Goal: Task Accomplishment & Management: Manage account settings

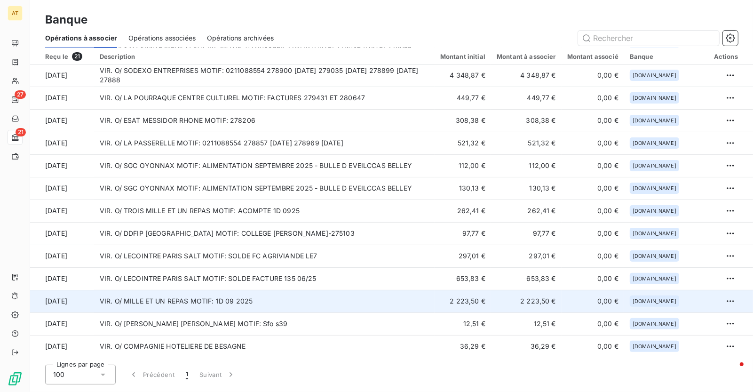
scroll to position [182, 0]
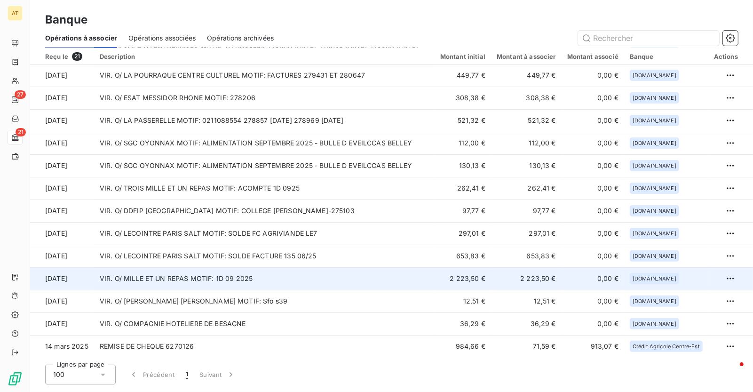
click at [342, 271] on td "VIR. O/ MILLE ET UN REPAS MOTIF: 1D 09 2025" at bounding box center [264, 278] width 341 height 23
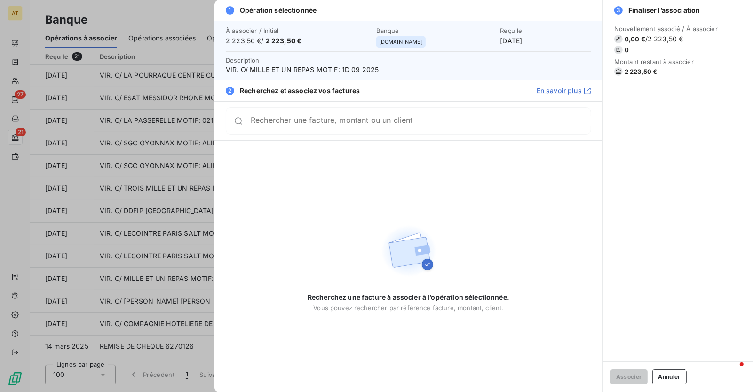
click at [341, 112] on div "Rechercher une facture, montant ou un client" at bounding box center [408, 120] width 365 height 27
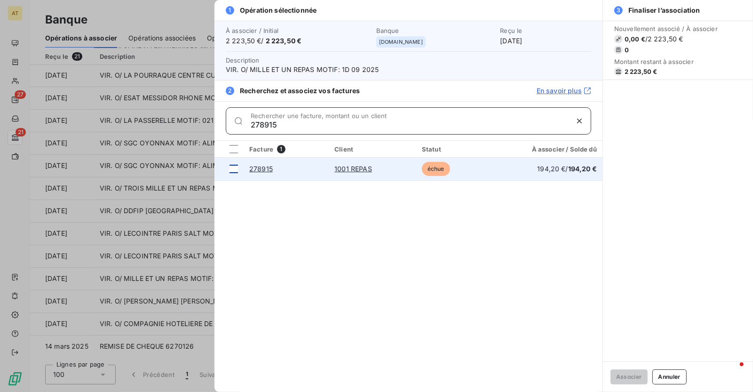
type input "278915"
click at [238, 170] on td at bounding box center [228, 169] width 29 height 23
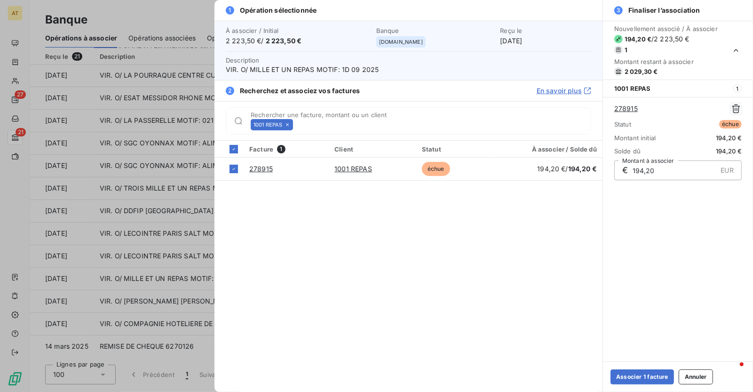
click at [290, 127] on icon at bounding box center [288, 125] width 6 height 6
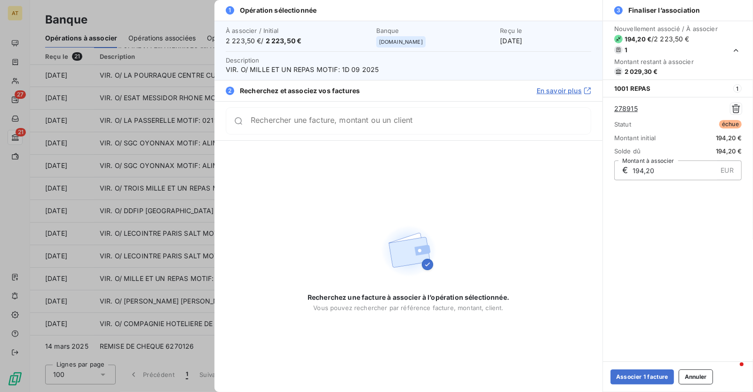
click at [290, 127] on div "Rechercher une facture, montant ou un client" at bounding box center [408, 120] width 365 height 27
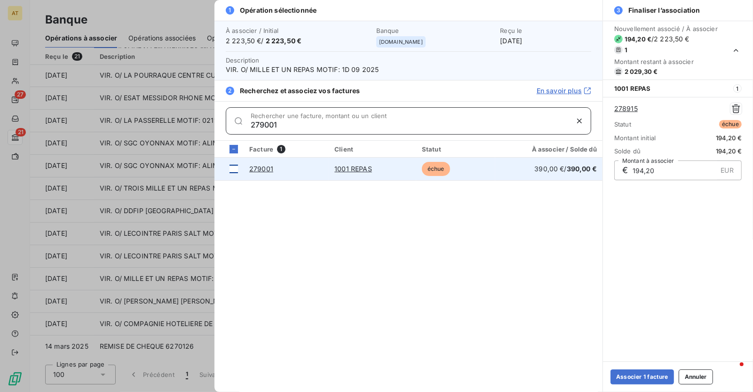
type input "279001"
click at [232, 169] on div at bounding box center [234, 169] width 8 height 8
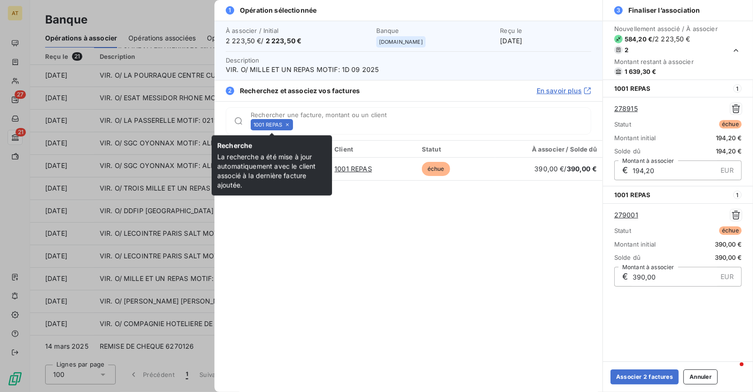
click at [292, 122] on div "1001 REPAS" at bounding box center [272, 124] width 42 height 11
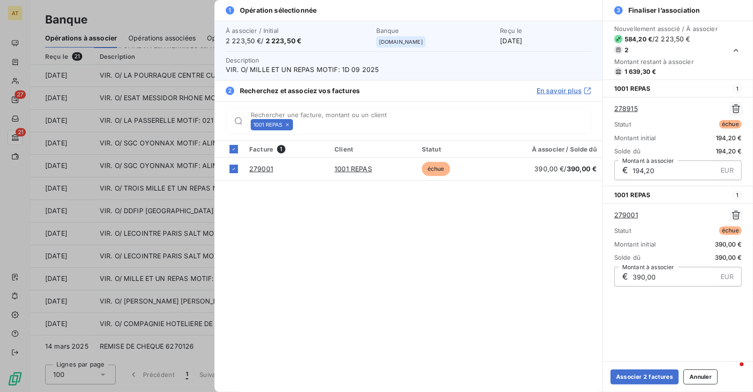
click at [290, 124] on icon at bounding box center [288, 125] width 6 height 6
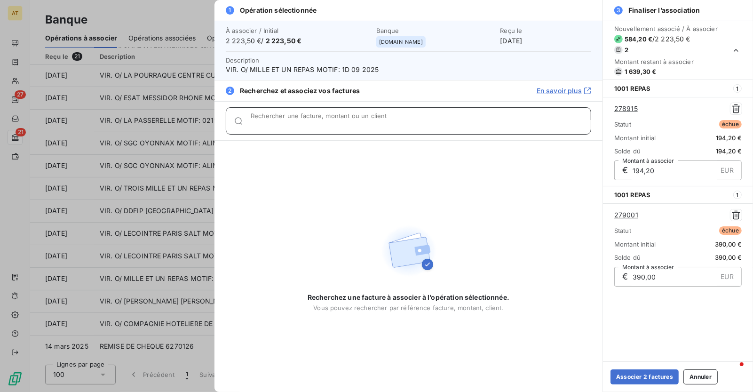
click at [290, 124] on input "Rechercher une facture, montant ou un client" at bounding box center [421, 124] width 340 height 9
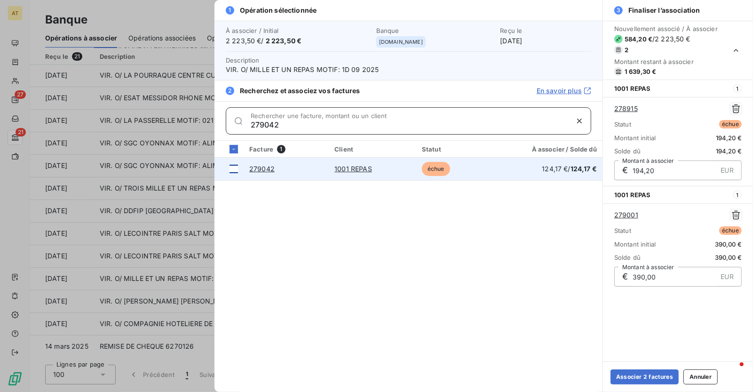
type input "279042"
click at [233, 172] on div at bounding box center [234, 169] width 8 height 8
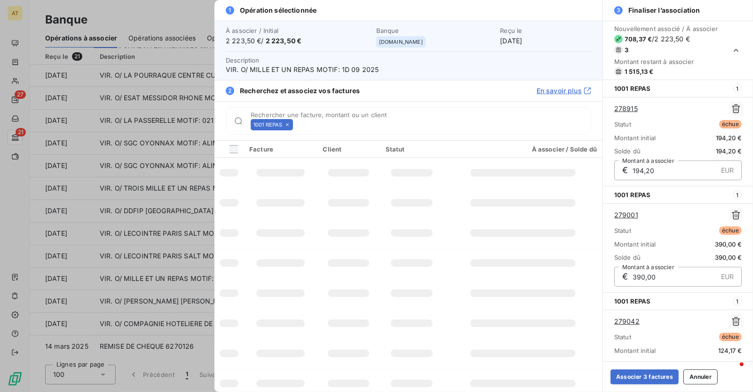
scroll to position [37, 0]
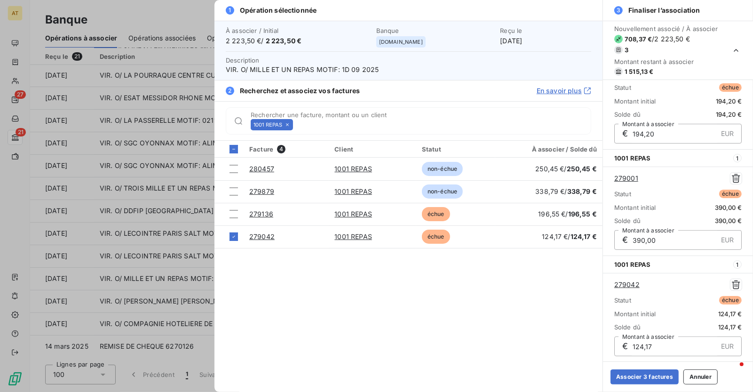
click at [288, 126] on icon at bounding box center [288, 125] width 6 height 6
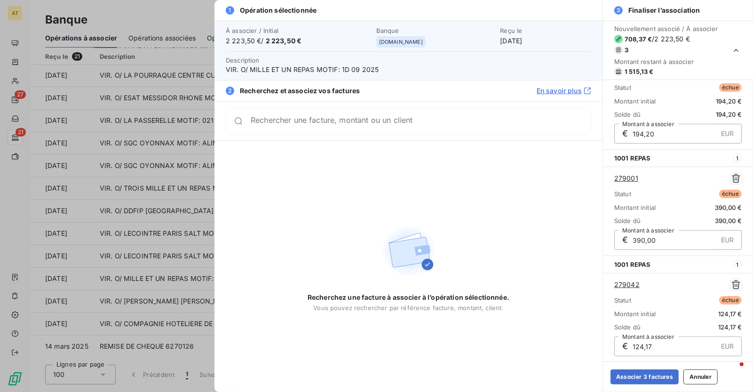
click at [288, 126] on div "Rechercher une facture, montant ou un client" at bounding box center [408, 120] width 365 height 27
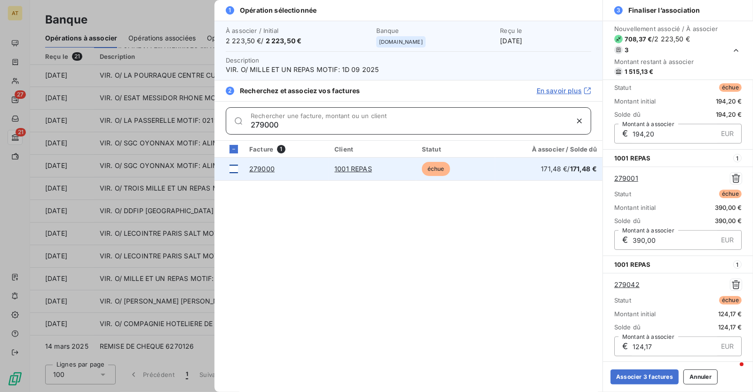
type input "279000"
click at [235, 170] on div at bounding box center [234, 169] width 8 height 8
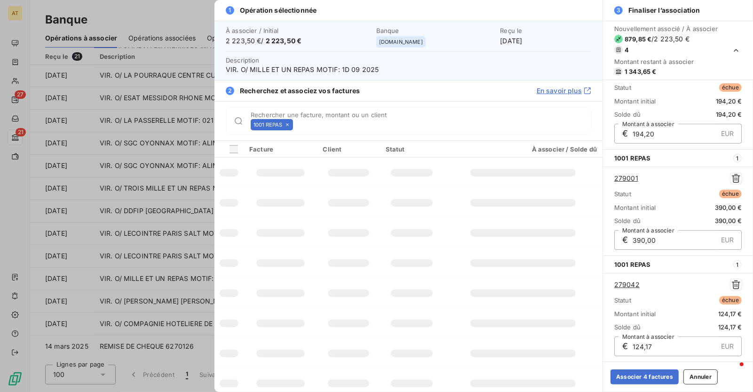
scroll to position [144, 0]
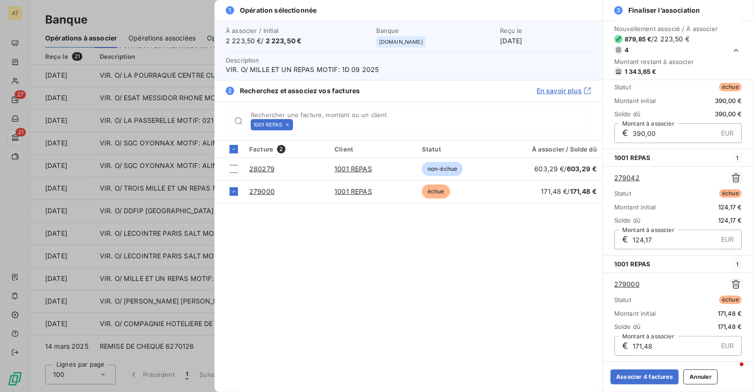
click at [287, 124] on icon at bounding box center [288, 125] width 6 height 6
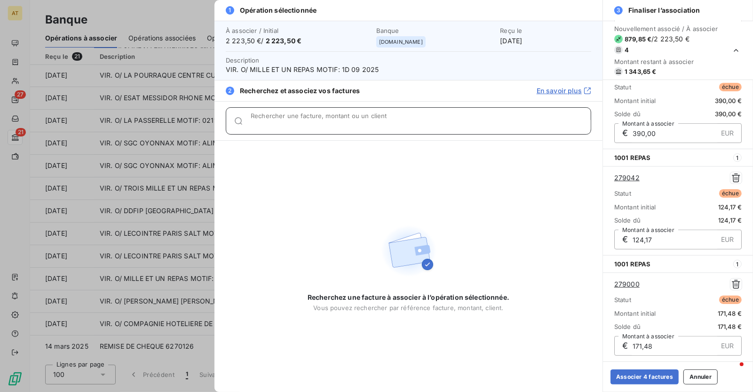
click at [287, 124] on input "Rechercher une facture, montant ou un client" at bounding box center [421, 124] width 340 height 9
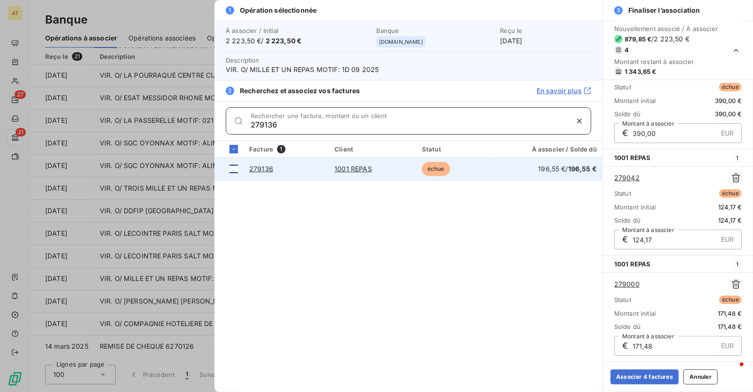
type input "279136"
click at [232, 169] on div at bounding box center [234, 169] width 8 height 8
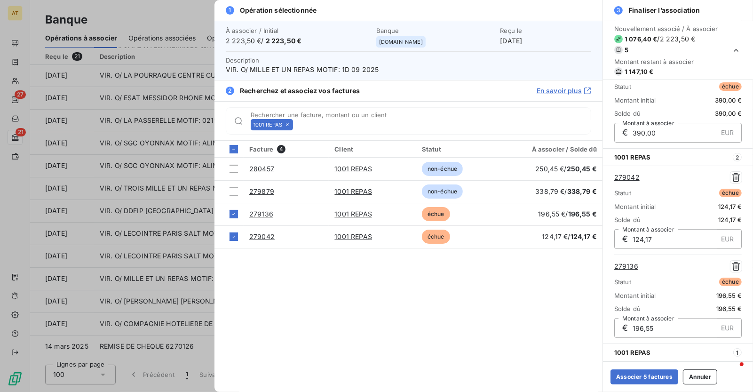
click at [287, 125] on icon at bounding box center [287, 124] width 3 height 3
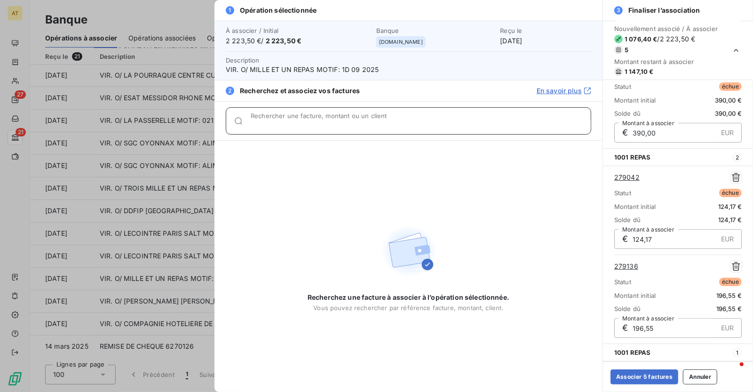
click at [287, 125] on input "Rechercher une facture, montant ou un client" at bounding box center [421, 124] width 340 height 9
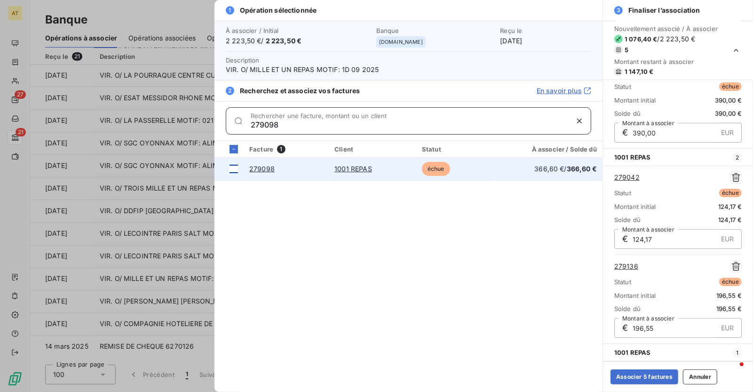
type input "279098"
click at [234, 171] on div at bounding box center [234, 169] width 8 height 8
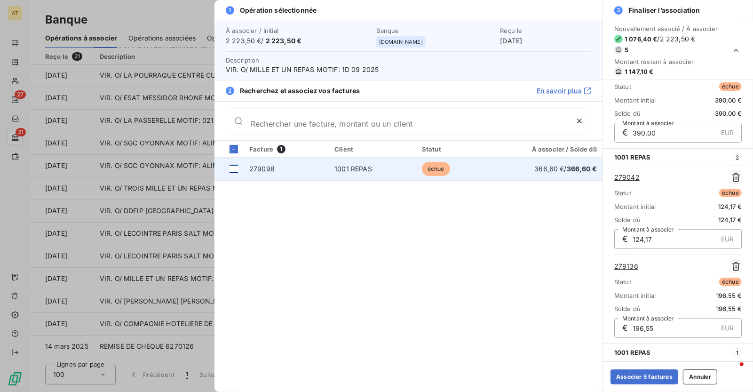
scroll to position [339, 0]
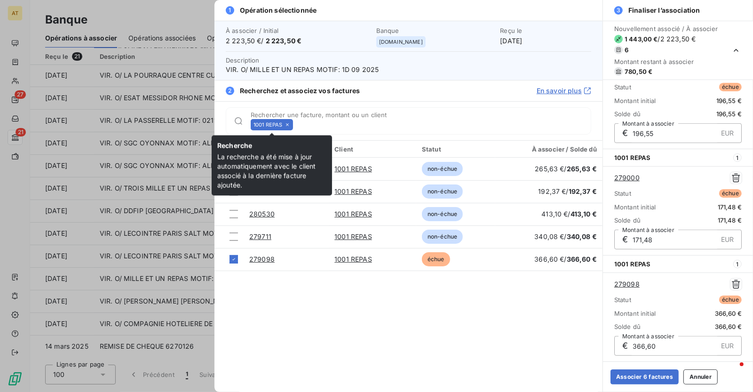
click at [288, 126] on icon at bounding box center [288, 125] width 6 height 6
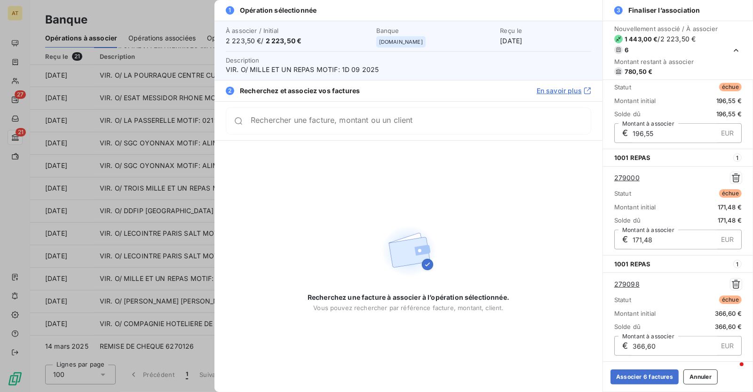
click at [288, 126] on div "Rechercher une facture, montant ou un client" at bounding box center [408, 120] width 365 height 27
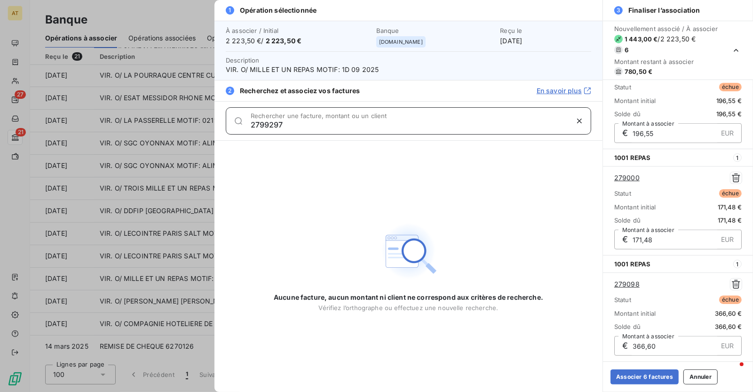
click at [270, 124] on input "2799297" at bounding box center [409, 124] width 317 height 9
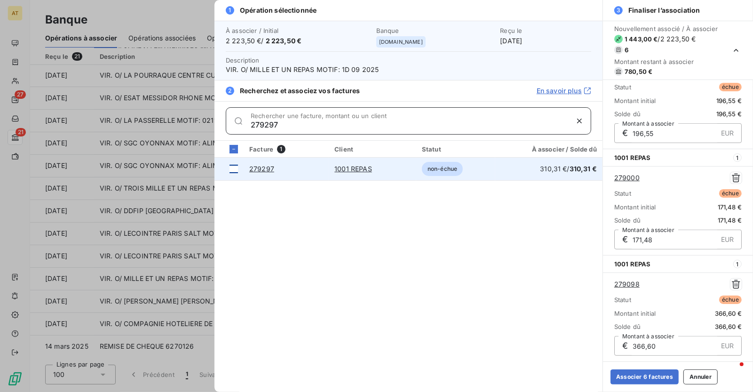
type input "279297"
click at [233, 170] on div at bounding box center [234, 169] width 8 height 8
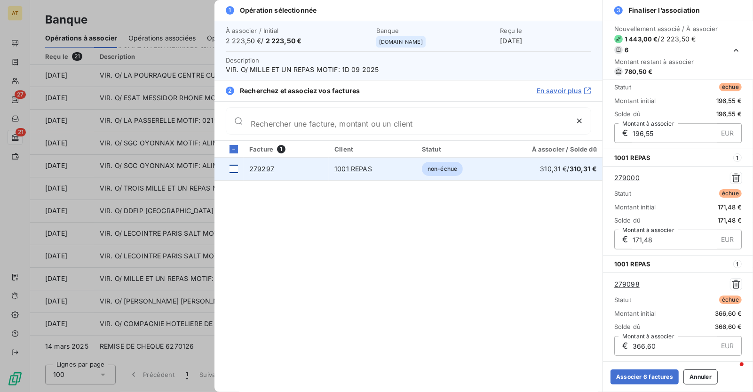
scroll to position [445, 0]
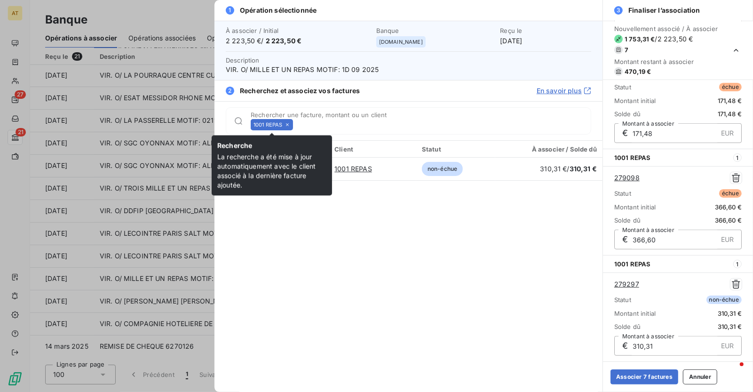
click at [290, 126] on icon at bounding box center [288, 125] width 6 height 6
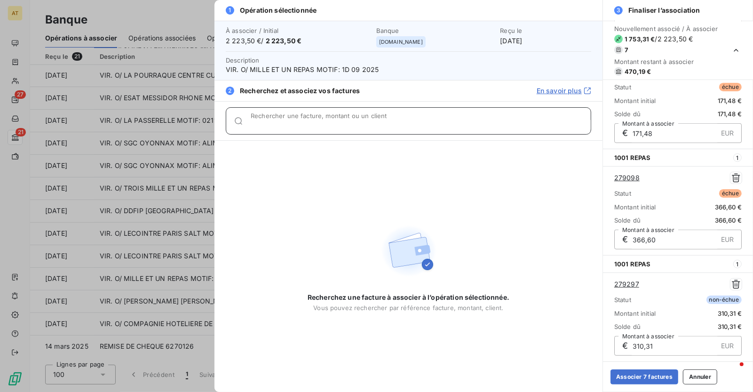
click at [290, 126] on input "Rechercher une facture, montant ou un client" at bounding box center [421, 124] width 340 height 9
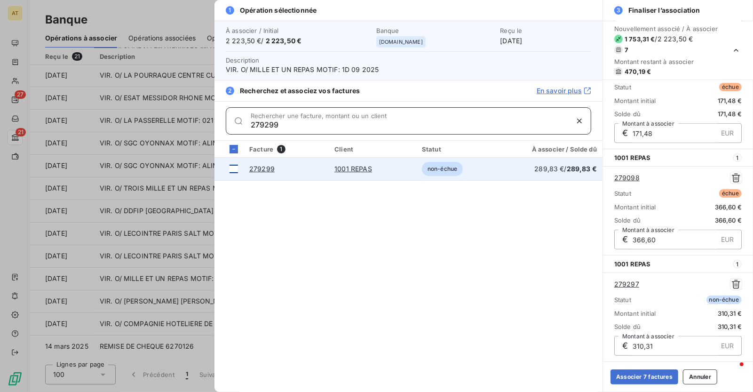
type input "279299"
click at [235, 170] on div at bounding box center [234, 169] width 8 height 8
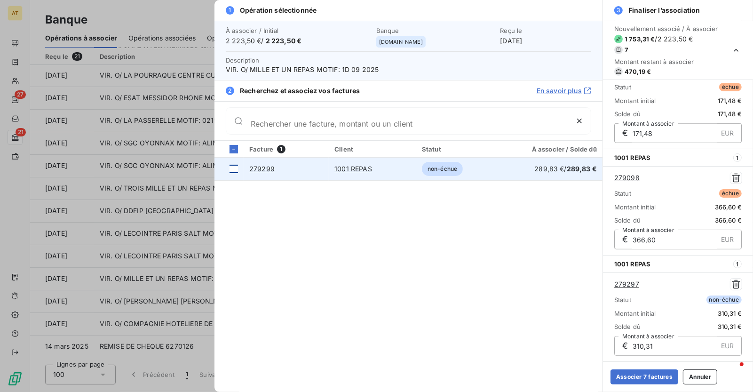
scroll to position [552, 0]
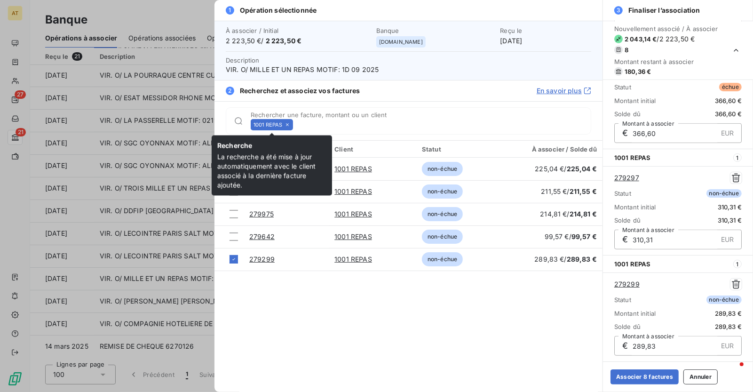
click at [290, 123] on icon at bounding box center [288, 125] width 6 height 6
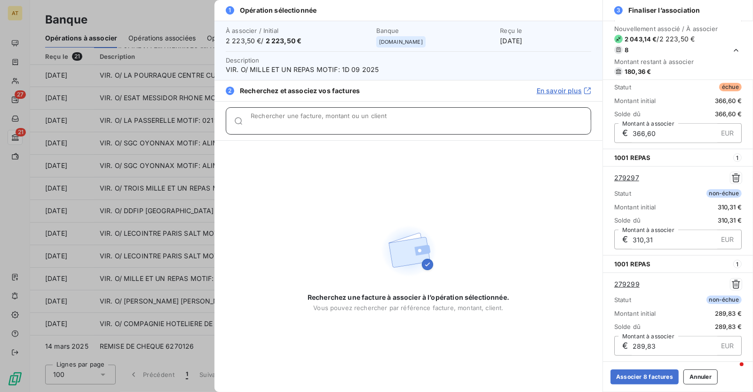
click at [290, 123] on input "Rechercher une facture, montant ou un client" at bounding box center [421, 124] width 340 height 9
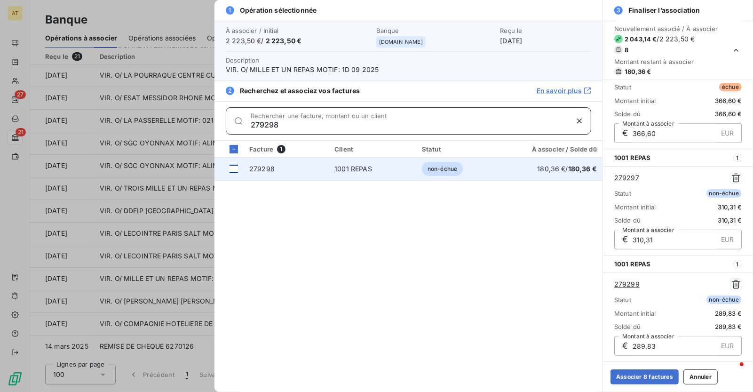
type input "279298"
click at [234, 172] on div at bounding box center [234, 169] width 8 height 8
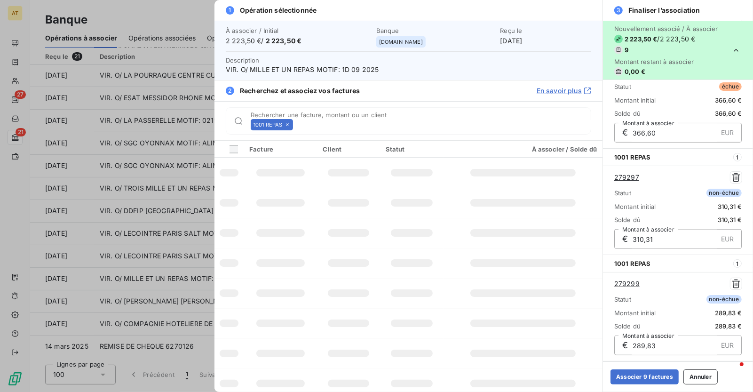
scroll to position [658, 0]
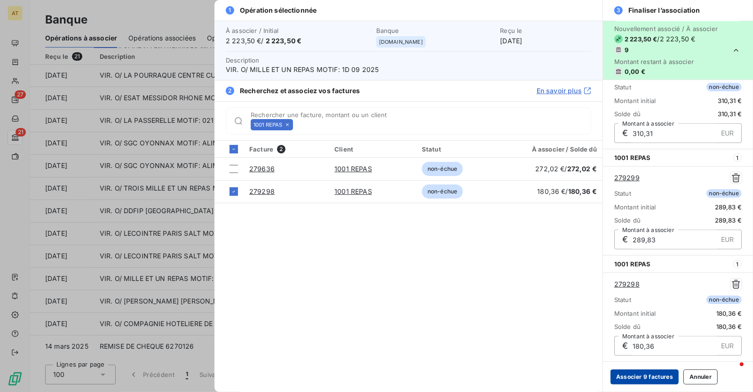
click at [648, 379] on button "Associer 9 factures" at bounding box center [644, 376] width 68 height 15
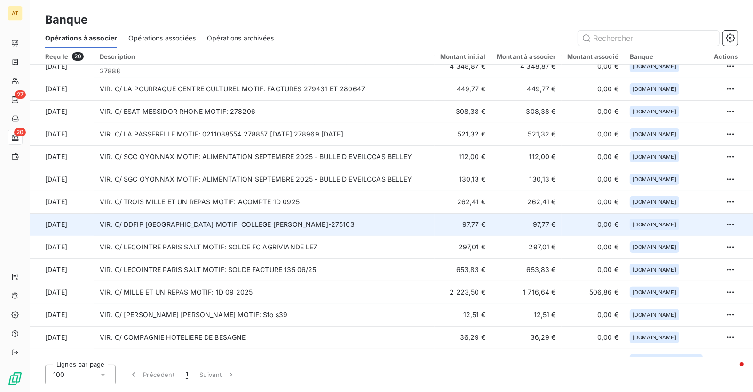
scroll to position [161, 0]
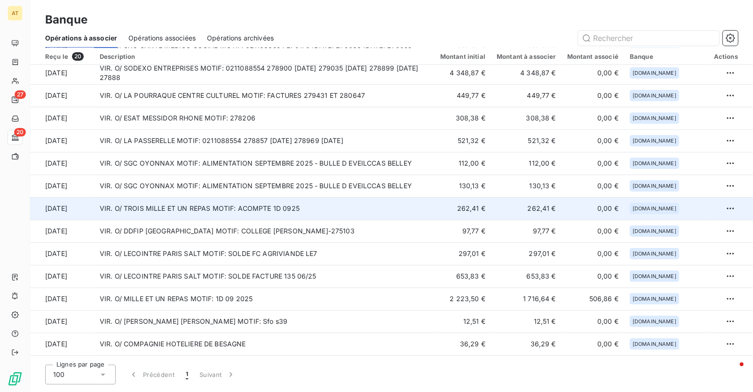
click at [371, 211] on td "VIR. O/ TROIS MILLE ET UN REPAS MOTIF: ACOMPTE 1D 0925" at bounding box center [264, 208] width 341 height 23
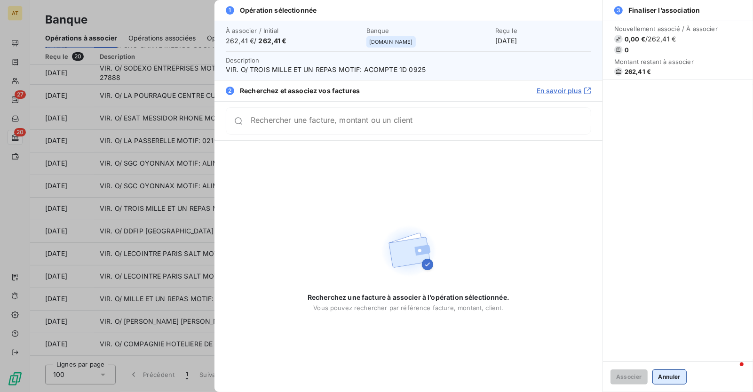
click at [674, 377] on button "Annuler" at bounding box center [669, 376] width 34 height 15
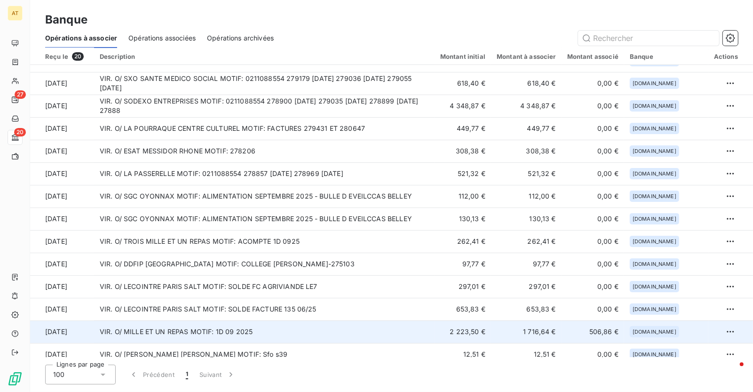
scroll to position [134, 0]
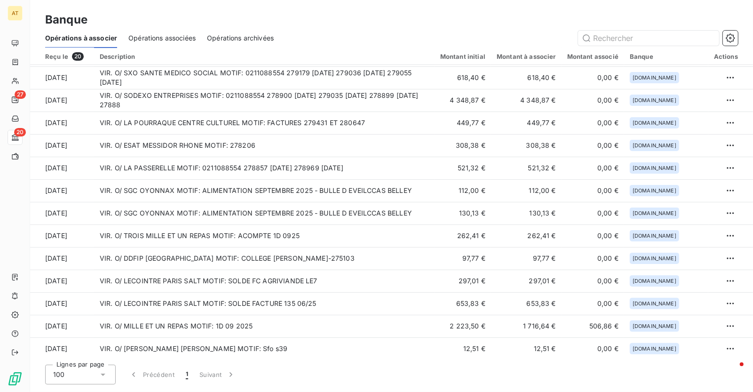
click at [419, 11] on div "Banque" at bounding box center [391, 19] width 723 height 17
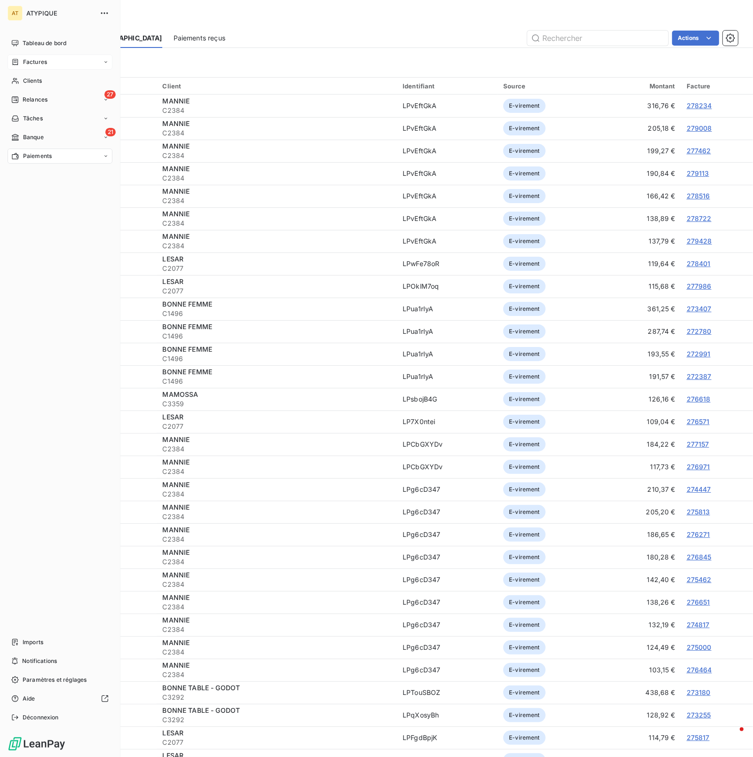
click at [57, 60] on div "Factures" at bounding box center [60, 62] width 105 height 15
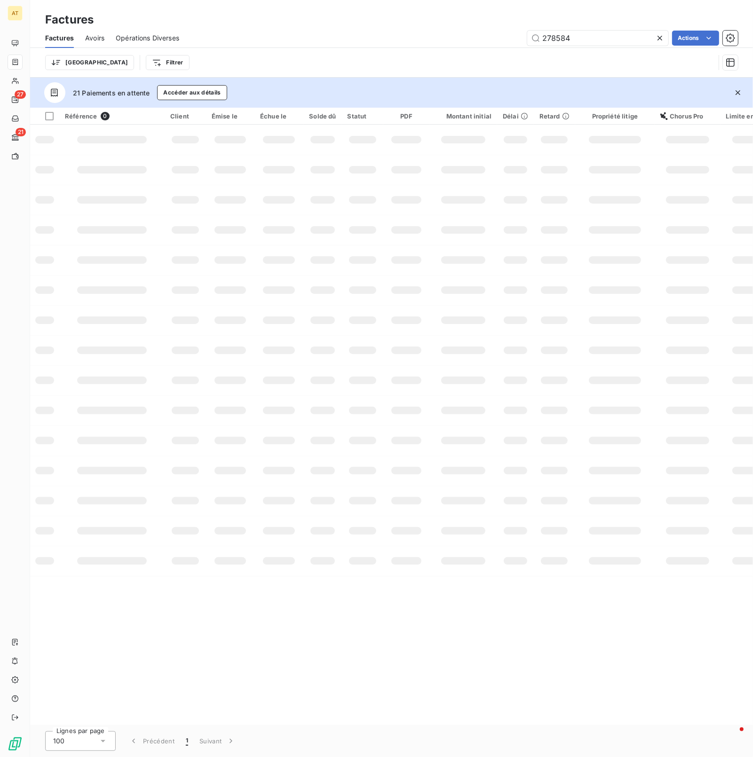
click at [739, 92] on icon "button" at bounding box center [738, 92] width 5 height 5
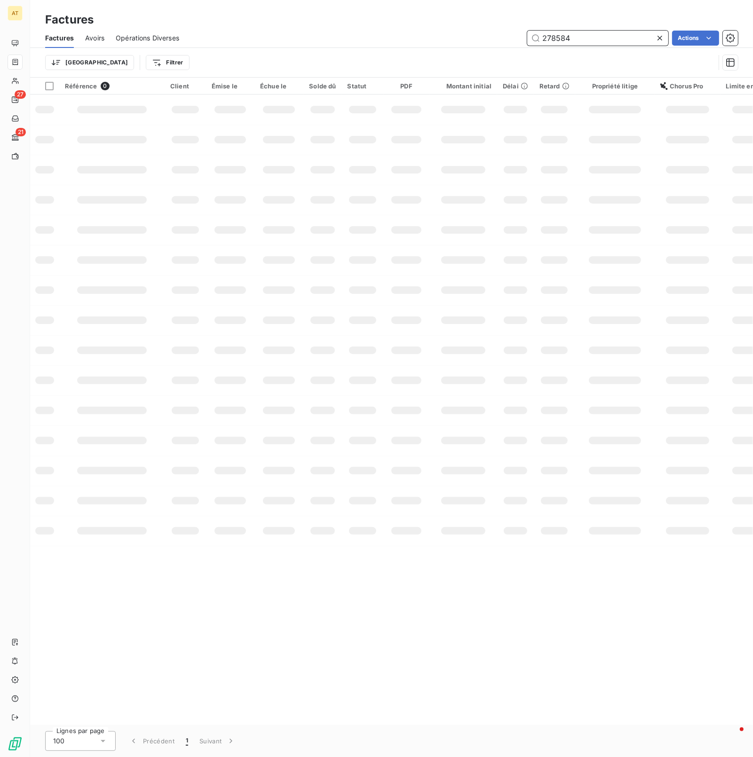
click at [610, 44] on input "278584" at bounding box center [597, 38] width 141 height 15
type input "repas"
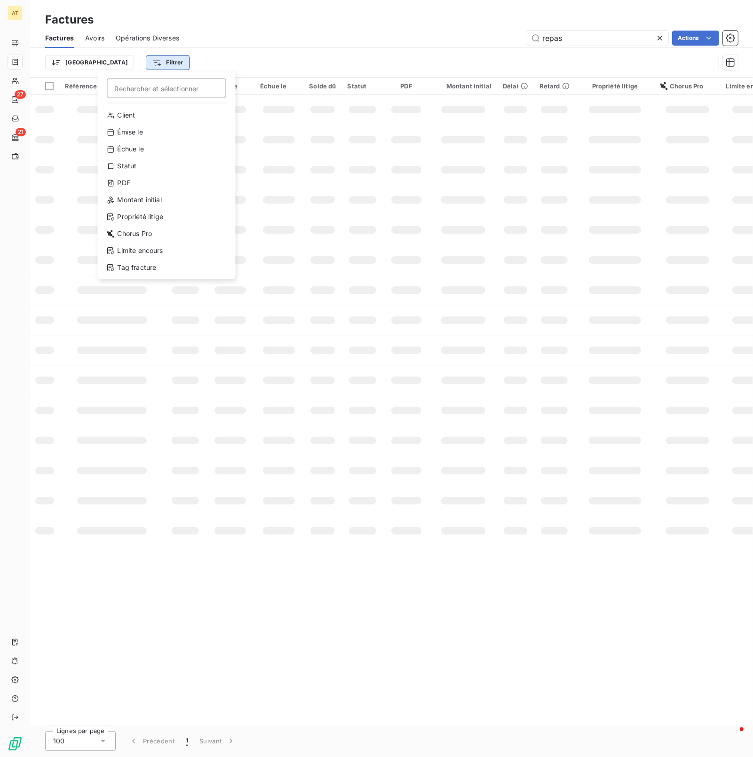
click at [128, 63] on html "AT 27 21 Factures Factures Avoirs Opérations Diverses repas Actions Trier Filtr…" at bounding box center [376, 378] width 753 height 757
click at [139, 169] on div "Statut" at bounding box center [167, 166] width 130 height 15
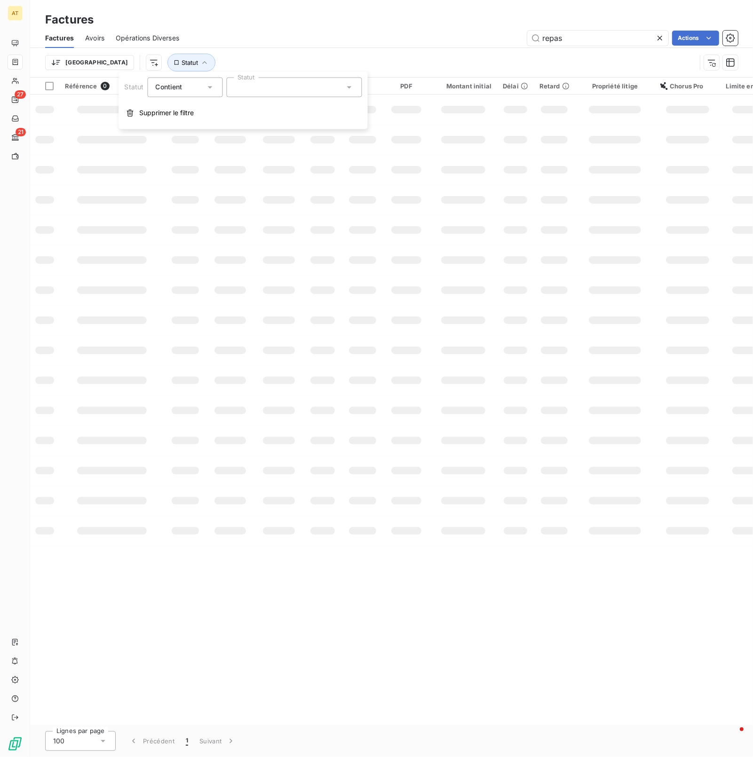
click at [331, 86] on div at bounding box center [293, 88] width 135 height 20
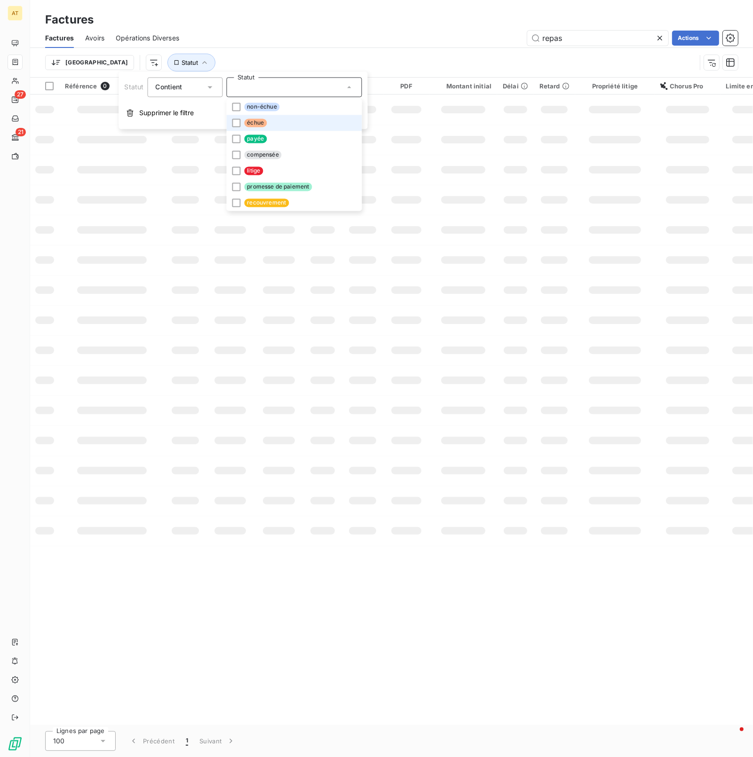
click at [306, 115] on li "échue" at bounding box center [293, 123] width 135 height 16
click at [309, 105] on li "non-échue" at bounding box center [293, 107] width 135 height 16
click at [369, 54] on div "Trier Statut : Échu , ..." at bounding box center [370, 63] width 651 height 18
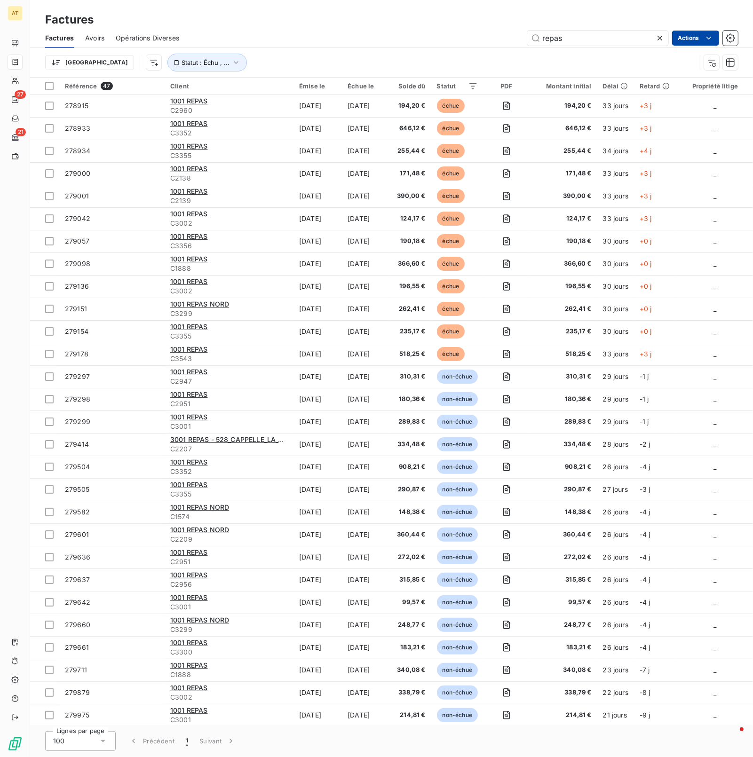
click at [702, 40] on html "AT 27 21 Factures Factures Avoirs Opérations Diverses repas Actions Trier Statu…" at bounding box center [376, 378] width 753 height 757
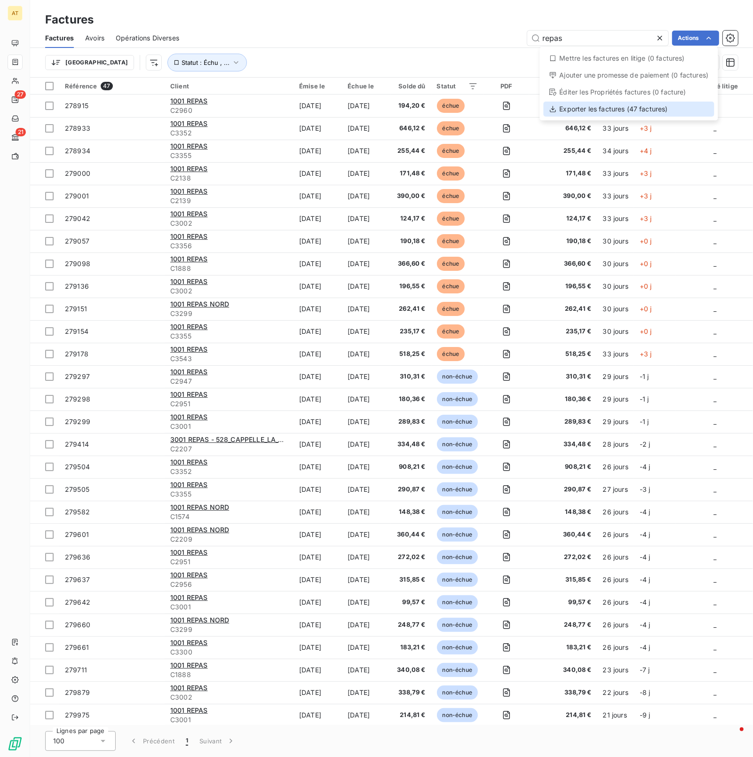
click at [671, 111] on div "Exporter les factures (47 factures)" at bounding box center [629, 109] width 171 height 15
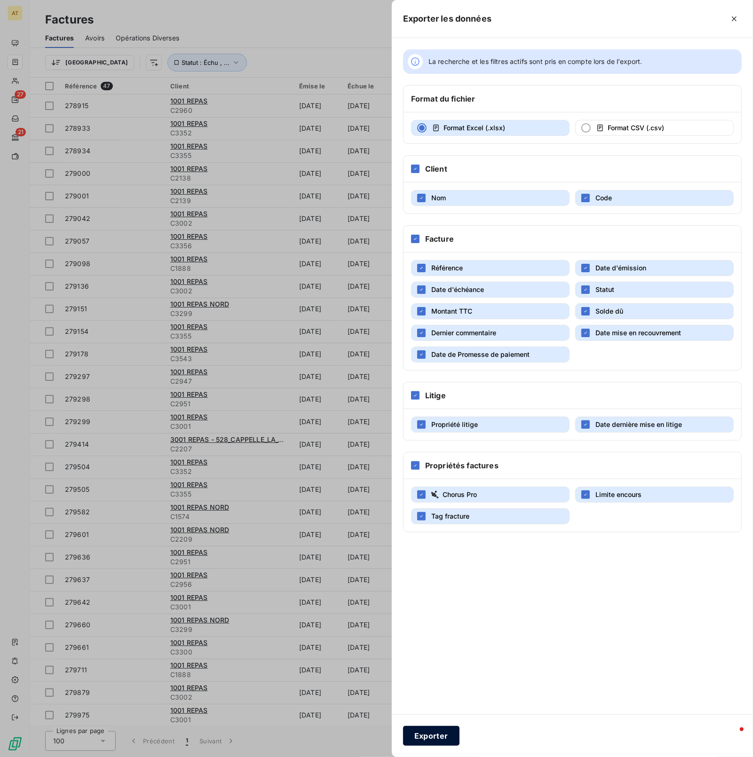
click at [444, 736] on button "Exporter" at bounding box center [431, 736] width 56 height 20
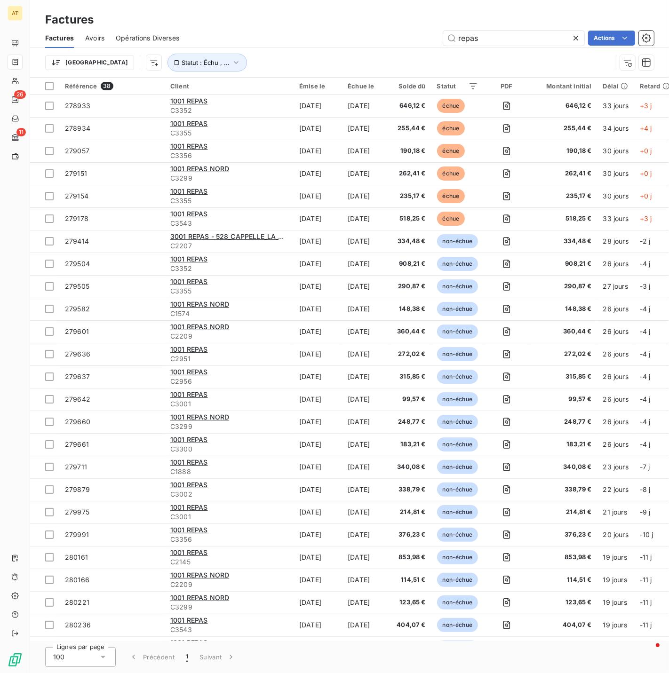
click at [95, 39] on span "Avoirs" at bounding box center [94, 37] width 19 height 9
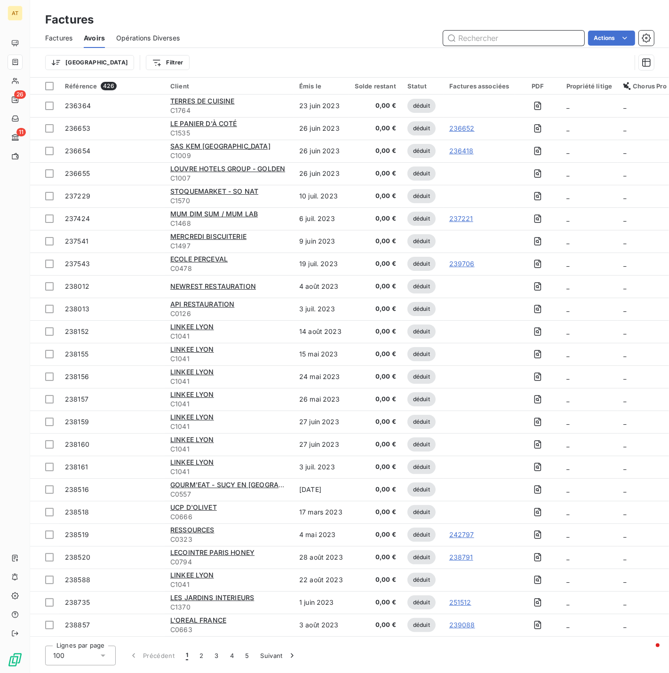
paste input "277045"
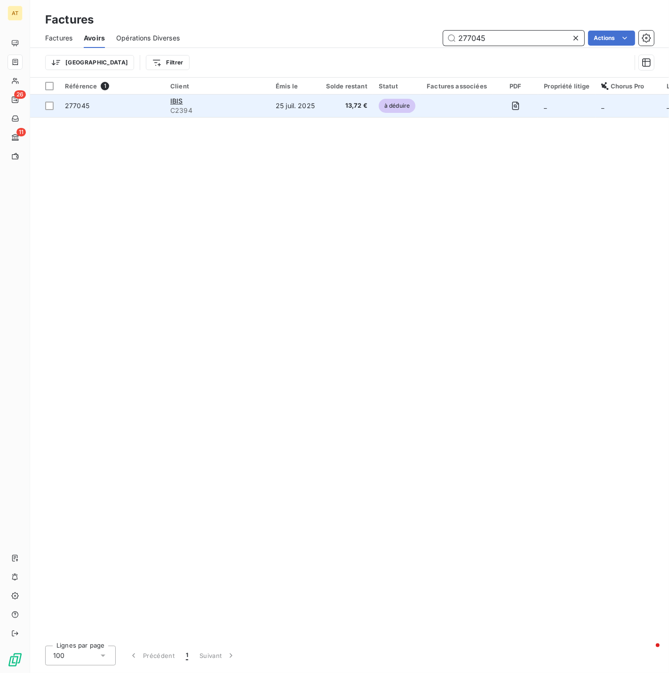
type input "277045"
click at [84, 106] on span "277045" at bounding box center [77, 106] width 24 height 8
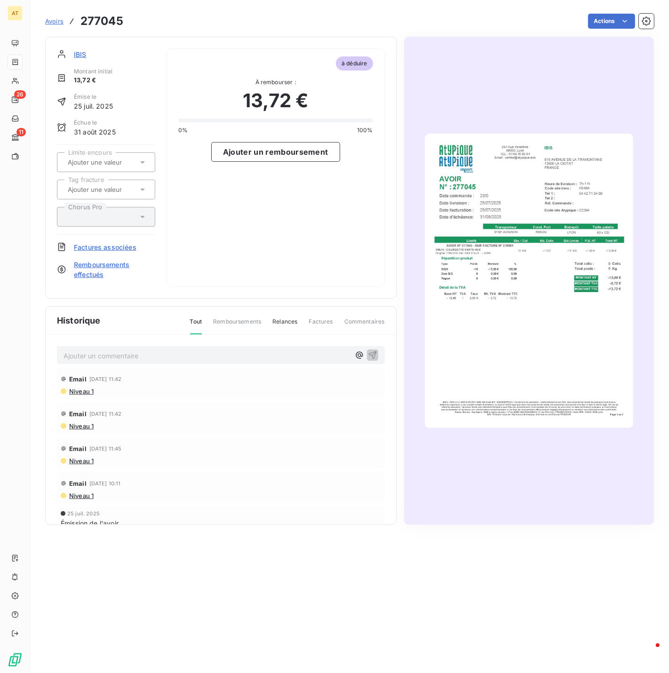
click at [107, 243] on span "Factures associées" at bounding box center [105, 247] width 63 height 10
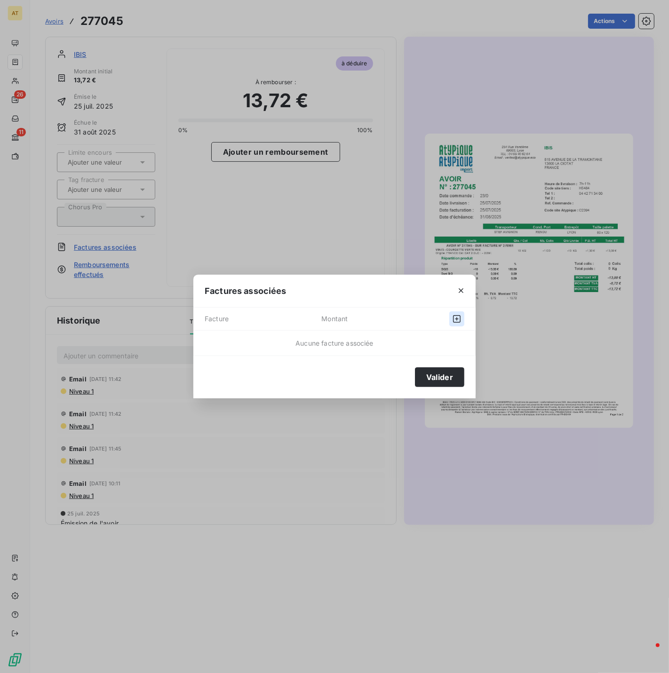
click at [456, 323] on icon "button" at bounding box center [456, 318] width 9 height 9
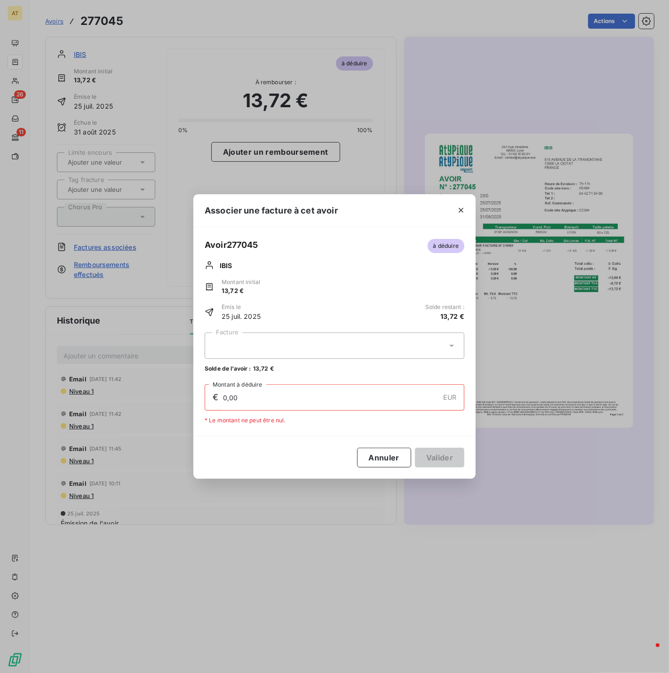
click at [287, 337] on div at bounding box center [335, 346] width 260 height 26
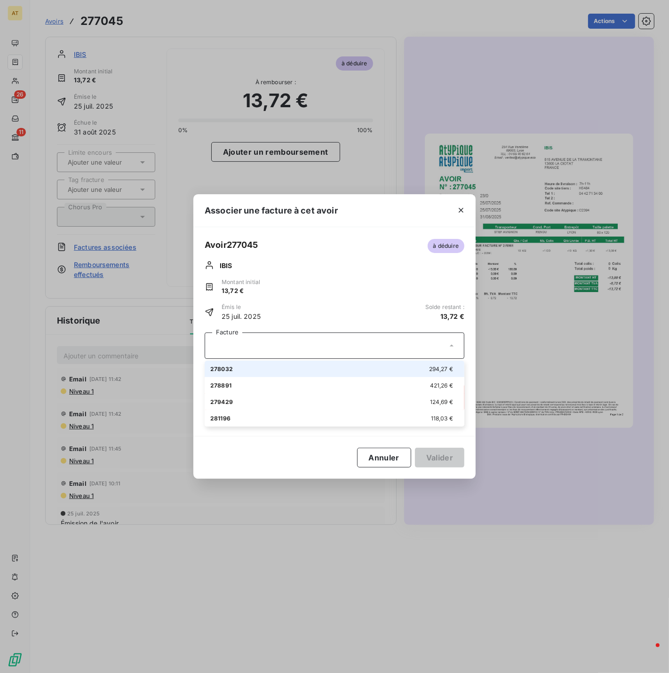
click at [297, 371] on div "278032 294,27 €" at bounding box center [334, 369] width 248 height 9
type input "13,72"
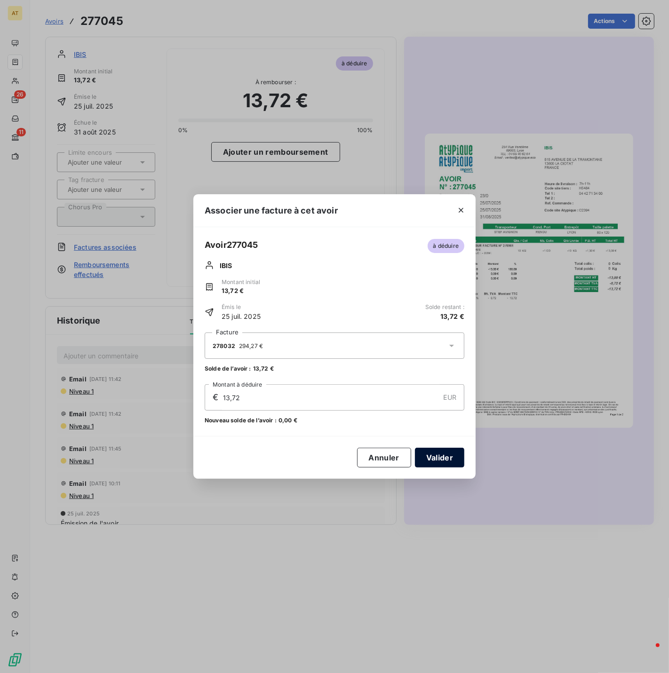
click at [432, 454] on button "Valider" at bounding box center [439, 458] width 49 height 20
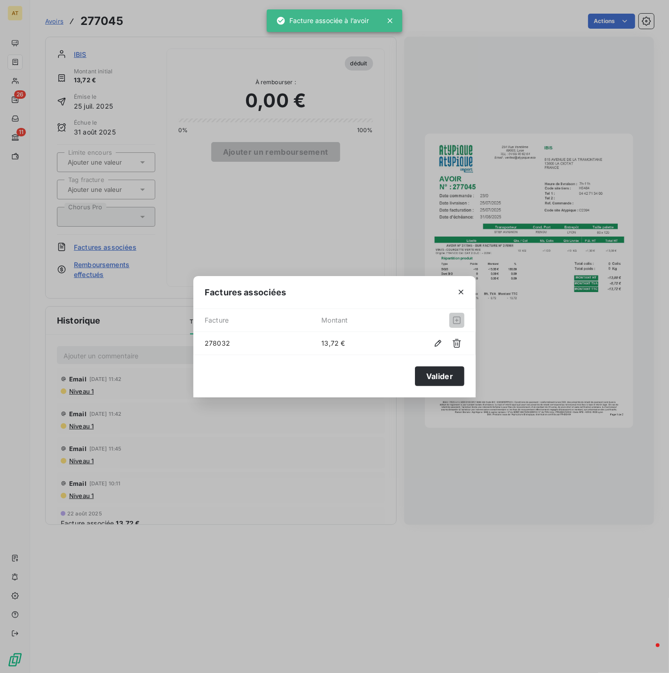
click at [209, 154] on div "Factures associées Facture Montant 278032 13,72 € Valider" at bounding box center [334, 336] width 669 height 673
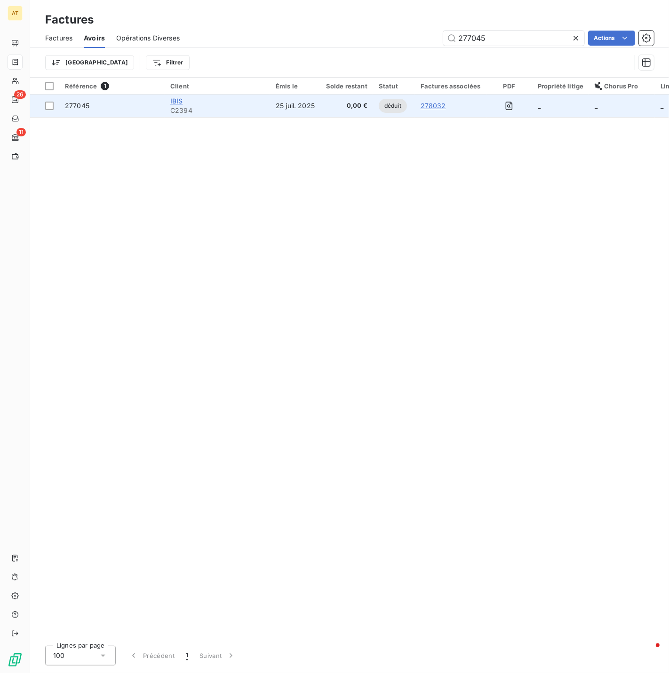
click at [179, 103] on span "IBIS" at bounding box center [176, 101] width 13 height 8
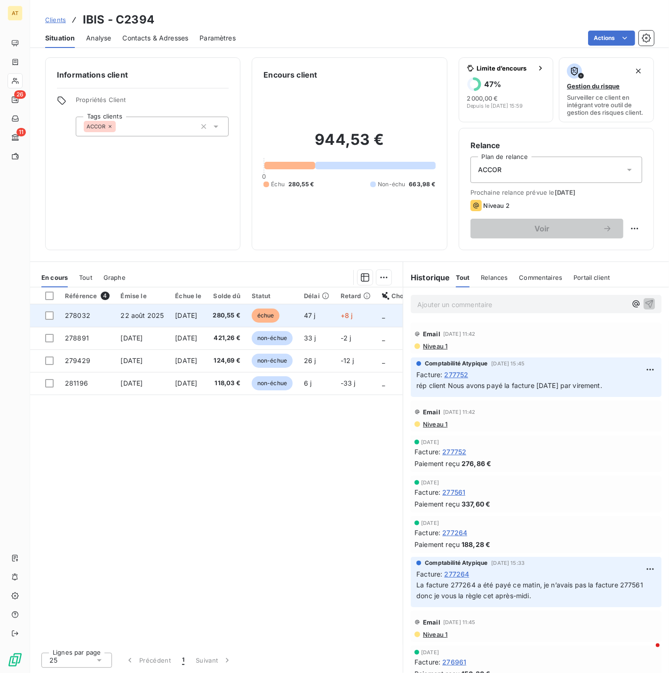
click at [190, 318] on span "30 sept. 2025" at bounding box center [186, 315] width 22 height 8
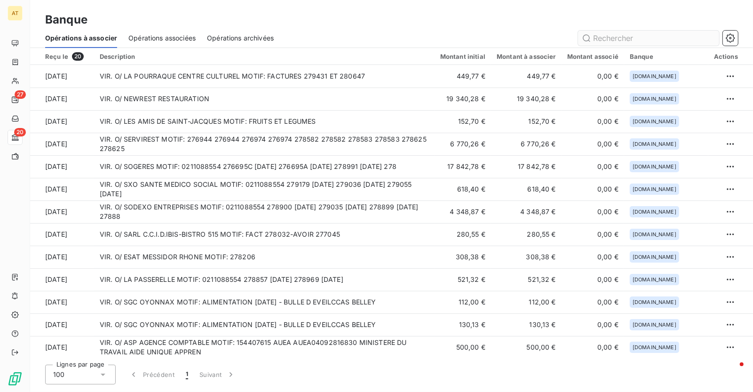
click at [620, 39] on input "text" at bounding box center [648, 38] width 141 height 15
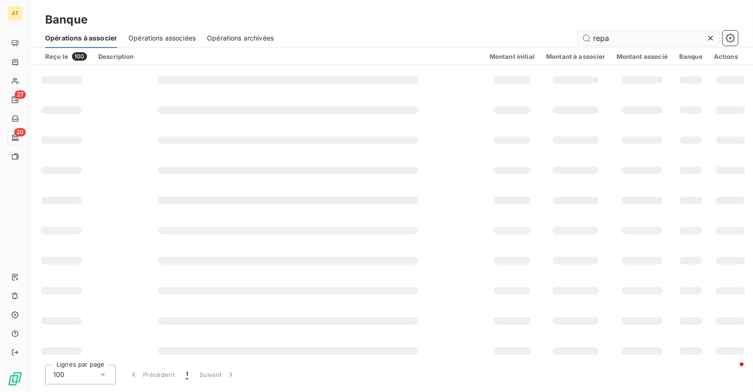
type input "repas"
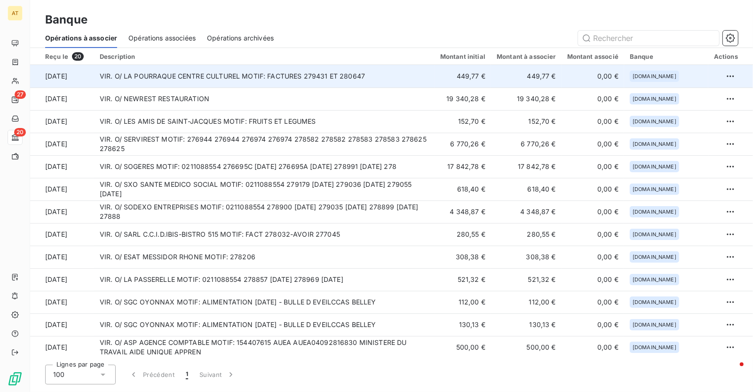
click at [328, 83] on td "VIR. O/ LA POURRAQUE CENTRE CULTUREL MOTIF: FACTURES 279431 ET 280647" at bounding box center [264, 76] width 341 height 23
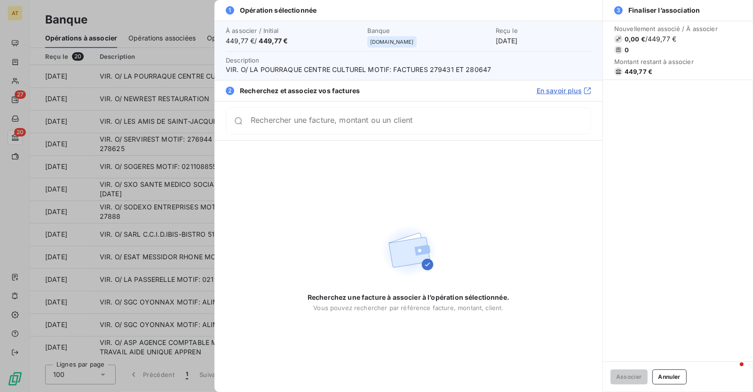
click at [443, 71] on span "VIR. O/ LA POURRAQUE CENTRE CULTUREL MOTIF: FACTURES 279431 ET 280647" at bounding box center [408, 69] width 365 height 9
copy span "279431"
click at [420, 128] on div "Rechercher une facture, montant ou un client" at bounding box center [408, 120] width 365 height 27
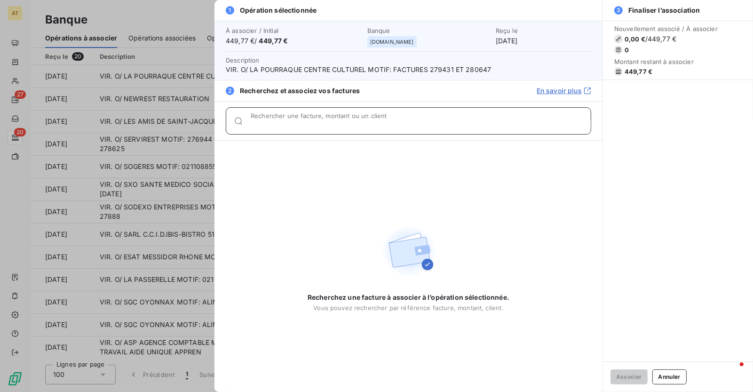
paste input "279431"
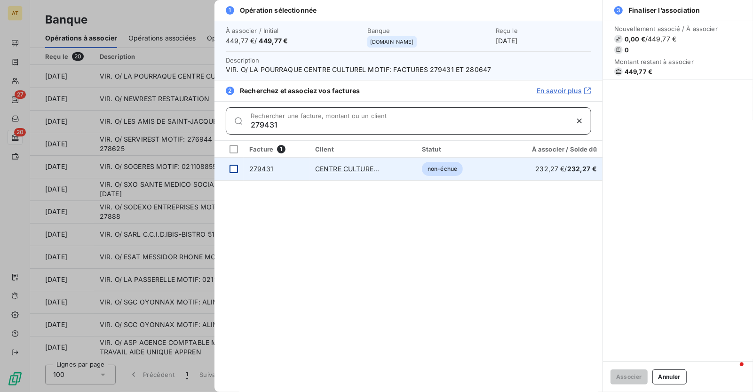
type input "279431"
click at [232, 171] on div at bounding box center [234, 169] width 8 height 8
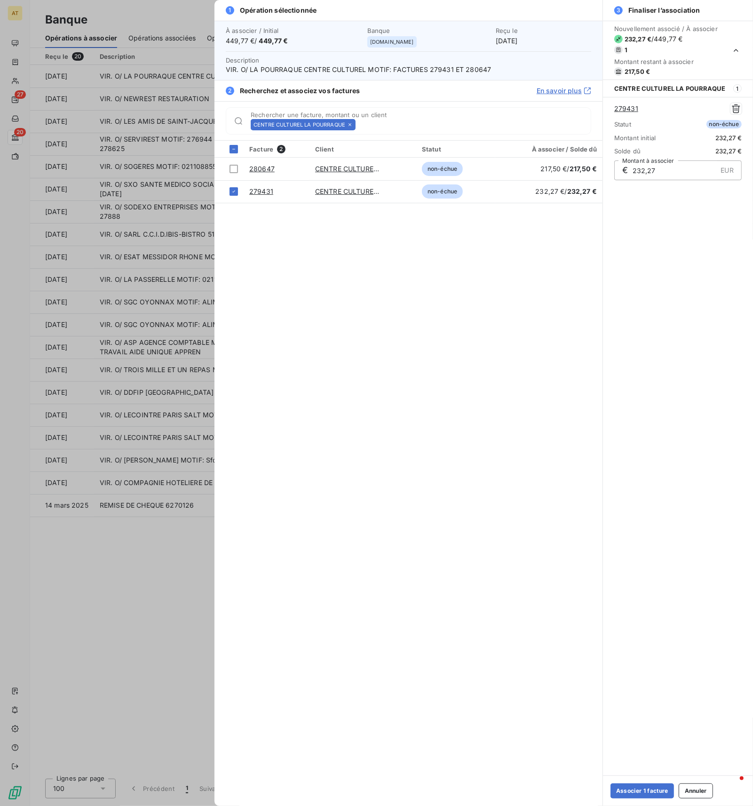
click at [504, 351] on div "Facture 2 Client Statut À associer / Solde dû 280647 CENTRE CULTUREL LA POURRAQ…" at bounding box center [408, 473] width 388 height 665
click at [231, 168] on div at bounding box center [234, 169] width 8 height 8
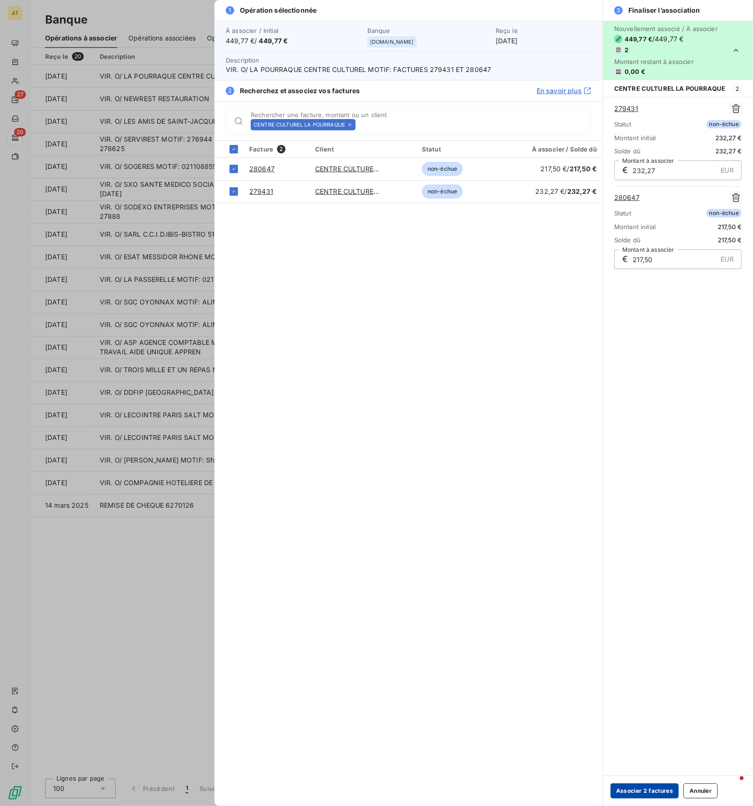
click at [633, 391] on button "Associer 2 factures" at bounding box center [644, 790] width 68 height 15
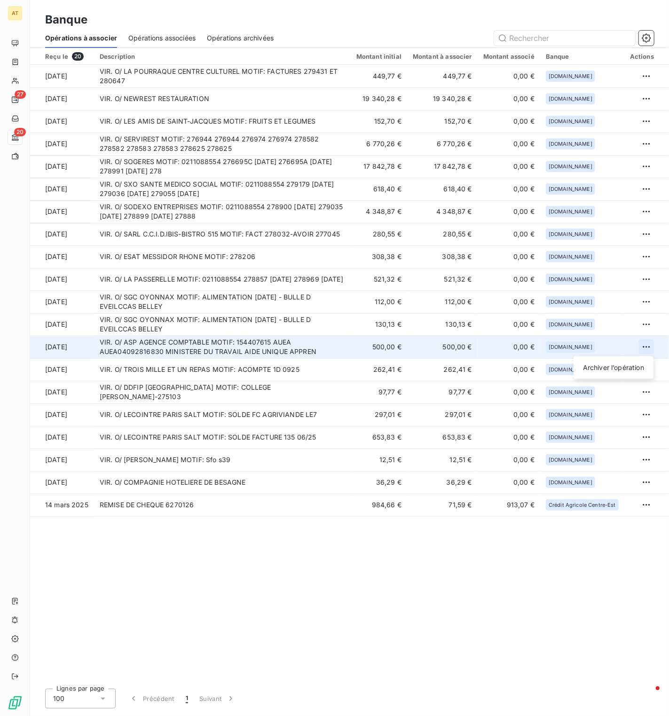
click at [645, 347] on html "AT 27 20 Banque Opérations à associer Opérations associées Opérations archivées…" at bounding box center [334, 358] width 669 height 716
click at [635, 367] on div "Archiver l’opération" at bounding box center [614, 367] width 72 height 15
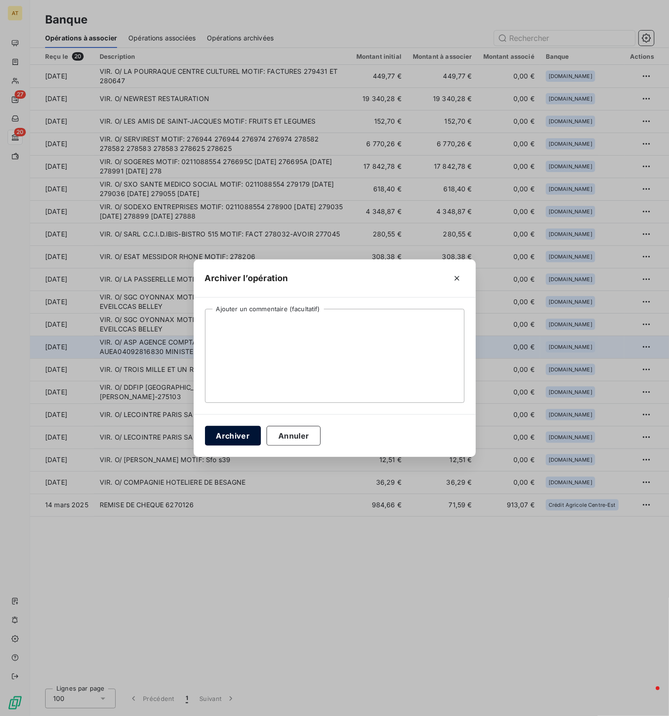
click at [238, 391] on button "Archiver" at bounding box center [233, 436] width 56 height 20
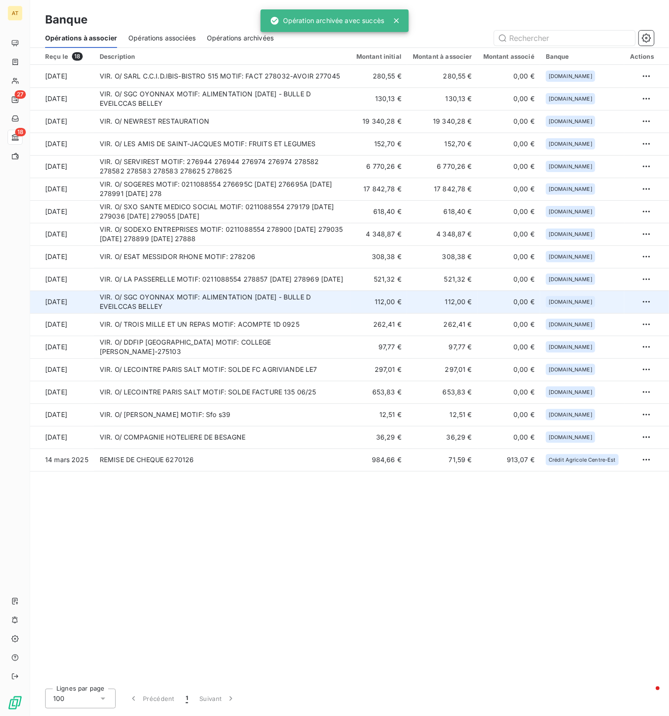
click at [288, 301] on td "VIR. O/ SGC OYONNAX MOTIF: ALIMENTATION SEPTEMBRE 2025 - BULLE D EVEILCCAS BELL…" at bounding box center [222, 302] width 257 height 23
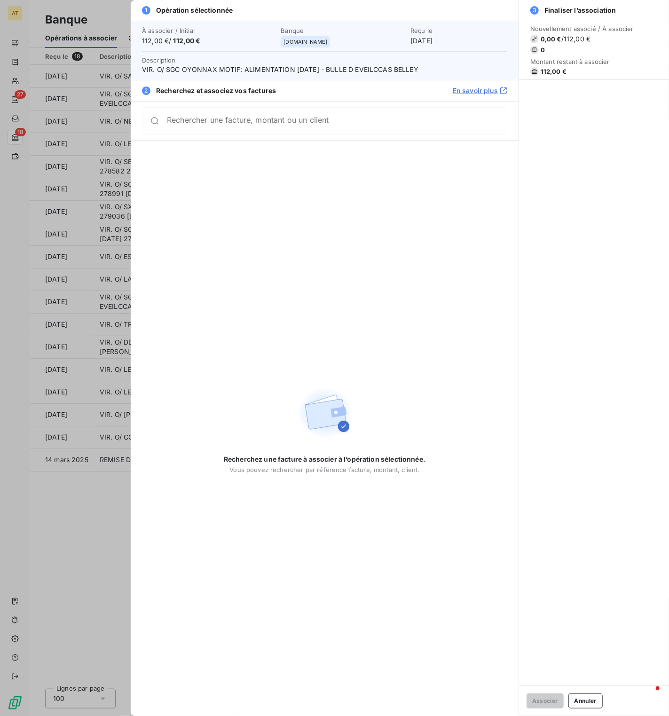
click at [196, 68] on span "VIR. O/ SGC OYONNAX MOTIF: ALIMENTATION SEPTEMBRE 2025 - BULLE D EVEILCCAS BELL…" at bounding box center [324, 69] width 365 height 9
copy span "OYONNAX"
click at [222, 130] on div "Rechercher une facture, montant ou un client" at bounding box center [324, 120] width 365 height 27
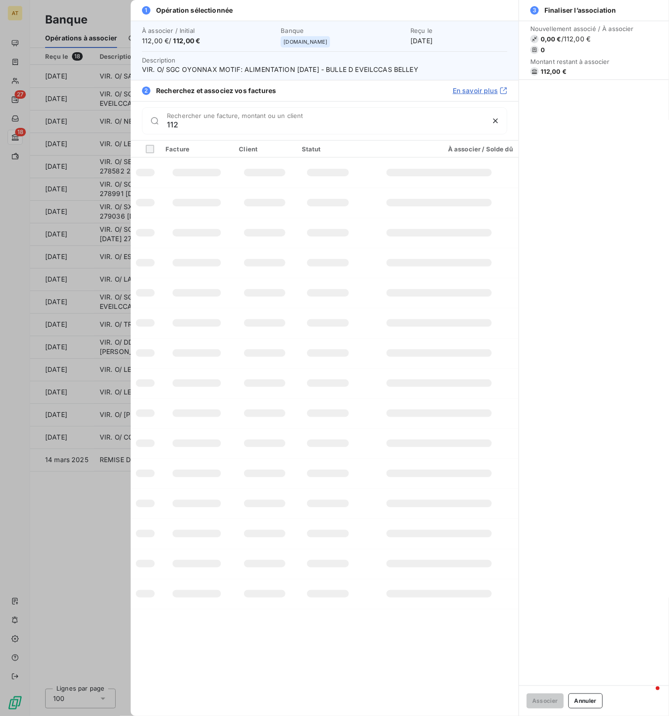
click at [379, 382] on td at bounding box center [439, 383] width 159 height 30
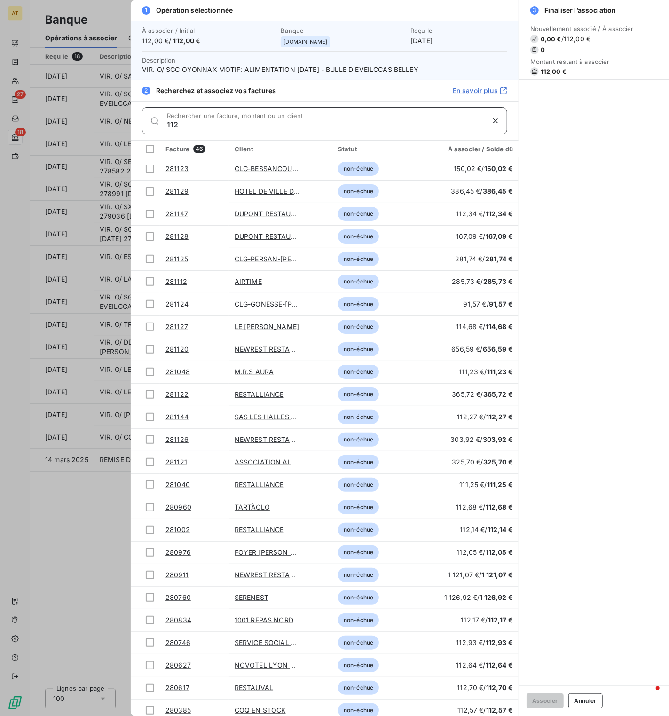
click at [256, 125] on input "112" at bounding box center [325, 124] width 317 height 9
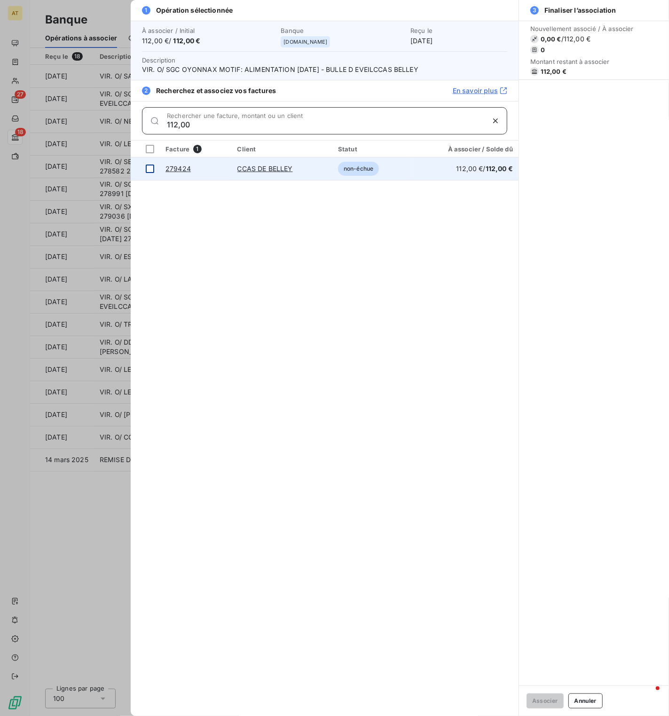
type input "112,00"
click at [149, 168] on div at bounding box center [150, 169] width 8 height 8
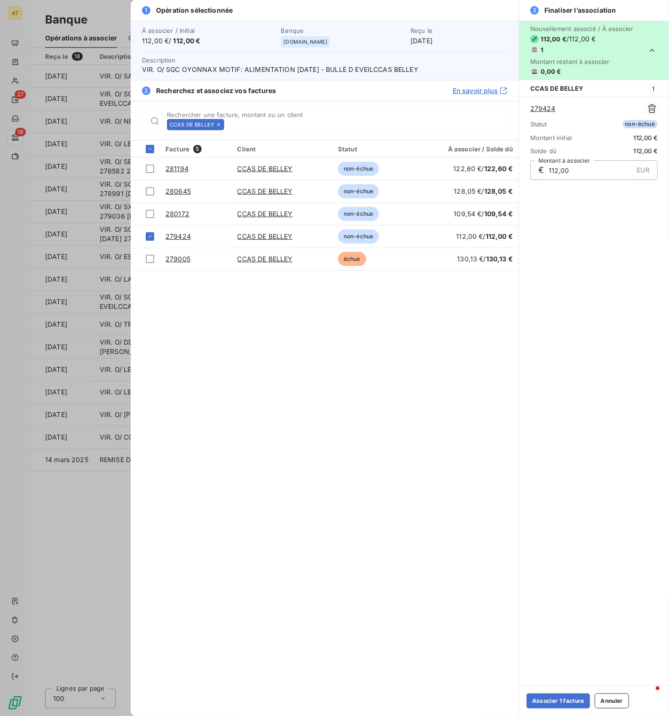
click at [556, 391] on div "Associer 1 facture Annuler" at bounding box center [594, 701] width 150 height 31
click at [557, 391] on button "Associer 1 facture" at bounding box center [558, 701] width 63 height 15
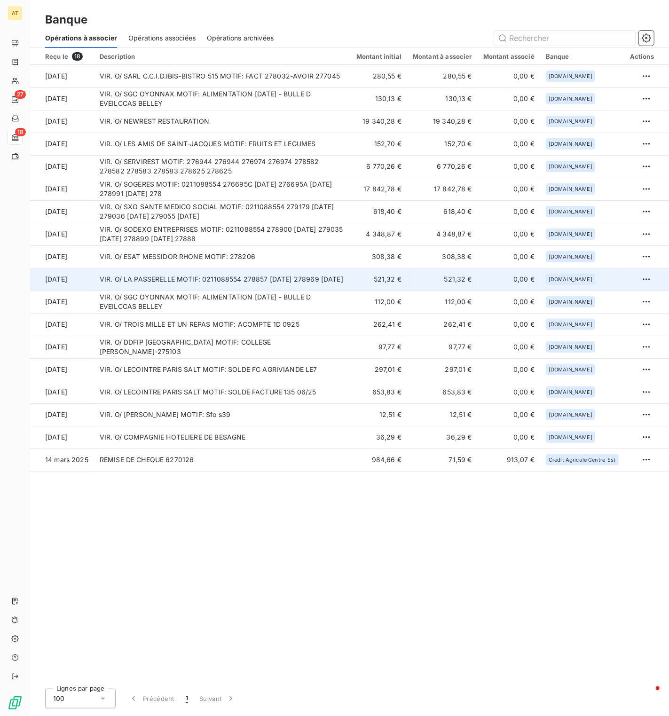
click at [317, 281] on td "VIR. O/ LA PASSERELLE MOTIF: 0211088554 278857 04.09.2025 278969 05.09.2025" at bounding box center [222, 279] width 257 height 23
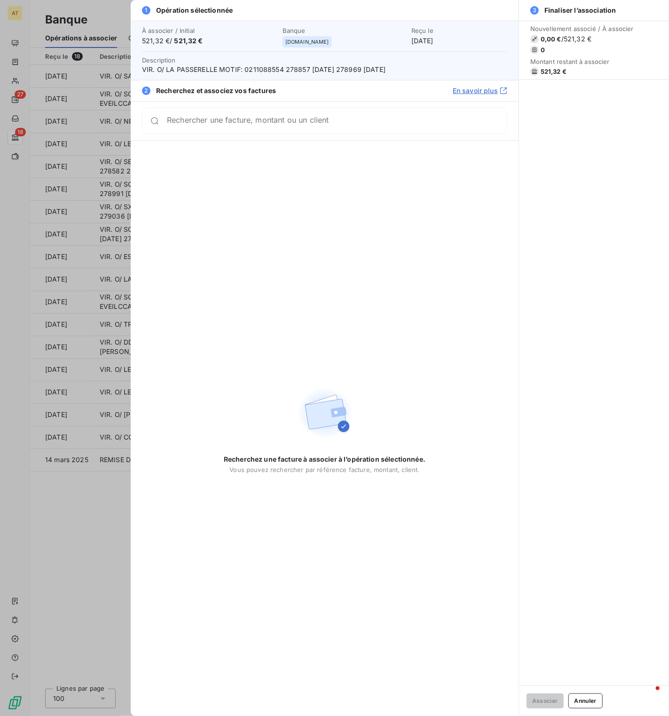
click at [293, 71] on span "VIR. O/ LA PASSERELLE MOTIF: 0211088554 278857 04.09.2025 278969 05.09.2025" at bounding box center [324, 69] width 365 height 9
copy span "278857"
click at [278, 130] on div "Rechercher une facture, montant ou un client" at bounding box center [324, 120] width 365 height 27
paste input "278857"
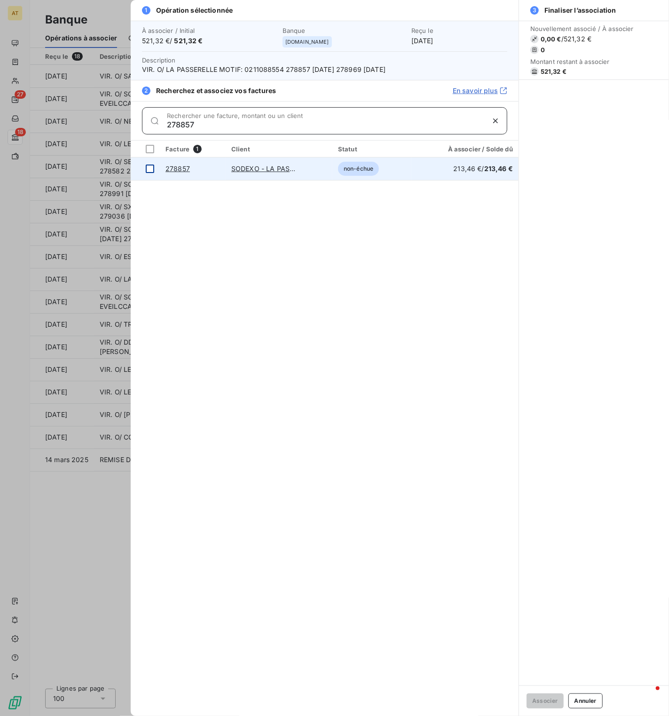
type input "278857"
click at [152, 171] on div at bounding box center [150, 169] width 8 height 8
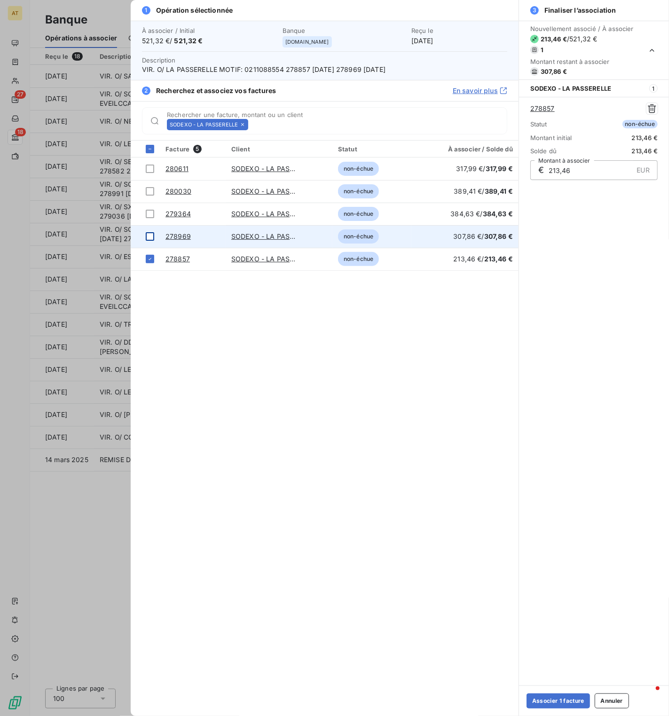
click at [150, 238] on div at bounding box center [150, 236] width 8 height 8
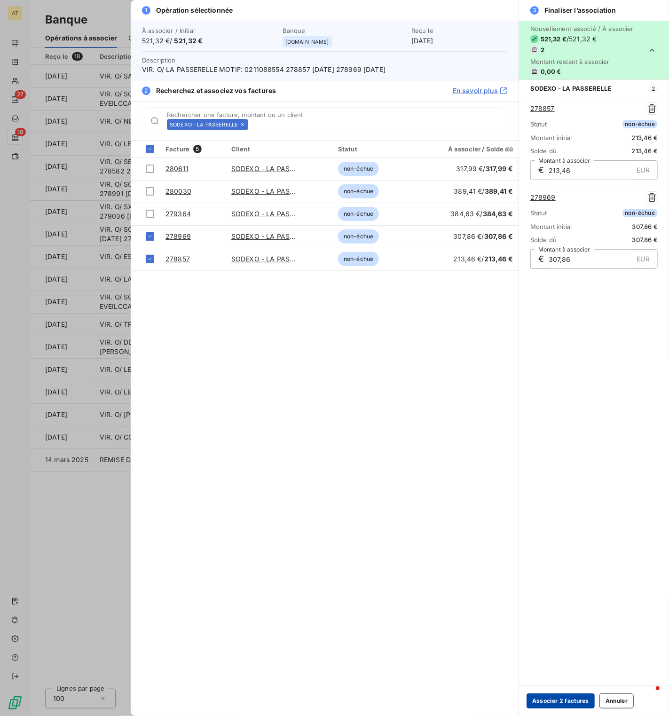
click at [550, 391] on button "Associer 2 factures" at bounding box center [561, 701] width 68 height 15
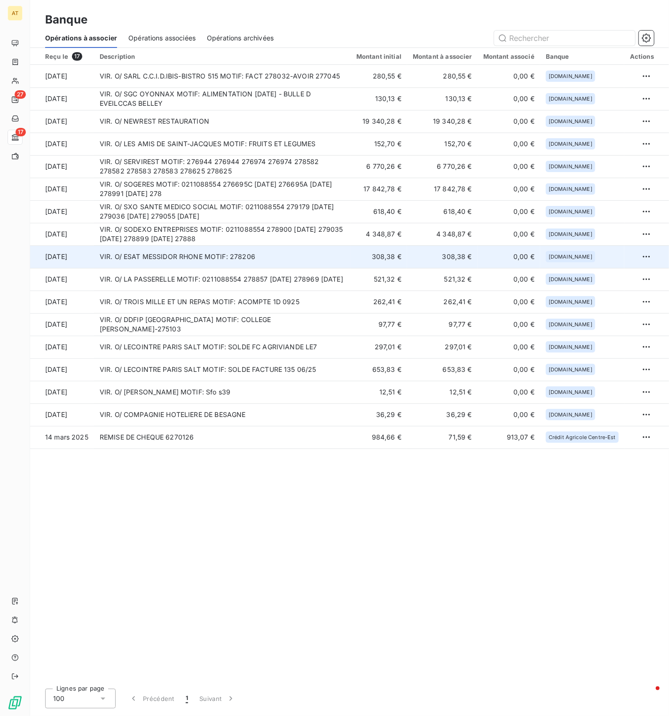
click at [227, 264] on td "VIR. O/ ESAT MESSIDOR RHONE MOTIF: 278206" at bounding box center [222, 257] width 257 height 23
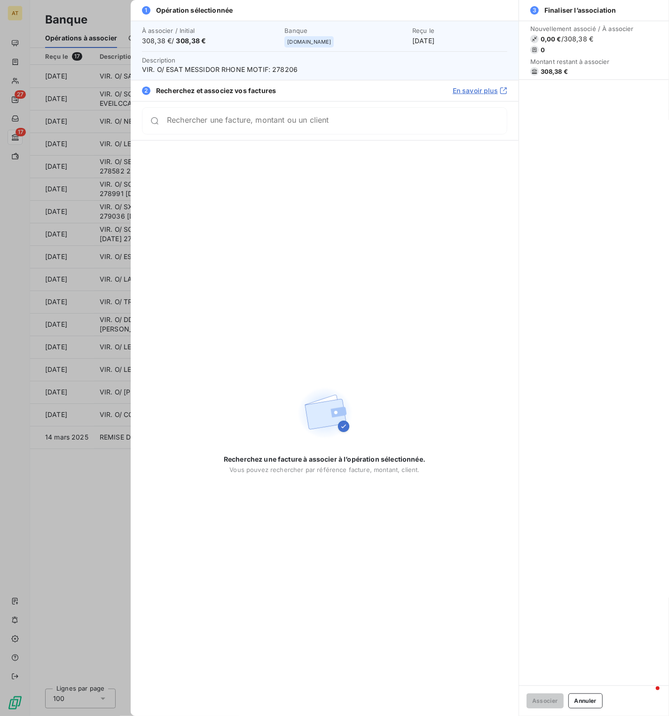
click at [289, 63] on span "Description VIR. O/ ESAT MESSIDOR RHONE MOTIF: 278206" at bounding box center [324, 64] width 365 height 19
copy span "Description"
click at [288, 66] on span "VIR. O/ ESAT MESSIDOR RHONE MOTIF: 278206" at bounding box center [324, 69] width 365 height 9
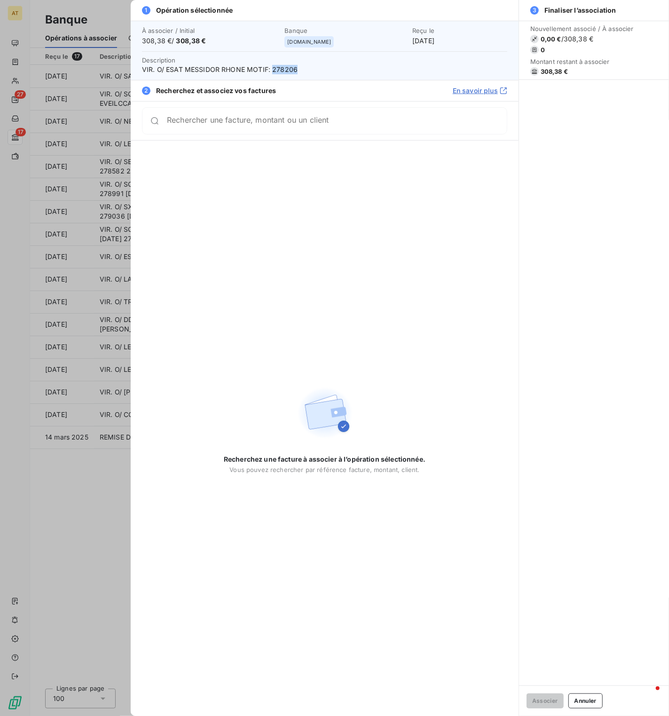
copy span "278206"
click at [273, 135] on div "Rechercher une facture, montant ou un client" at bounding box center [325, 120] width 388 height 39
click at [295, 117] on div "Rechercher une facture, montant ou un client" at bounding box center [337, 120] width 340 height 9
paste input "278206"
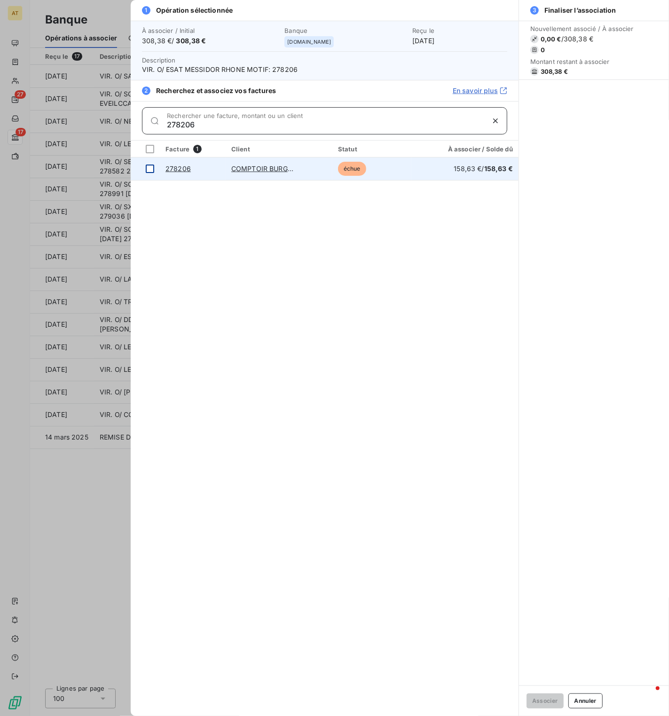
type input "278206"
click at [150, 169] on div at bounding box center [150, 169] width 8 height 8
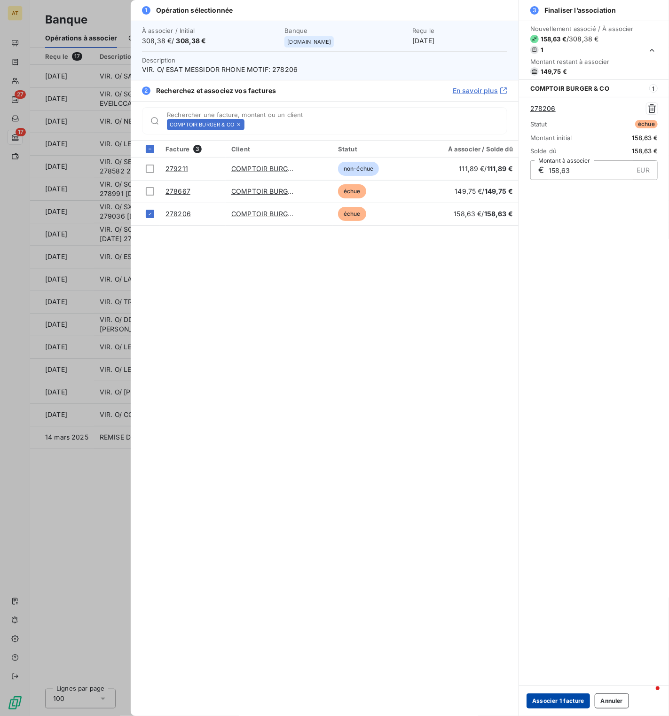
click at [564, 391] on button "Associer 1 facture" at bounding box center [558, 701] width 63 height 15
click at [561, 391] on button "Associer 1 facture" at bounding box center [558, 701] width 63 height 15
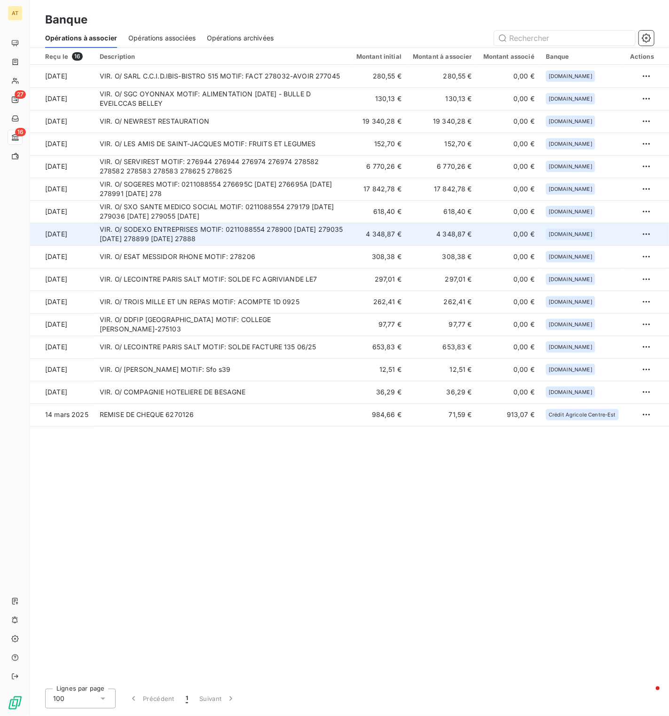
click at [287, 232] on td "VIR. O/ SODEXO ENTREPRISES MOTIF: 0211088554 278900 04.09.2025 279035 05.09.202…" at bounding box center [222, 234] width 257 height 23
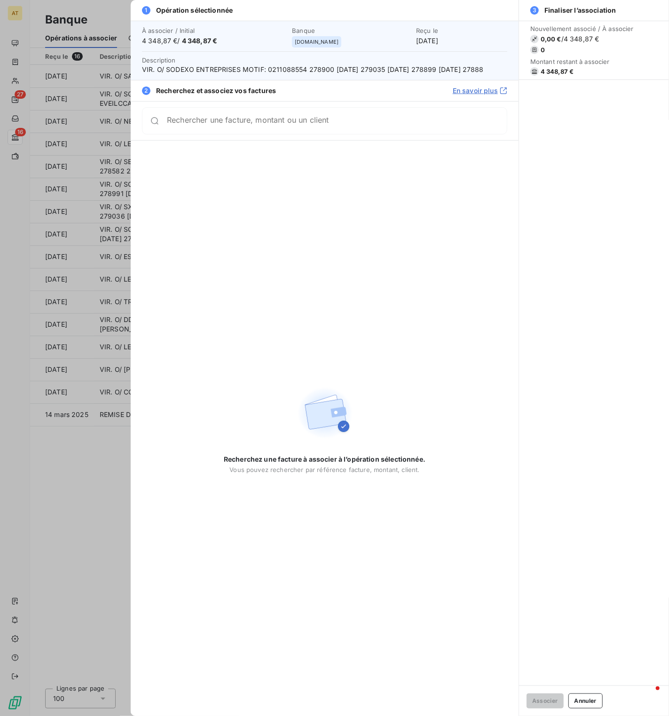
click at [386, 70] on span "VIR. O/ SODEXO ENTREPRISES MOTIF: 0211088554 278900 04.09.2025 279035 05.09.202…" at bounding box center [324, 69] width 365 height 9
copy span "279035"
click at [555, 69] on span "4 348,87 €" at bounding box center [557, 72] width 33 height 8
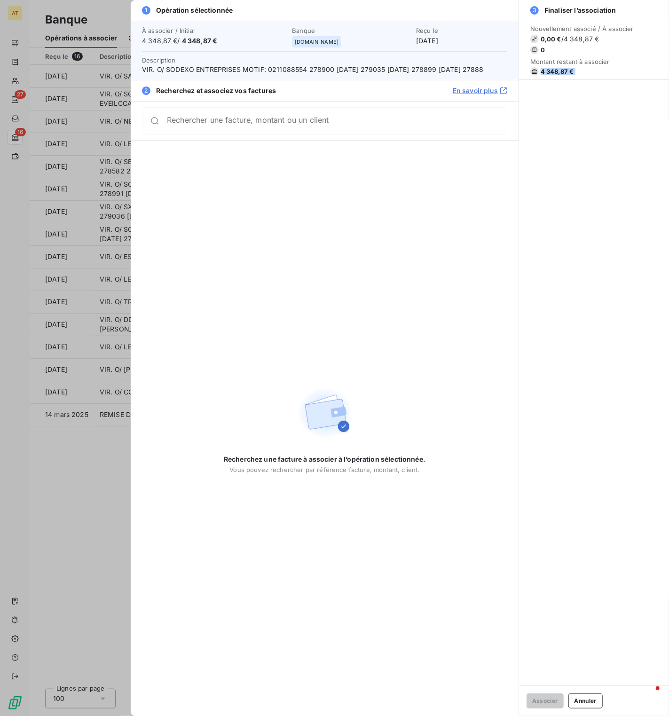
click at [555, 69] on span "4 348,87 €" at bounding box center [557, 72] width 33 height 8
copy div "4 348,87 €"
click at [561, 72] on span "4 348,87 €" at bounding box center [557, 72] width 33 height 8
click at [287, 129] on input "Rechercher une facture, montant ou un client" at bounding box center [337, 124] width 340 height 9
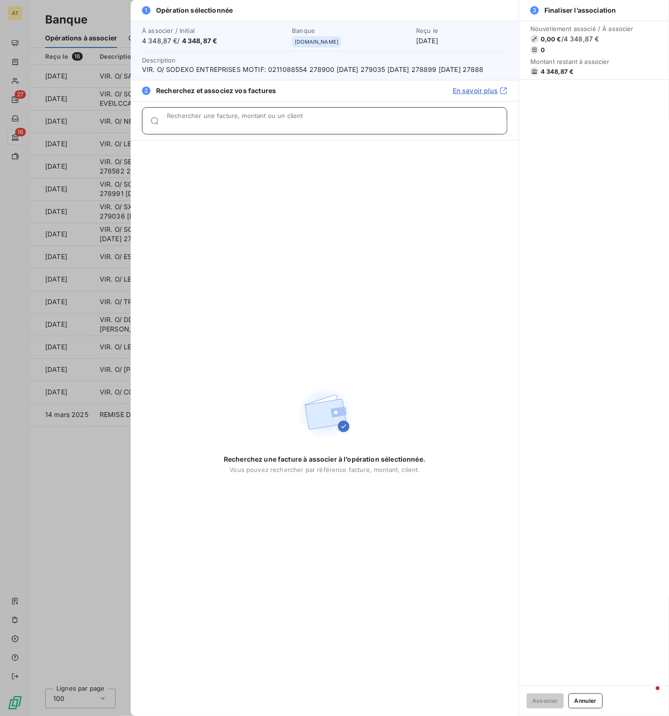
paste input "278880"
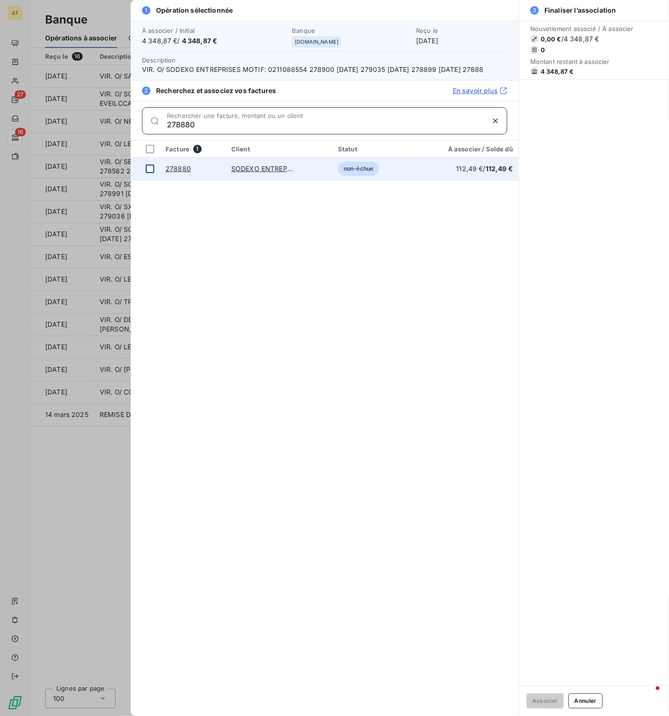
type input "278880"
click at [152, 173] on div at bounding box center [150, 169] width 8 height 8
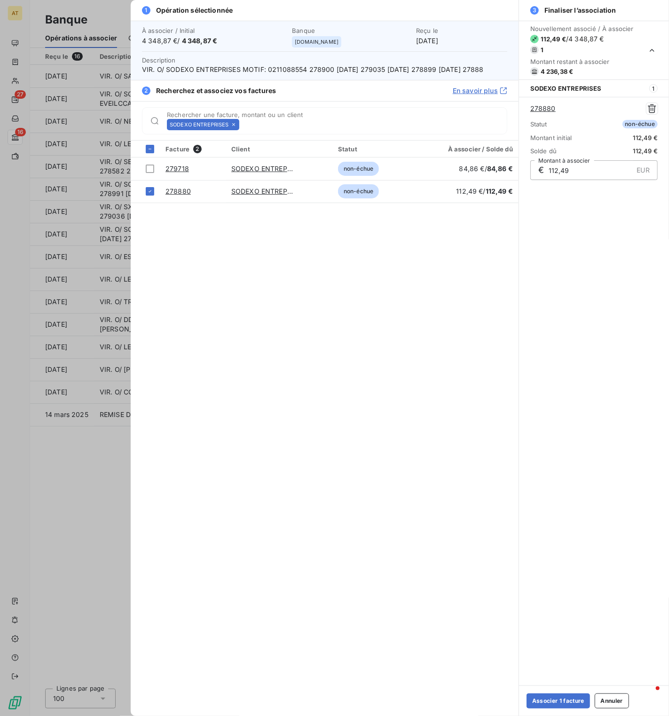
click at [231, 127] on icon at bounding box center [234, 125] width 6 height 6
click at [243, 129] on input "Rechercher une facture, montant ou un client" at bounding box center [375, 124] width 264 height 9
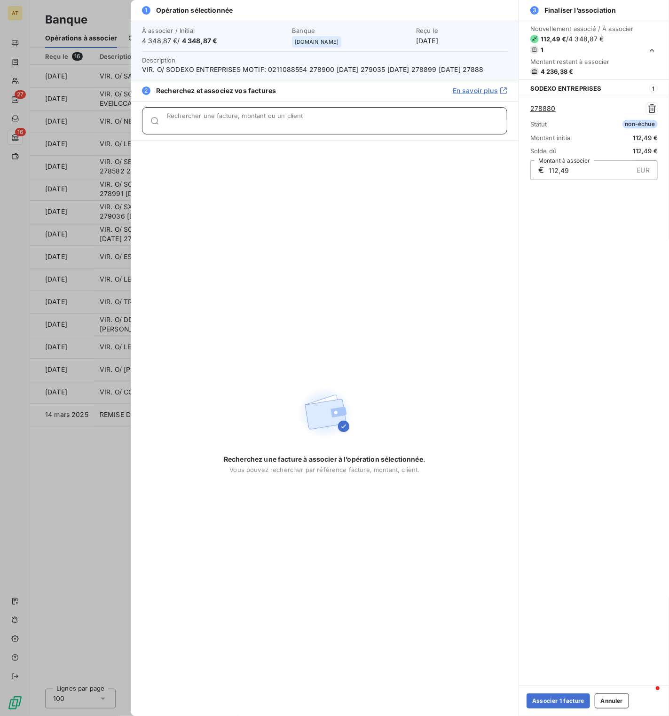
click at [231, 129] on input "Rechercher une facture, montant ou un client" at bounding box center [337, 124] width 340 height 9
paste input "278874"
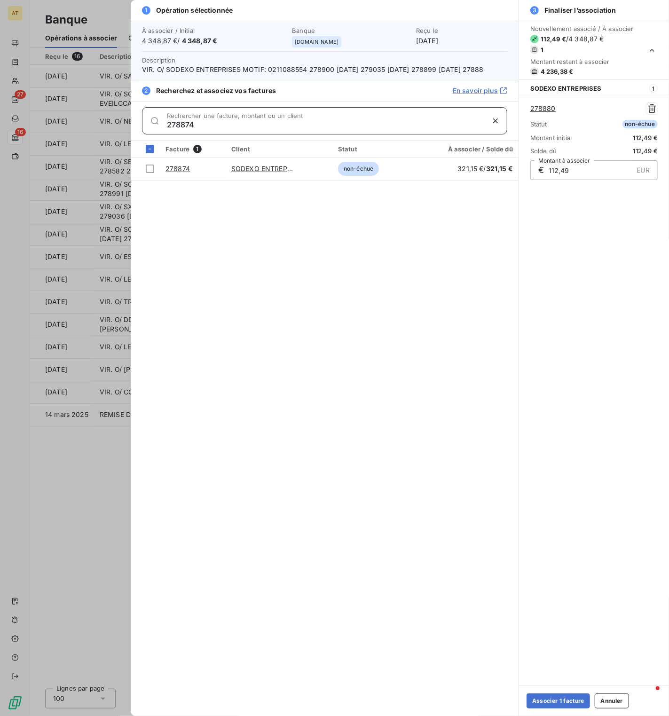
type input "278874"
click at [148, 173] on div at bounding box center [150, 169] width 8 height 8
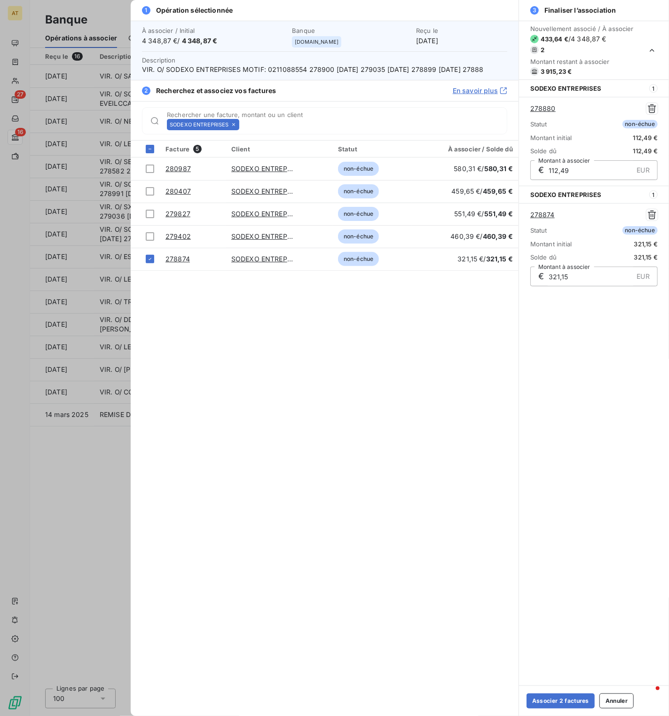
click at [233, 127] on icon at bounding box center [234, 125] width 6 height 6
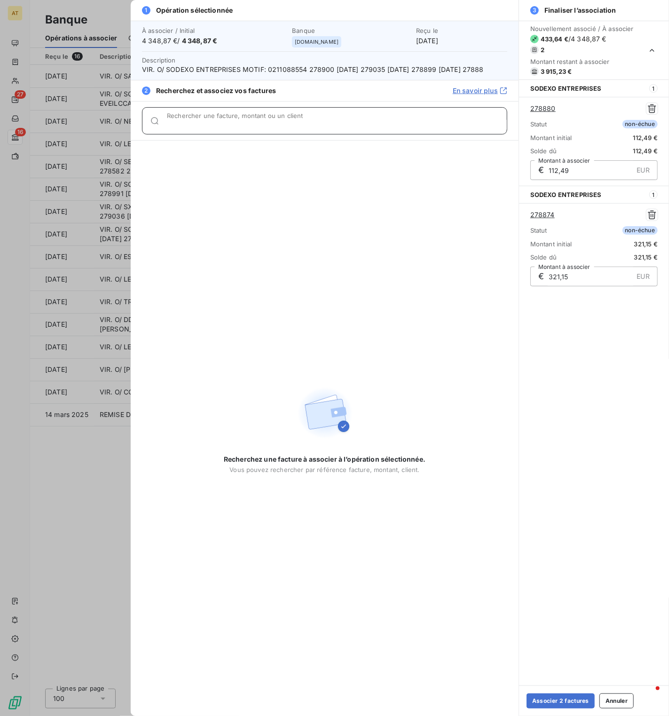
click at [233, 129] on input "Rechercher une facture, montant ou un client" at bounding box center [337, 124] width 340 height 9
paste input "278882"
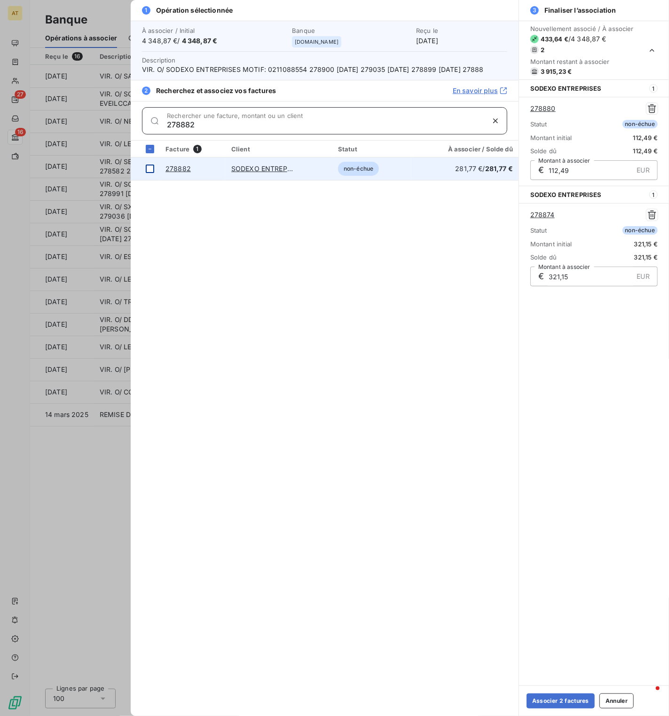
type input "278882"
click at [151, 173] on div at bounding box center [150, 169] width 8 height 8
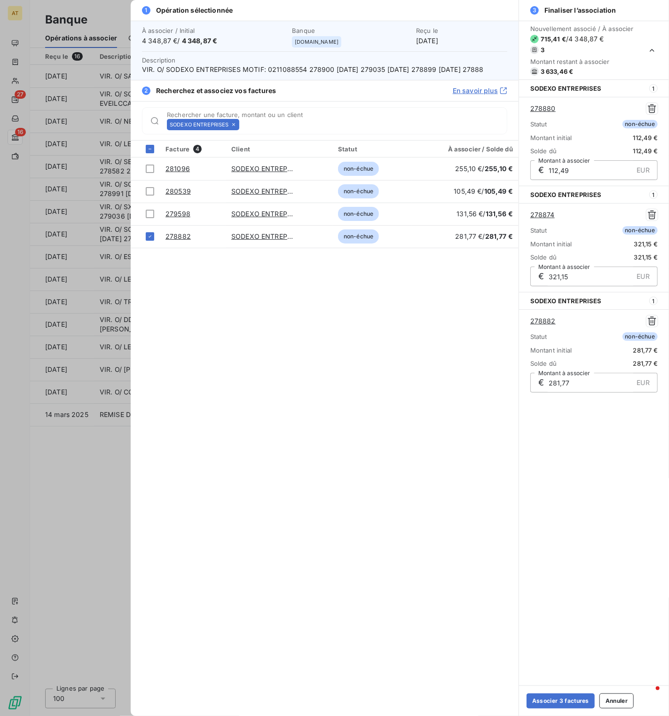
click at [232, 127] on icon at bounding box center [234, 125] width 6 height 6
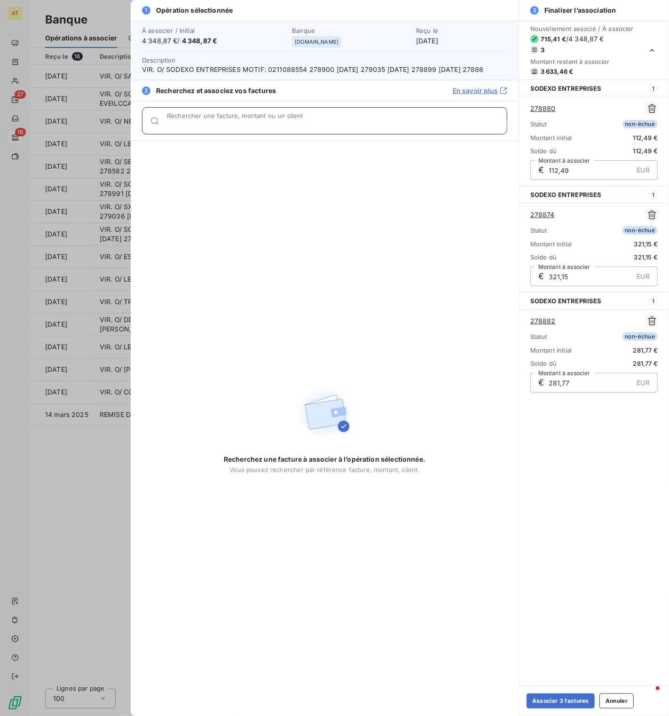
click at [232, 129] on input "Rechercher une facture, montant ou un client" at bounding box center [337, 124] width 340 height 9
paste input "279035"
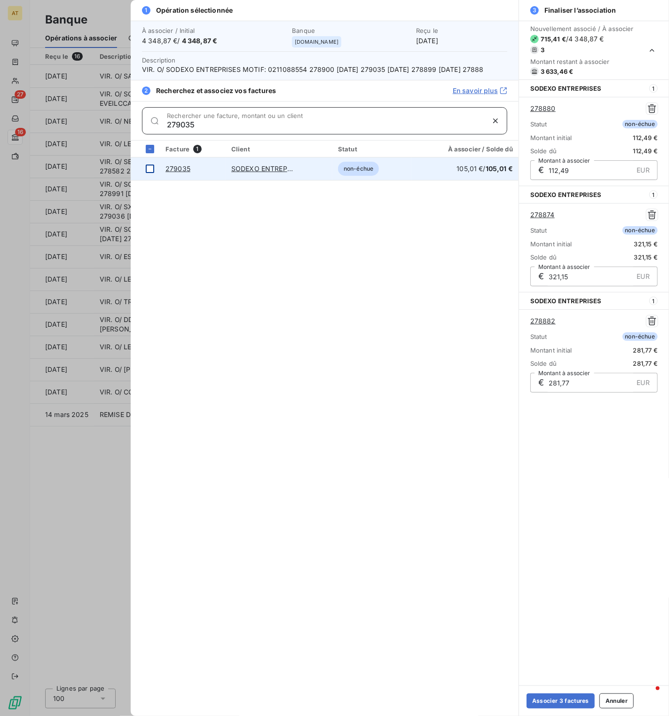
type input "279035"
click at [151, 173] on div at bounding box center [150, 169] width 8 height 8
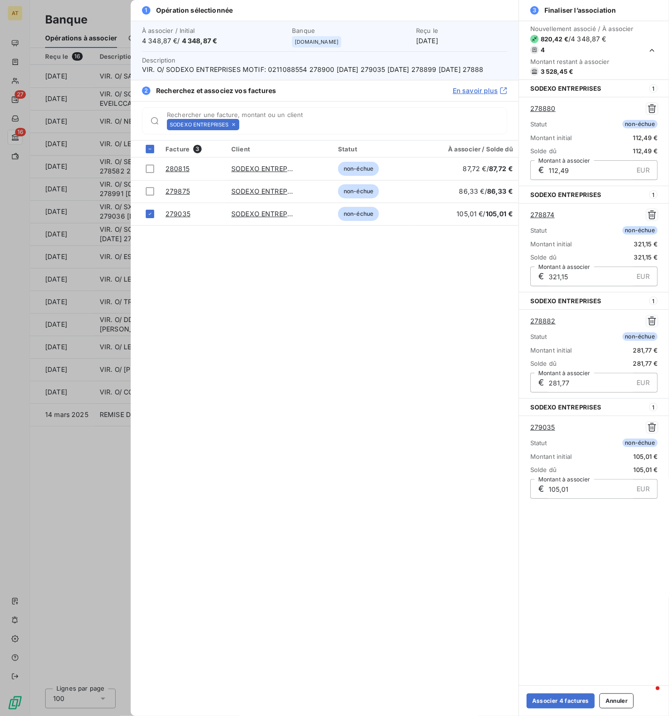
click at [234, 127] on icon at bounding box center [234, 125] width 6 height 6
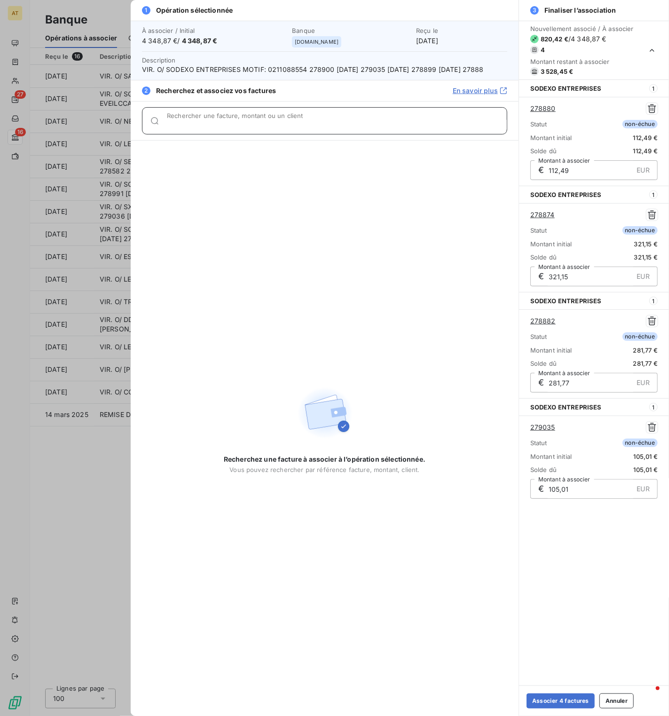
click at [234, 129] on input "Rechercher une facture, montant ou un client" at bounding box center [337, 124] width 340 height 9
paste input "278881"
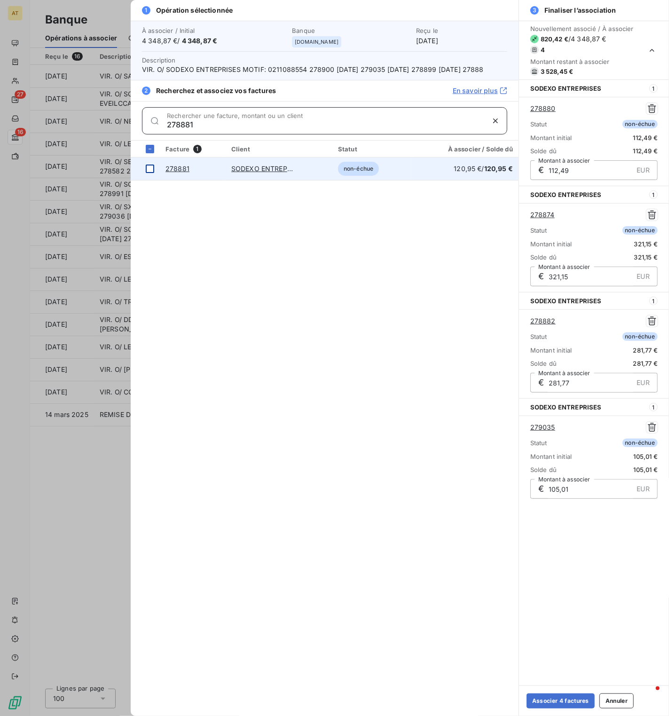
type input "278881"
click at [148, 173] on div at bounding box center [150, 169] width 8 height 8
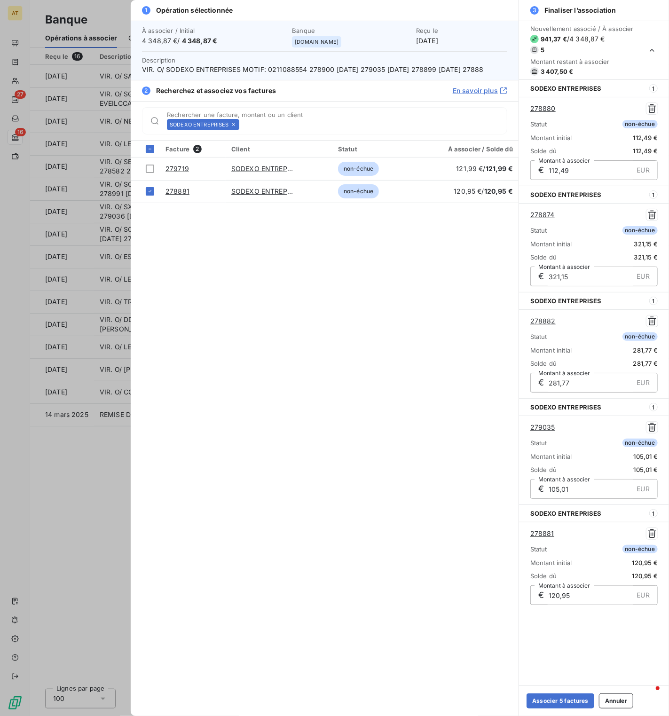
click at [234, 127] on icon at bounding box center [234, 125] width 6 height 6
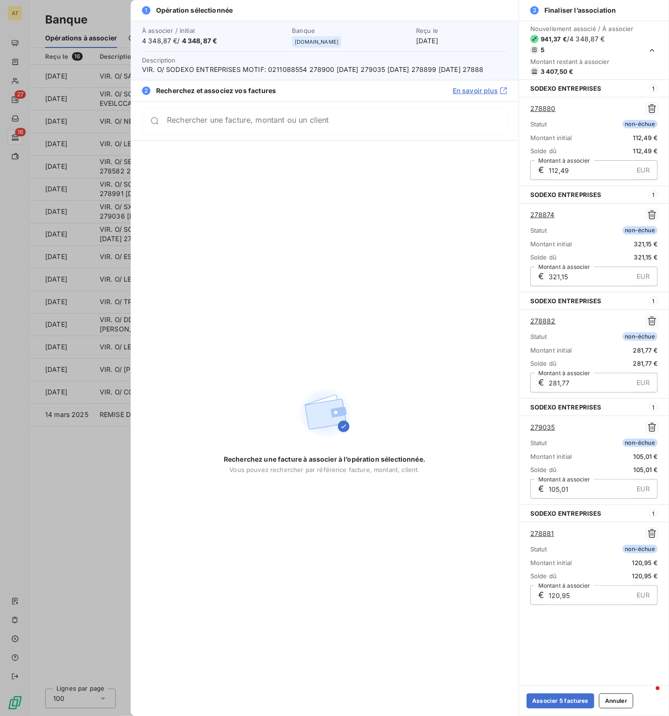
click at [234, 135] on div "Rechercher une facture, montant ou un client" at bounding box center [324, 120] width 365 height 27
paste input "279149"
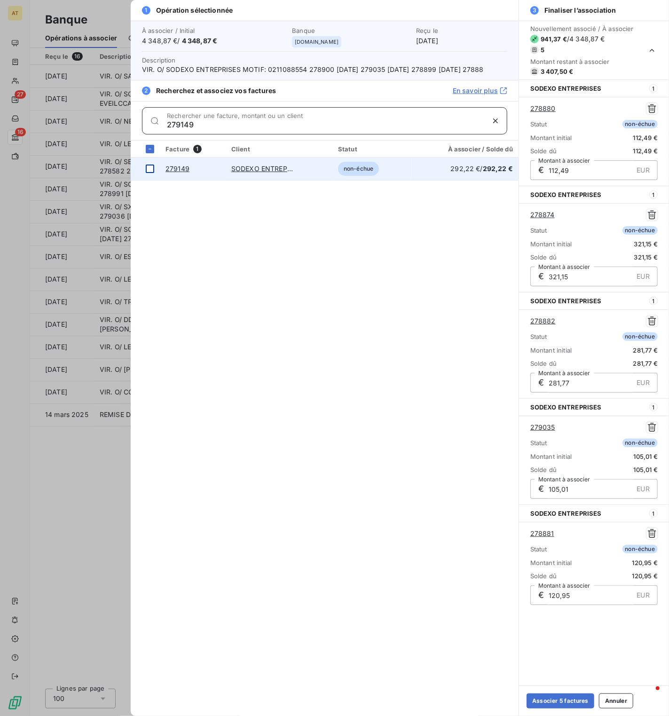
type input "279149"
click at [149, 173] on div at bounding box center [150, 169] width 8 height 8
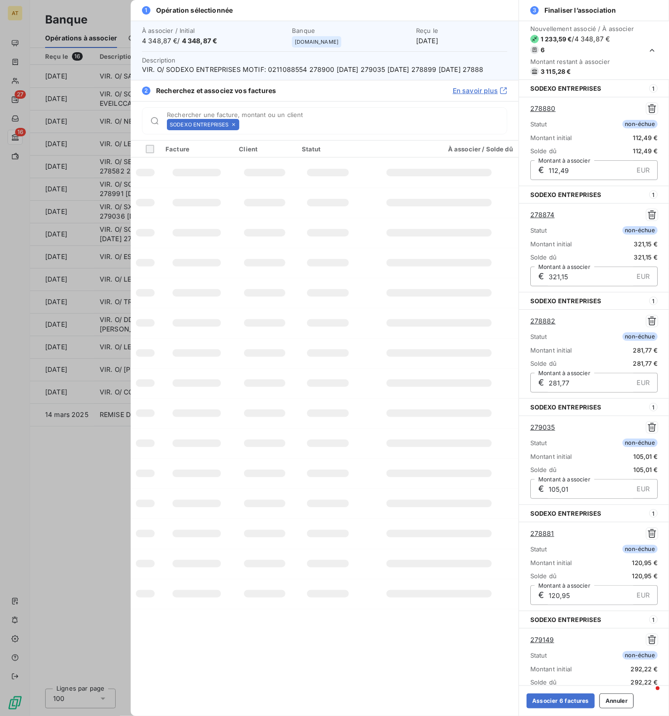
scroll to position [32, 0]
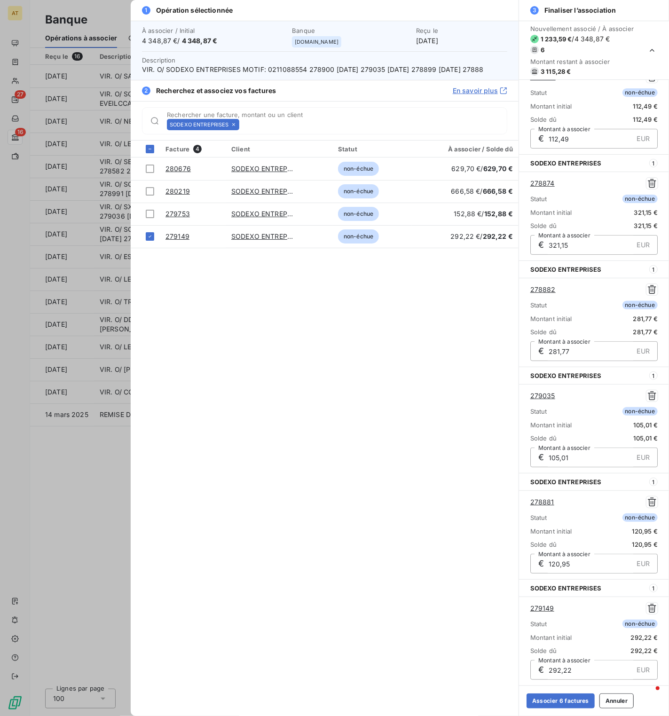
click at [233, 126] on icon at bounding box center [233, 124] width 3 height 3
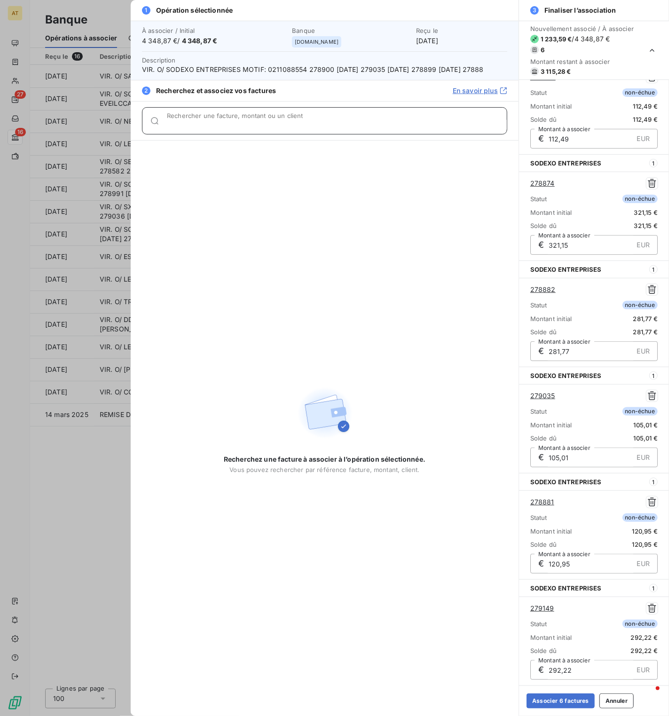
click at [233, 129] on input "Rechercher une facture, montant ou un client" at bounding box center [337, 124] width 340 height 9
paste input "278888"
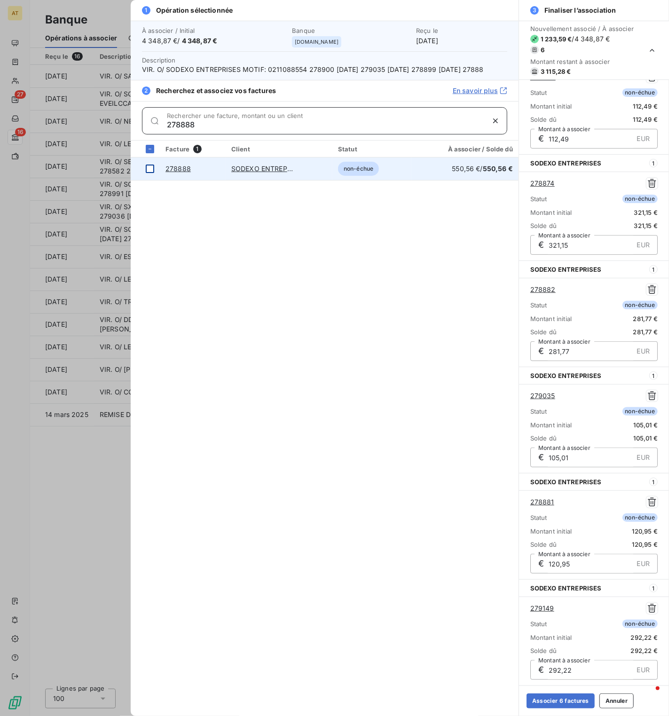
type input "278888"
click at [149, 173] on div at bounding box center [150, 169] width 8 height 8
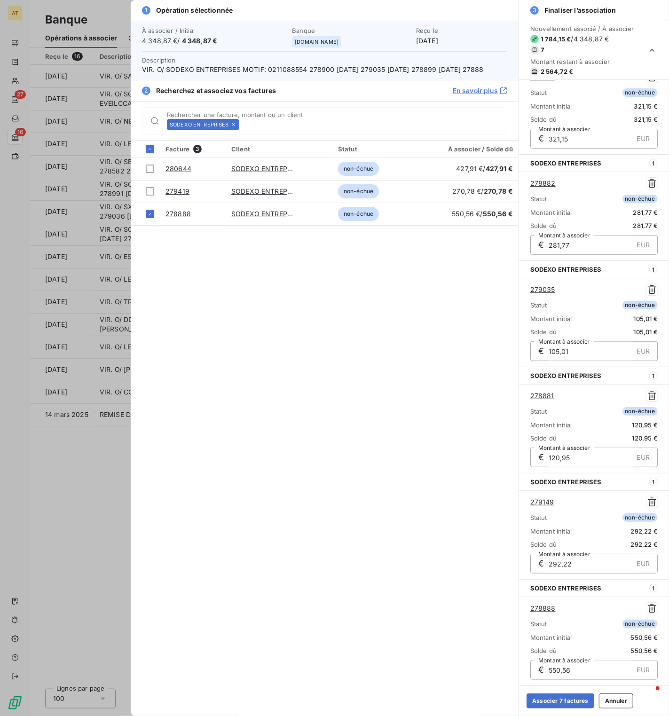
click at [233, 126] on icon at bounding box center [233, 124] width 3 height 3
click at [243, 129] on input "Rechercher une facture, montant ou un client" at bounding box center [375, 124] width 264 height 9
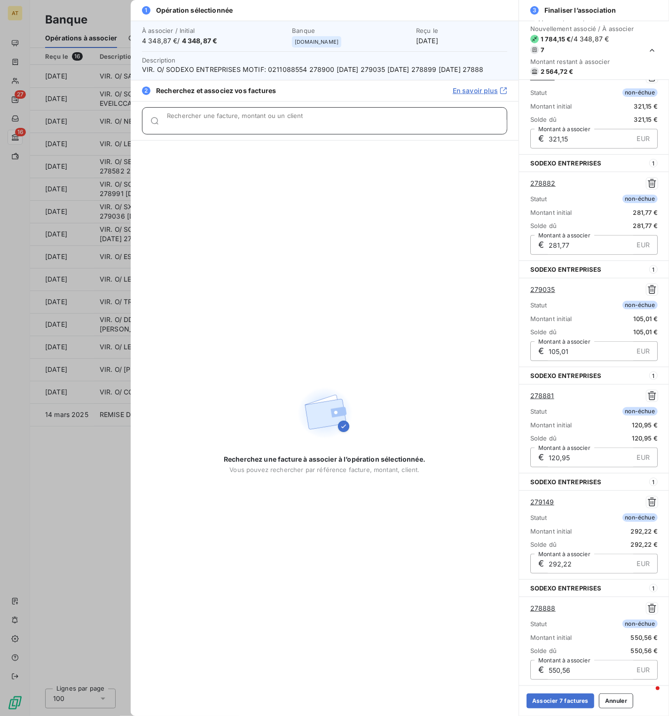
paste input "278930"
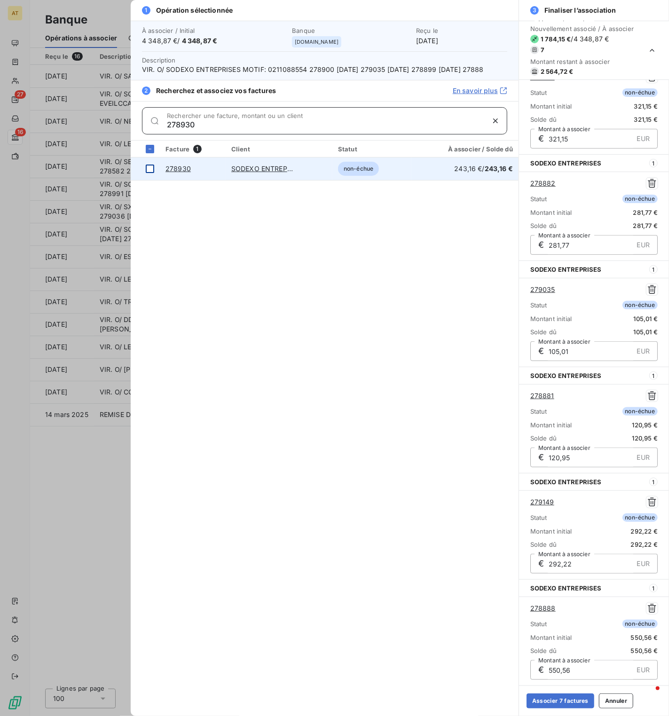
type input "278930"
click at [152, 173] on div at bounding box center [150, 169] width 8 height 8
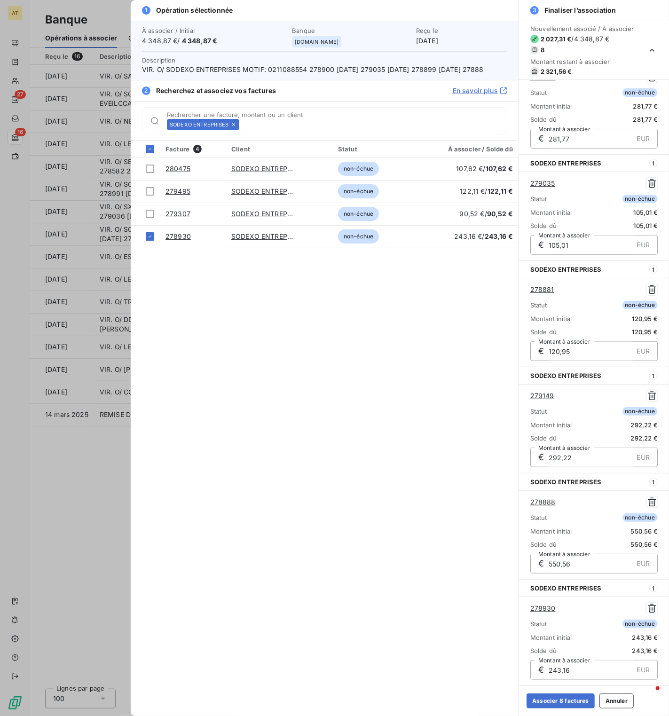
click at [235, 130] on div "SODEXO ENTREPRISES" at bounding box center [203, 124] width 72 height 11
click at [235, 127] on icon at bounding box center [234, 125] width 6 height 6
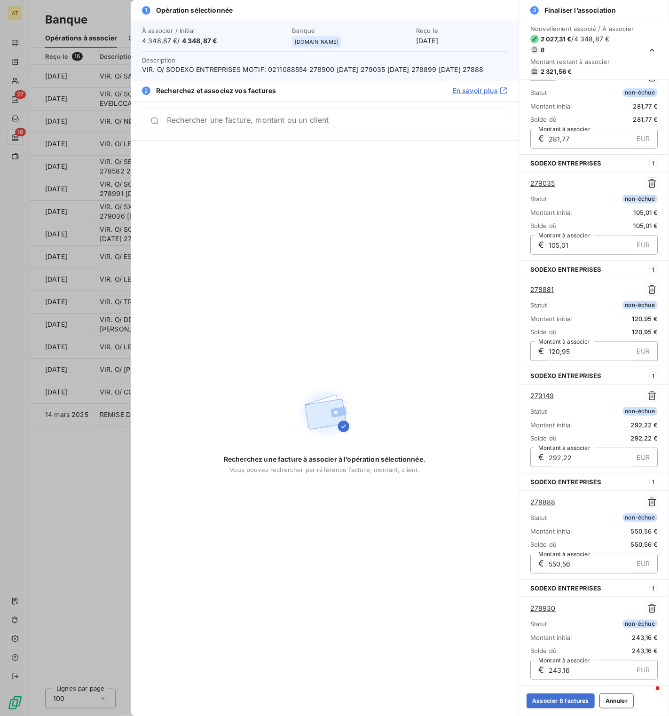
click at [235, 135] on div "Rechercher une facture, montant ou un client" at bounding box center [324, 120] width 365 height 27
paste input "278900"
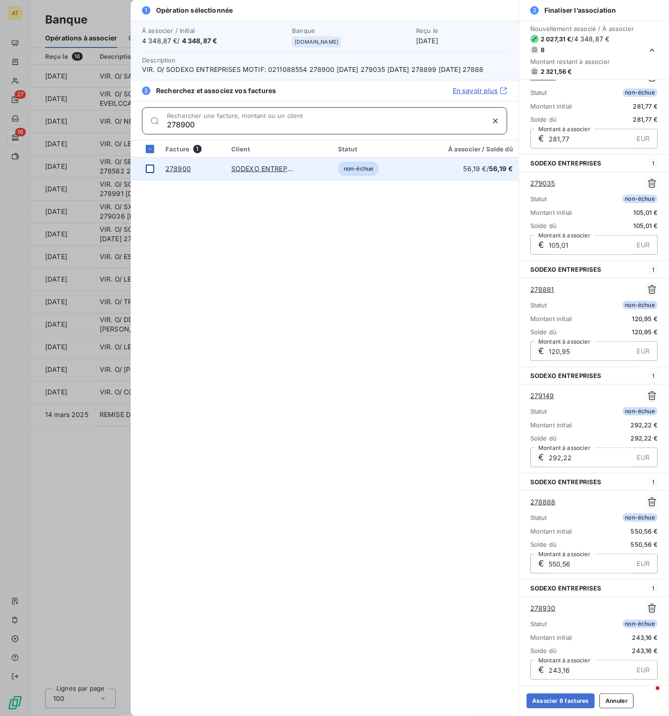
type input "278900"
click at [152, 173] on div at bounding box center [150, 169] width 8 height 8
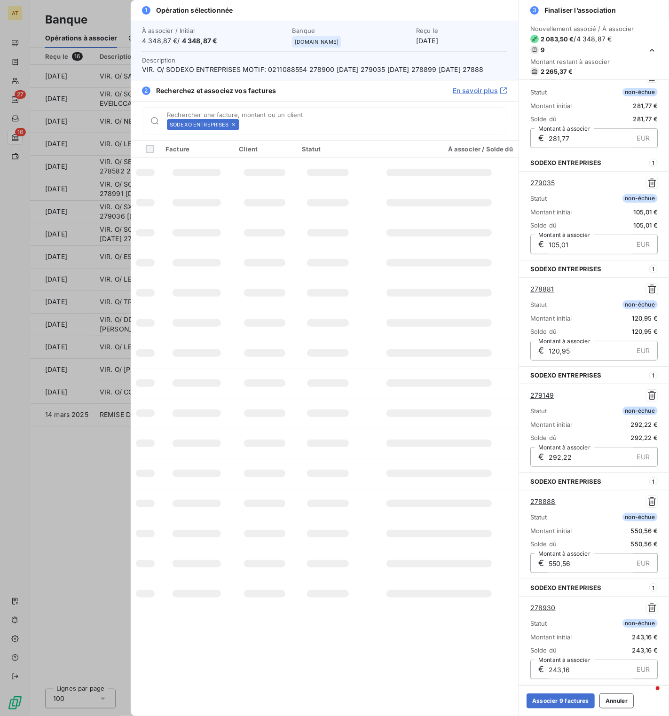
scroll to position [350, 0]
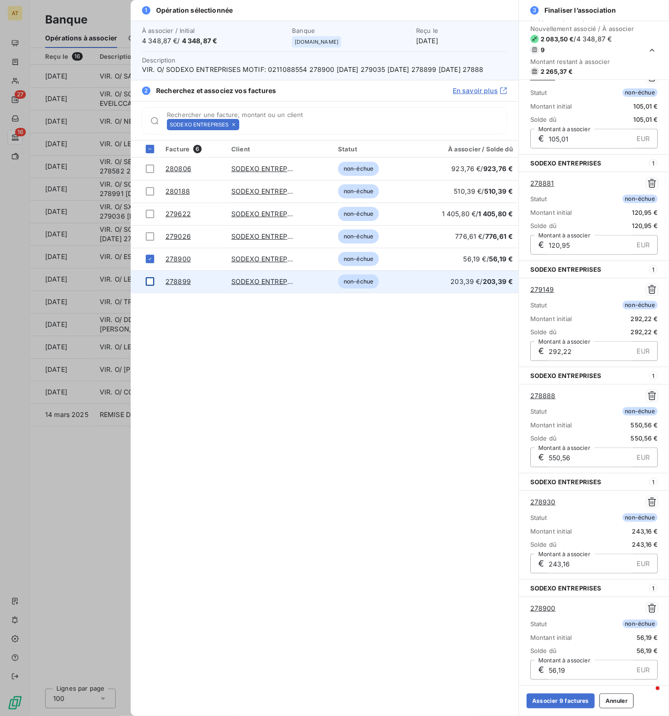
click at [153, 286] on div at bounding box center [150, 281] width 8 height 8
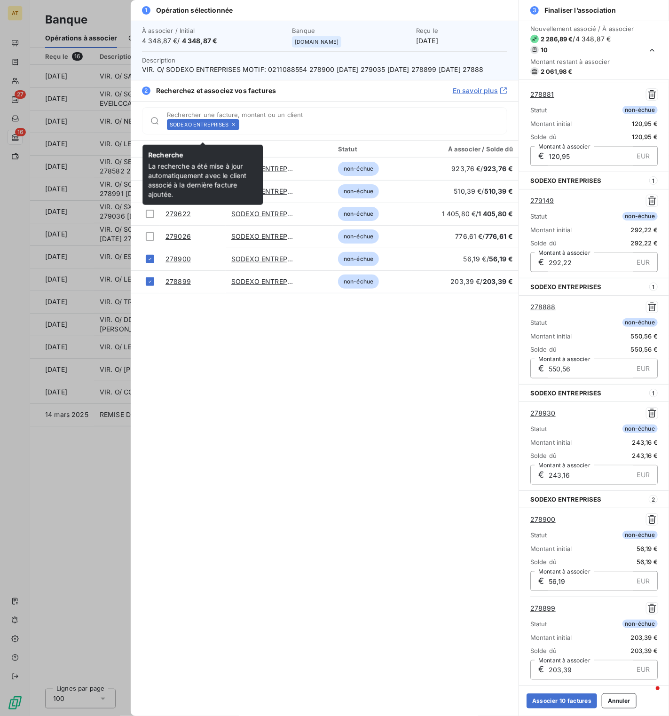
click at [235, 127] on icon at bounding box center [234, 125] width 6 height 6
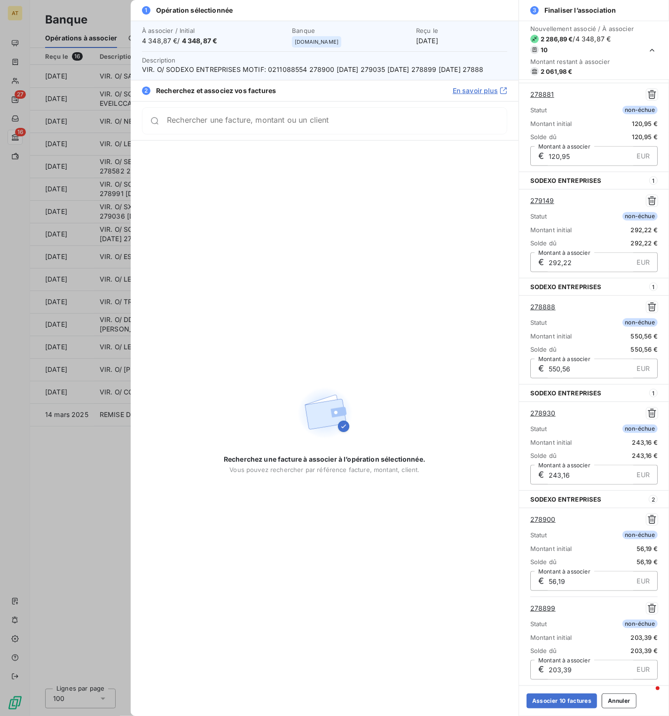
click at [235, 135] on div "Rechercher une facture, montant ou un client" at bounding box center [324, 120] width 365 height 27
paste input "278899"
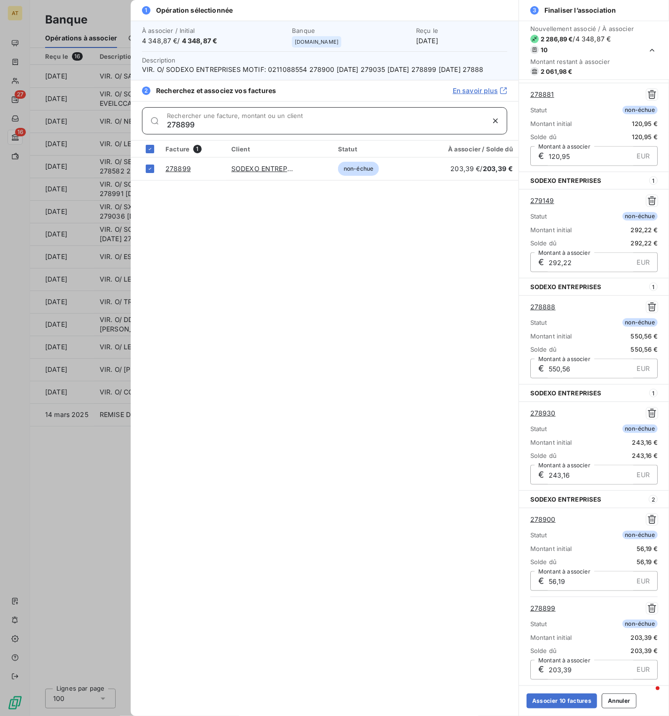
click at [190, 129] on input "278899" at bounding box center [325, 124] width 317 height 9
paste input "9026"
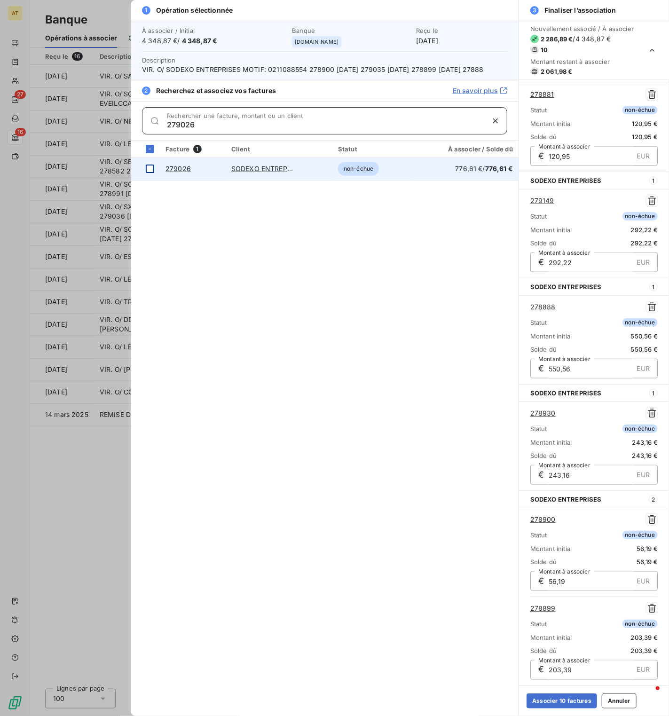
type input "279026"
click at [152, 173] on div at bounding box center [150, 169] width 8 height 8
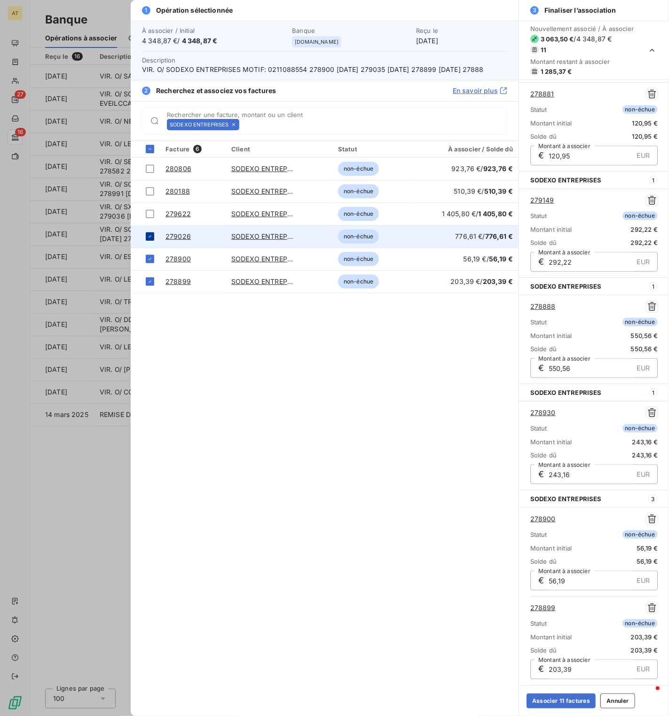
scroll to position [529, 0]
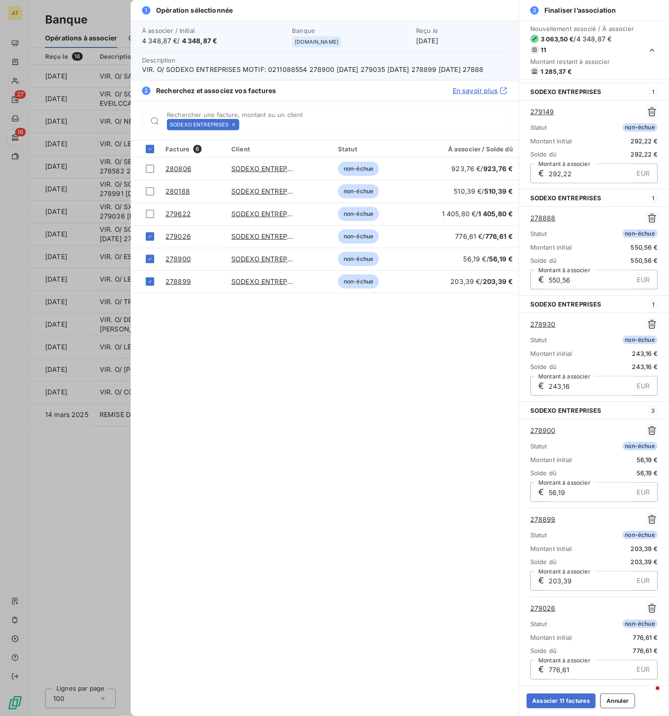
click at [231, 127] on icon at bounding box center [234, 125] width 6 height 6
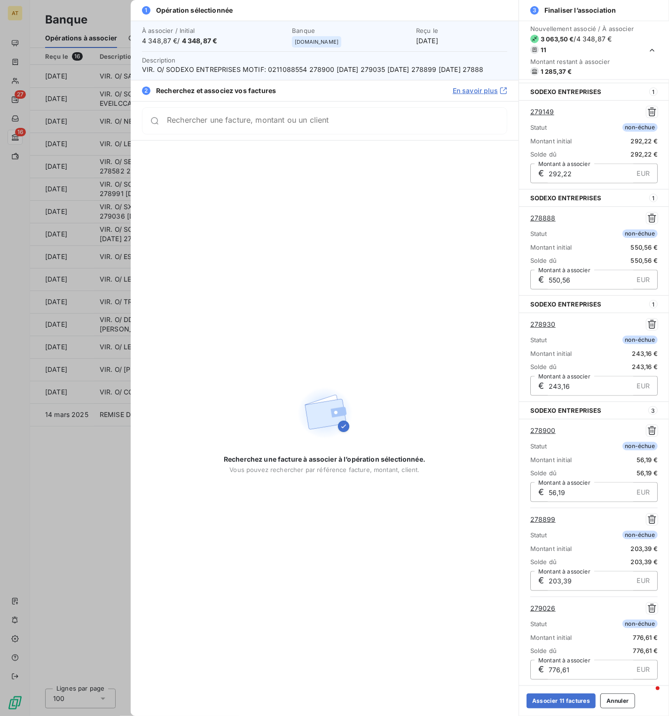
click at [230, 135] on div "Rechercher une facture, montant ou un client" at bounding box center [324, 120] width 365 height 27
paste input "278901"
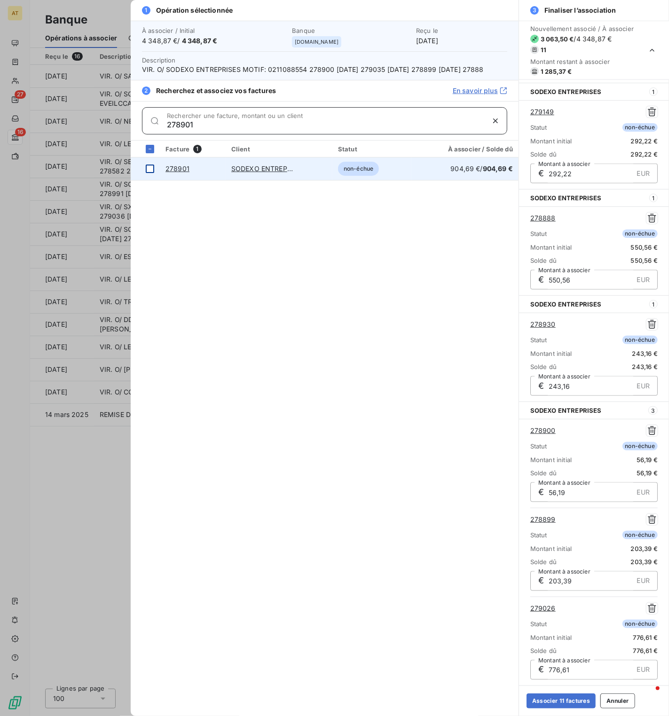
type input "278901"
click at [149, 173] on div at bounding box center [150, 169] width 8 height 8
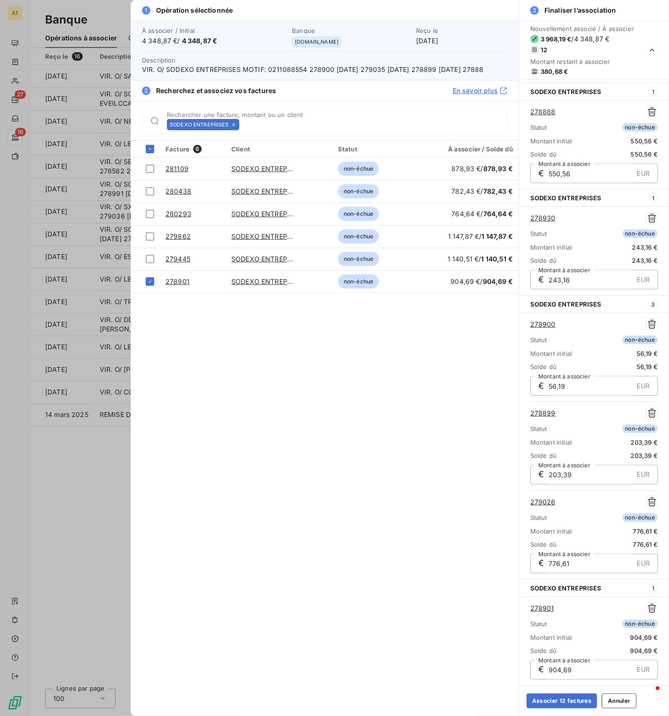
click at [234, 127] on icon at bounding box center [234, 125] width 6 height 6
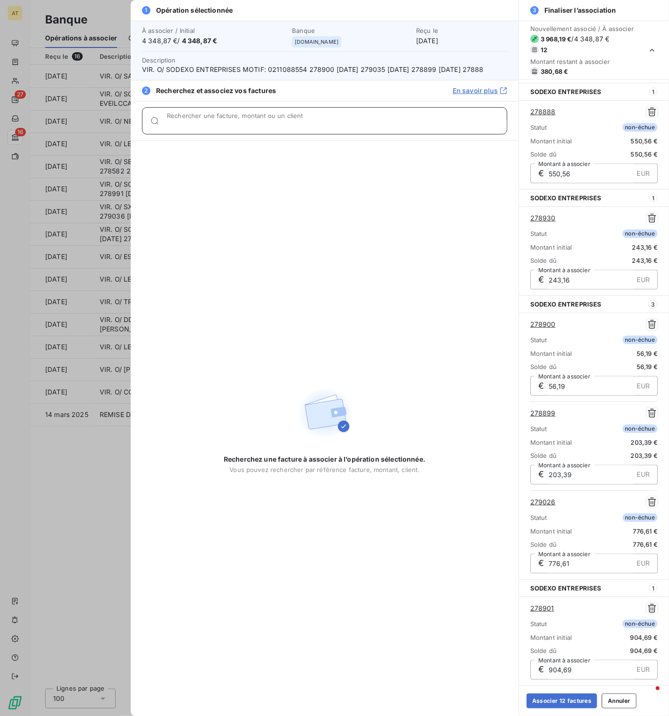
click at [234, 129] on input "Rechercher une facture, montant ou un client" at bounding box center [337, 124] width 340 height 9
paste input "278884"
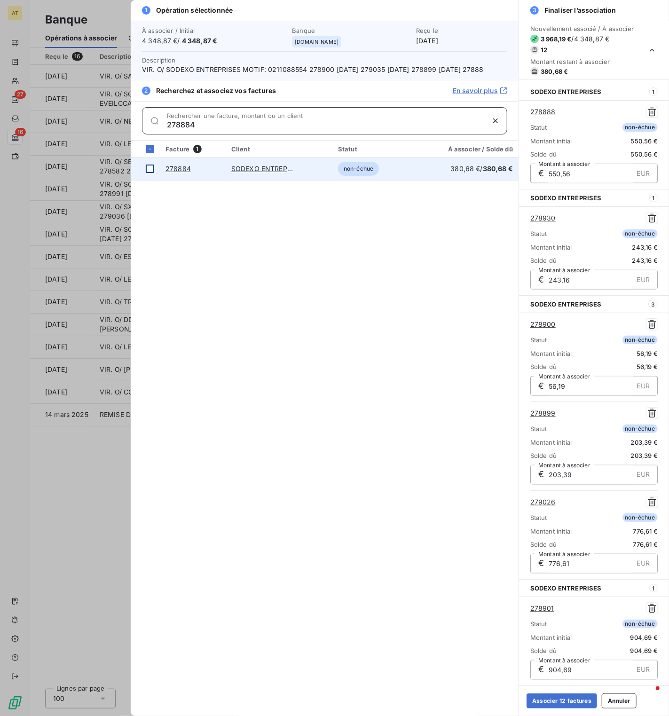
type input "278884"
click at [152, 173] on div at bounding box center [150, 169] width 8 height 8
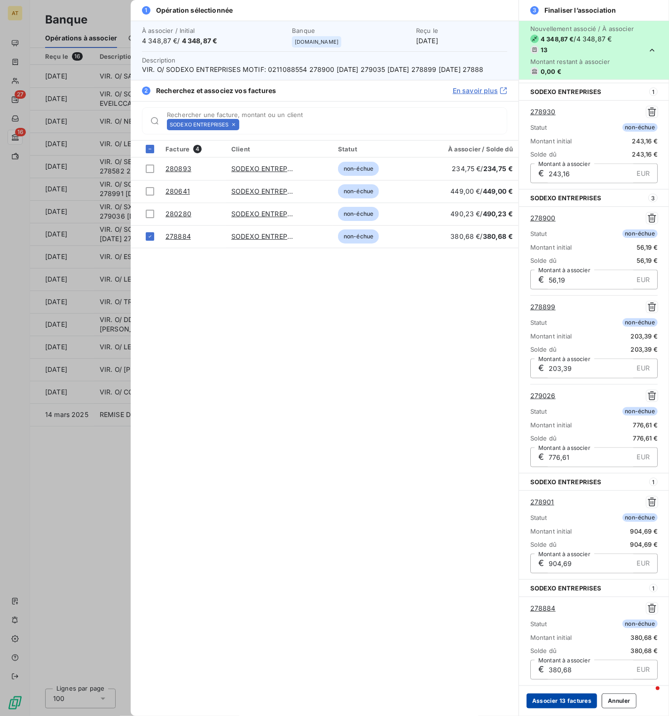
click at [563, 391] on button "Associer 13 factures" at bounding box center [562, 701] width 71 height 15
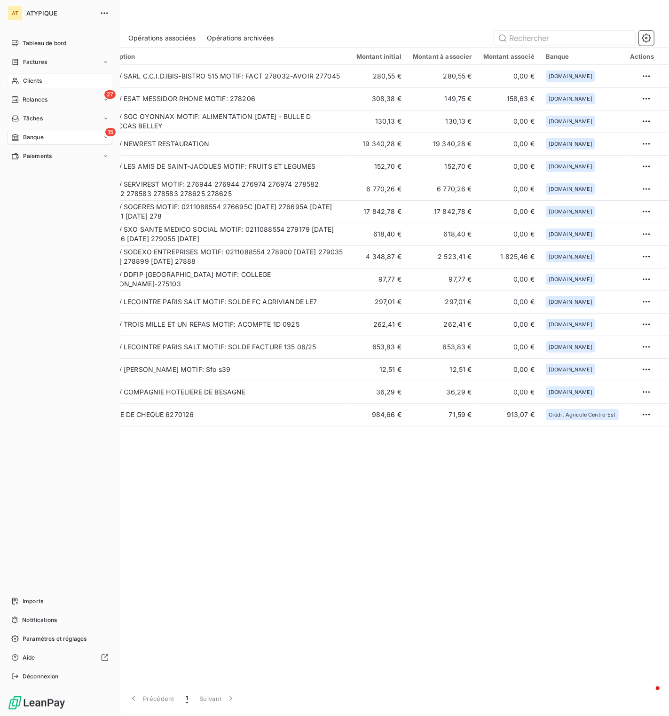
click at [24, 87] on div "Clients" at bounding box center [60, 80] width 105 height 15
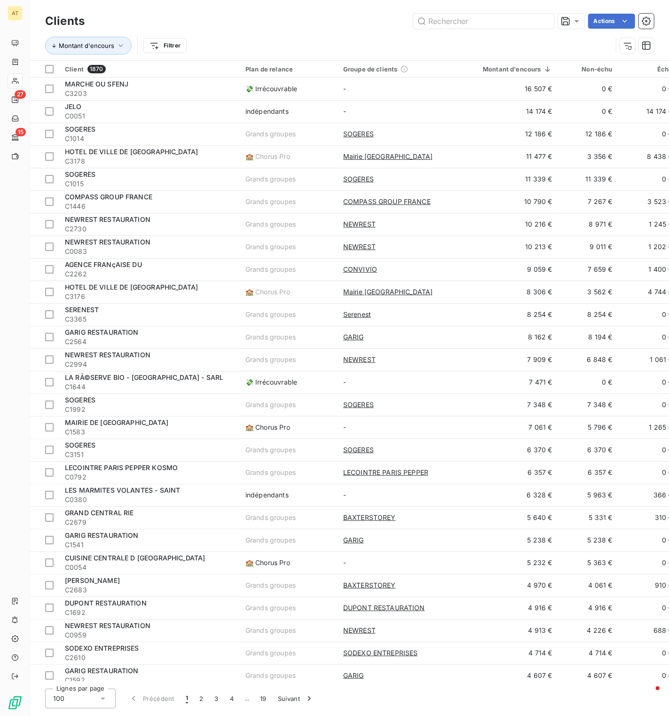
click at [619, 50] on div at bounding box center [635, 45] width 38 height 15
click at [625, 50] on button "button" at bounding box center [627, 45] width 15 height 15
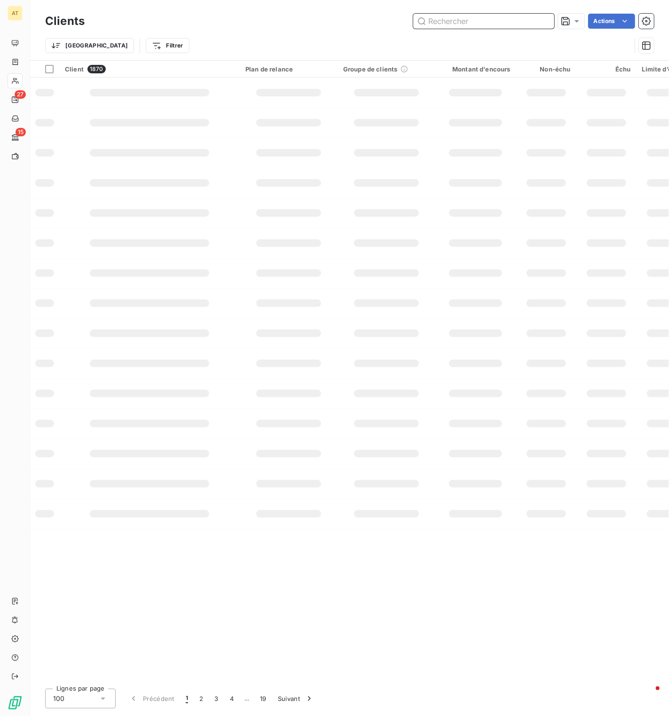
click at [493, 26] on input "text" at bounding box center [483, 21] width 141 height 15
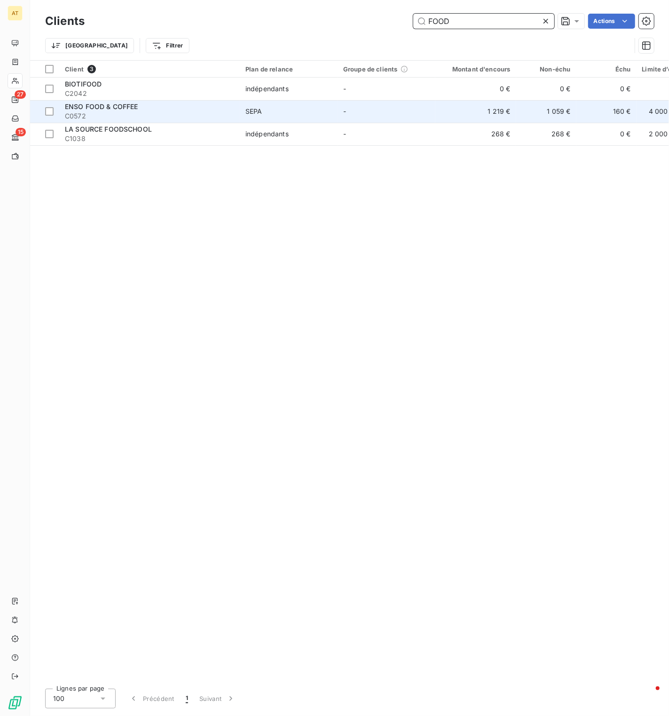
type input "FOOD"
click at [292, 115] on span "SEPA" at bounding box center [289, 111] width 87 height 9
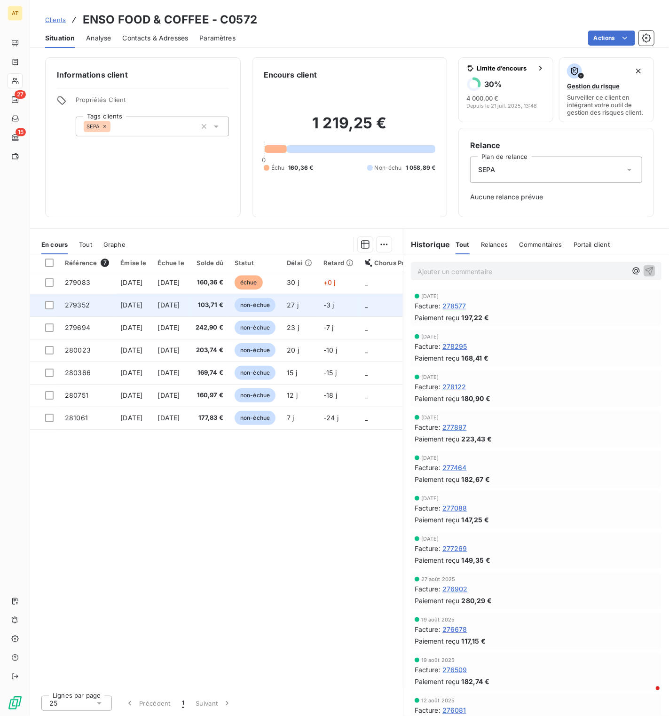
click at [190, 294] on td "11 oct. 2025" at bounding box center [171, 305] width 38 height 23
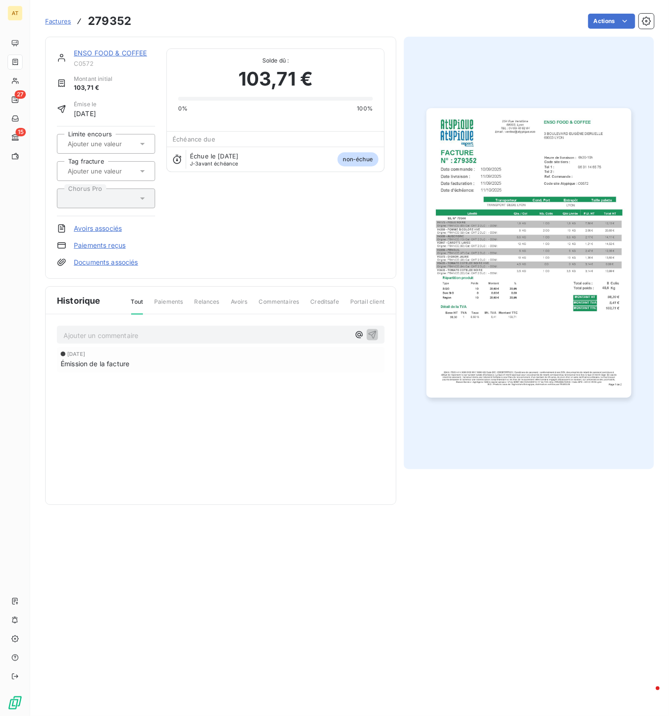
click at [608, 206] on img "button" at bounding box center [529, 252] width 205 height 289
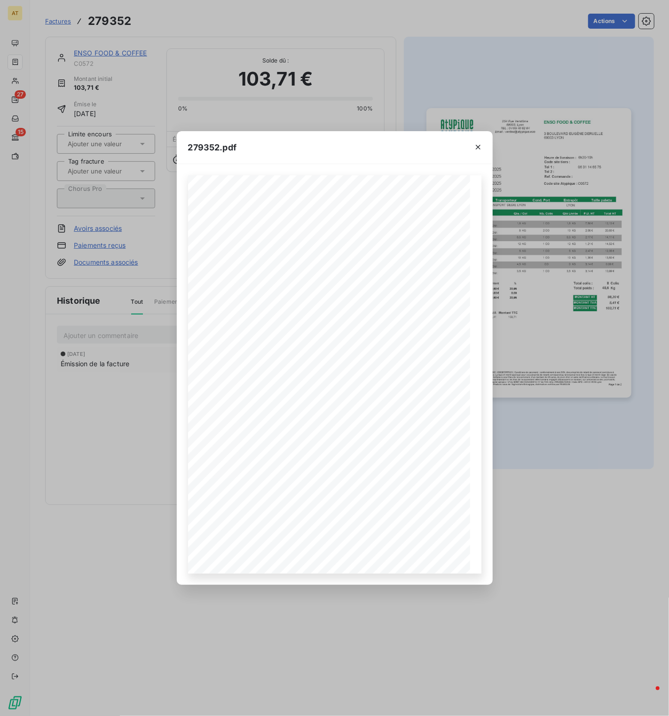
click at [392, 107] on div "279352.pdf ENSO FOOD & COFFEE 3 BOULEVARD EUGÈNE DERUELLE 69003 LYON FACTURE 27…" at bounding box center [334, 358] width 669 height 716
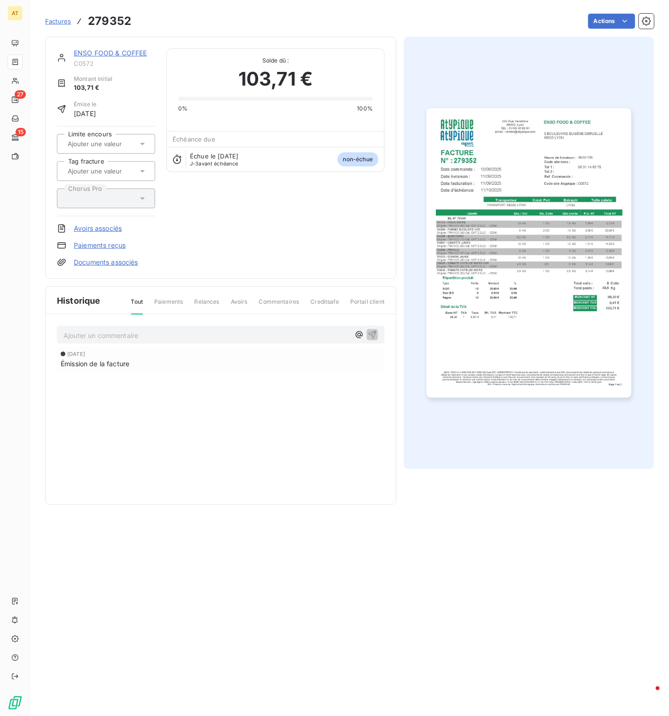
click at [388, 107] on div "ENSO FOOD & COFFEE C0572 Montant initial 103,71 € Émise le 11 sept. 2025 Limite…" at bounding box center [220, 158] width 351 height 242
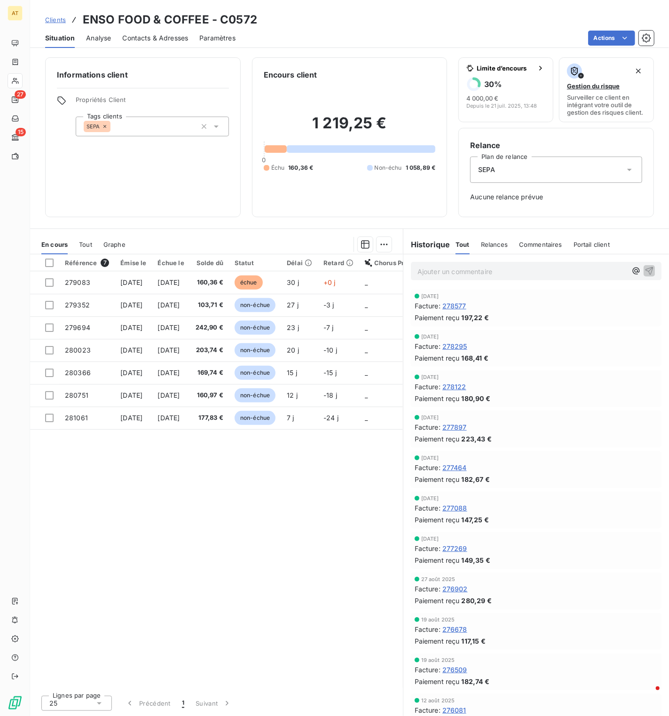
click at [85, 246] on span "Tout" at bounding box center [85, 245] width 13 height 8
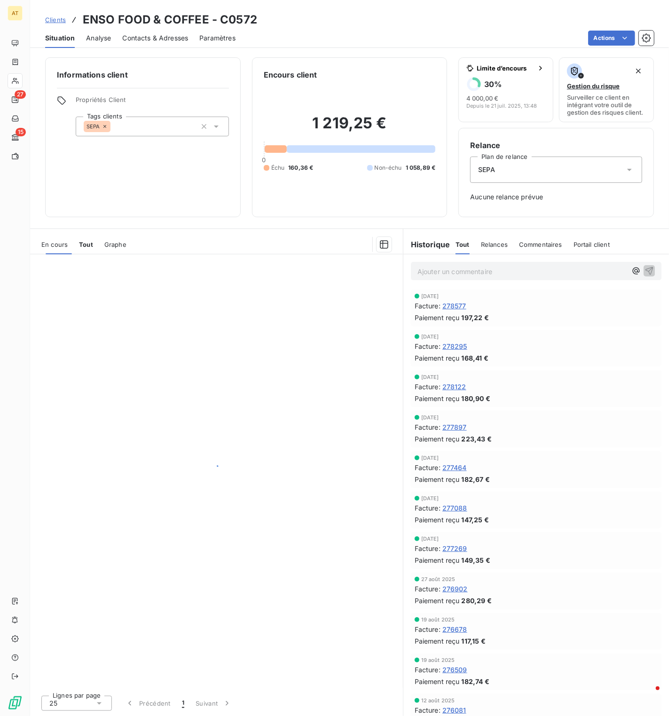
click at [85, 246] on span "Tout" at bounding box center [86, 245] width 14 height 8
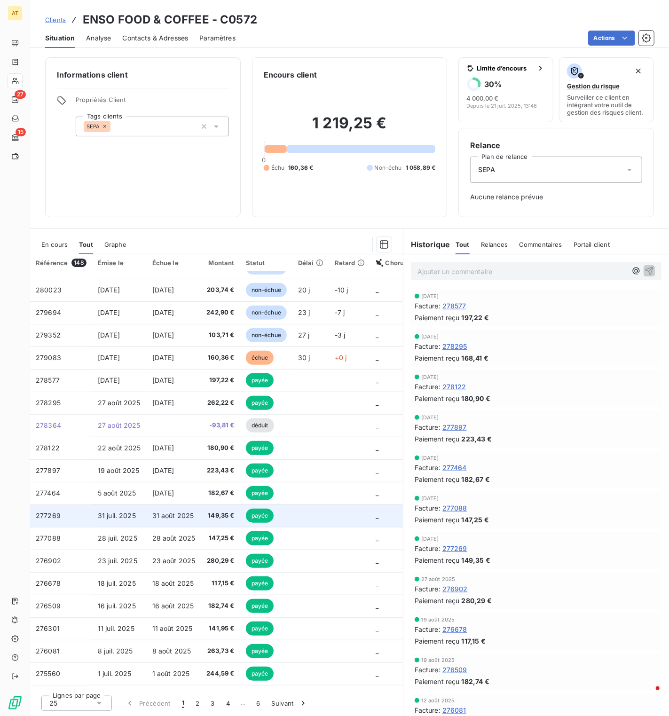
scroll to position [151, 0]
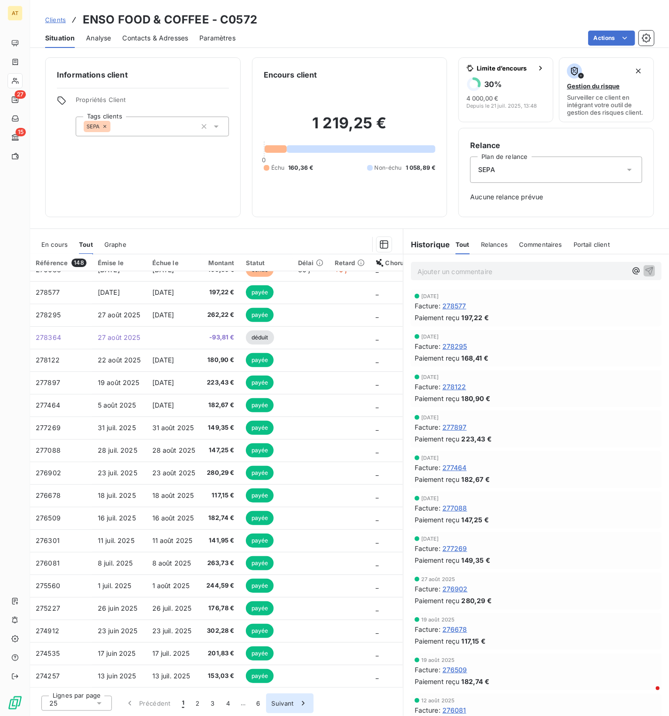
click at [277, 391] on button "Suivant" at bounding box center [290, 704] width 48 height 20
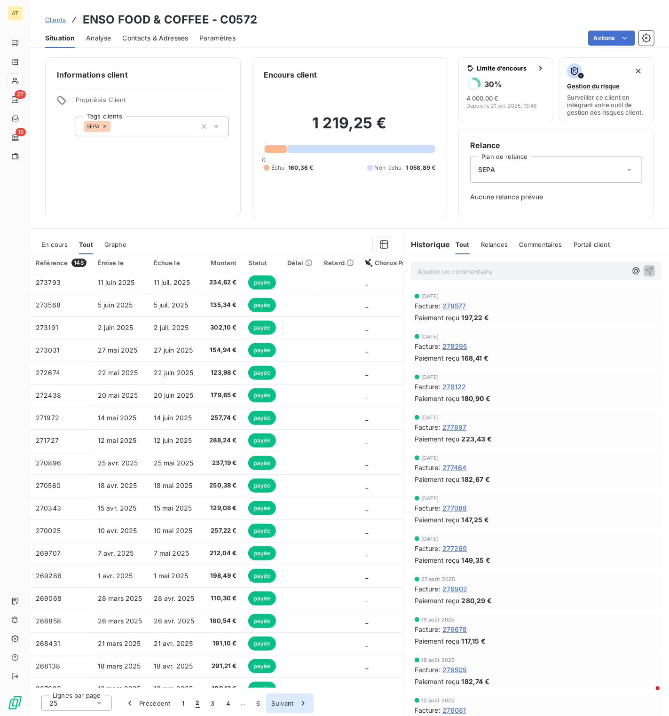
click at [273, 391] on button "Suivant" at bounding box center [290, 704] width 48 height 20
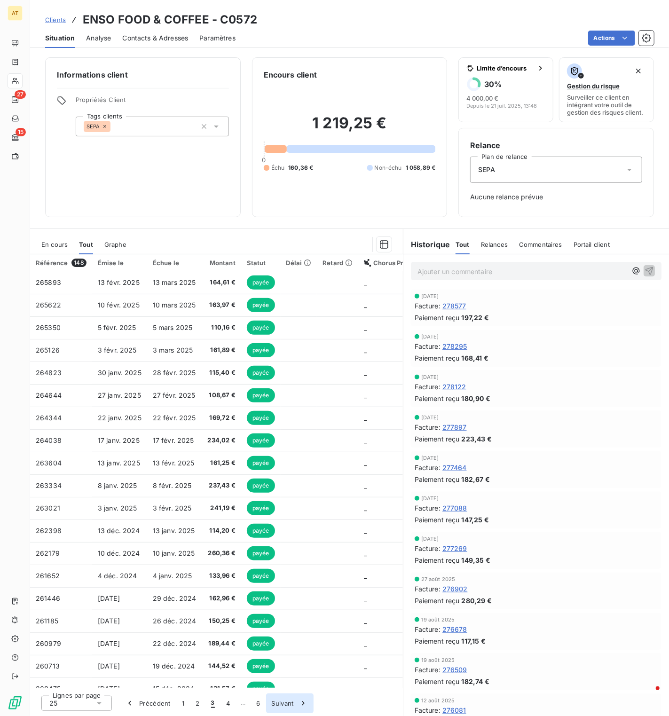
click at [273, 391] on button "Suivant" at bounding box center [290, 704] width 48 height 20
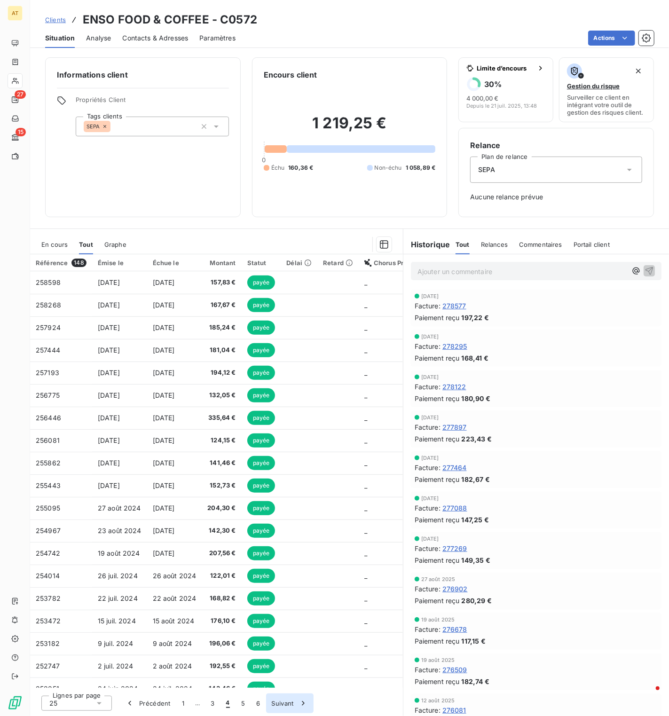
click at [273, 391] on button "Suivant" at bounding box center [290, 704] width 48 height 20
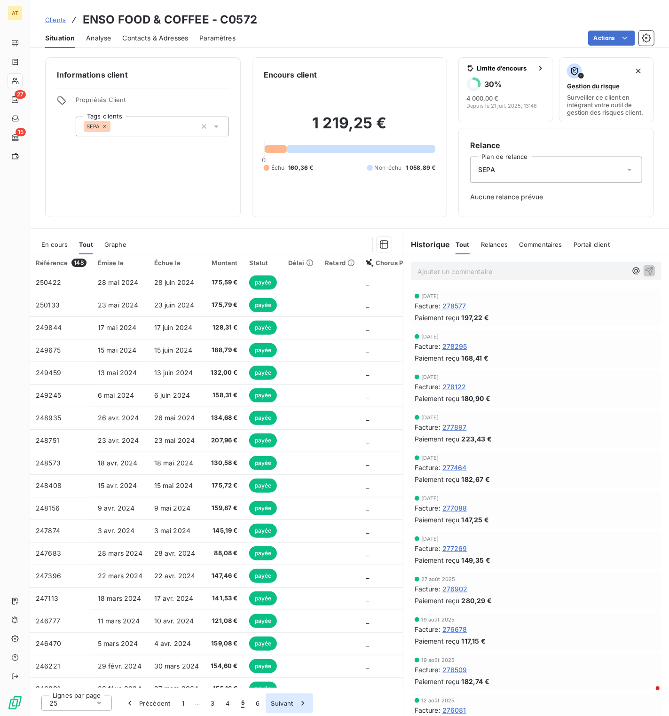
click at [273, 391] on button "Suivant" at bounding box center [290, 704] width 48 height 20
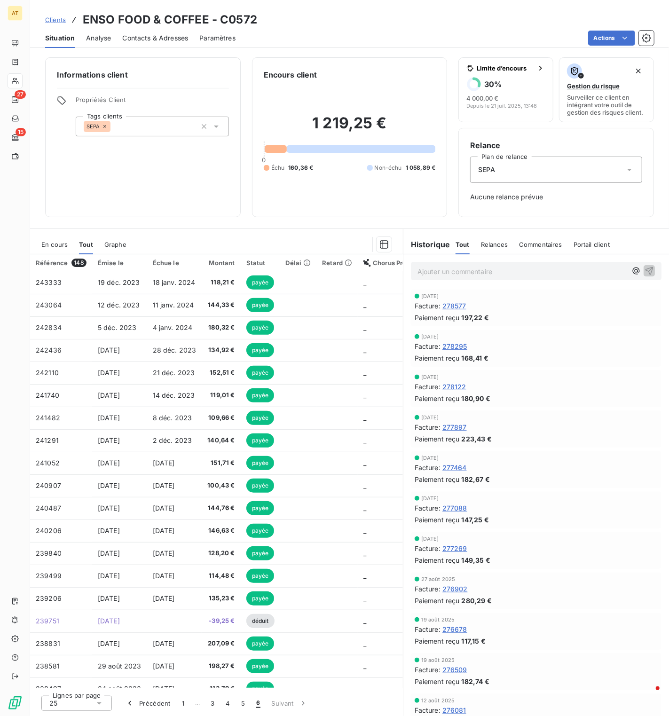
click at [55, 254] on th "Référence 148" at bounding box center [61, 262] width 62 height 17
click at [60, 246] on span "En cours" at bounding box center [54, 245] width 26 height 8
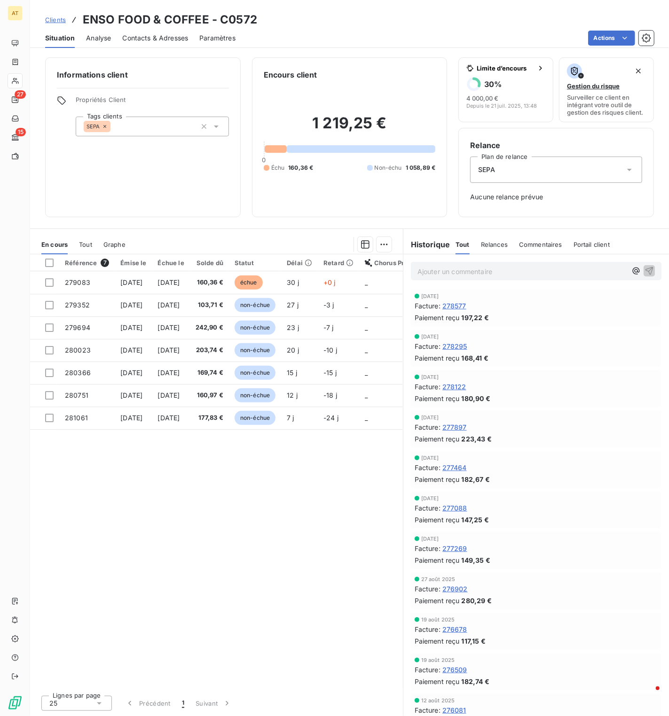
click at [255, 391] on div "Référence 7 Émise le Échue le Solde dû Statut Délai Retard Chorus Pro Limite en…" at bounding box center [216, 471] width 373 height 434
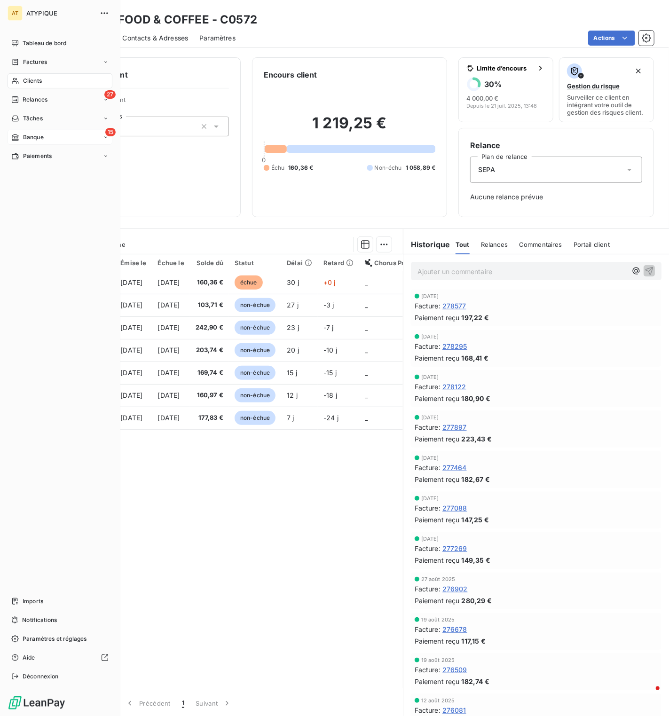
click at [39, 141] on span "Banque" at bounding box center [33, 137] width 21 height 8
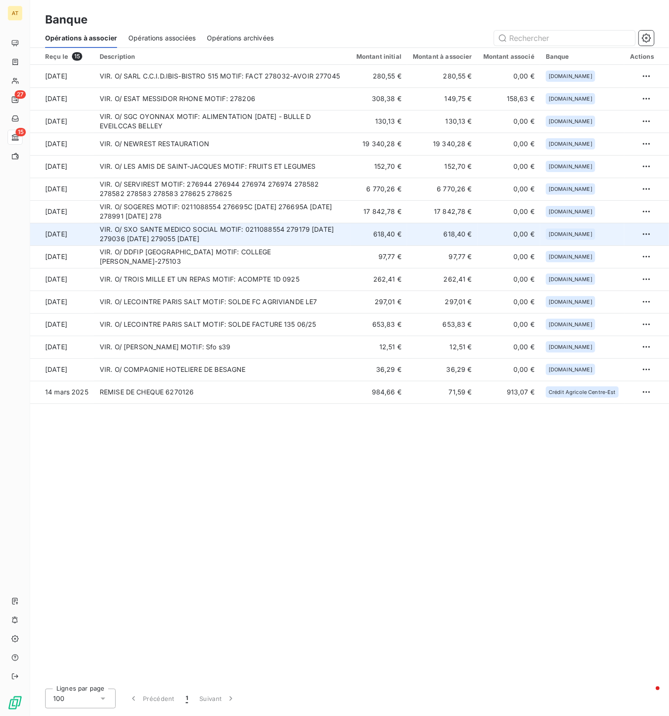
click at [245, 240] on td "VIR. O/ SXO SANTE MEDICO SOCIAL MOTIF: 0211088554 279179 05.09.2025 279036 05.0…" at bounding box center [222, 234] width 257 height 23
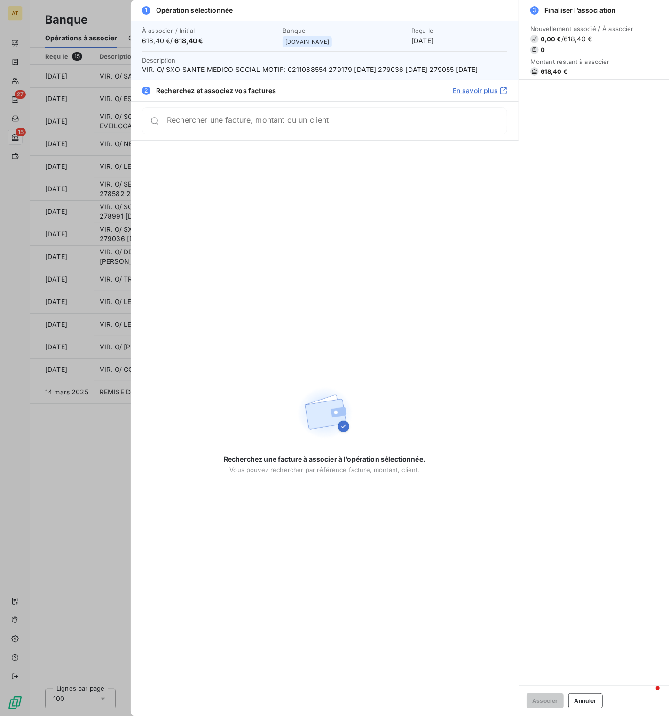
click at [334, 68] on span "VIR. O/ SXO SANTE MEDICO SOCIAL MOTIF: 0211088554 279179 05.09.2025 279036 05.0…" at bounding box center [324, 69] width 365 height 9
copy span "279179"
click at [267, 129] on input "Rechercher une facture, montant ou un client" at bounding box center [337, 124] width 340 height 9
paste input "279179"
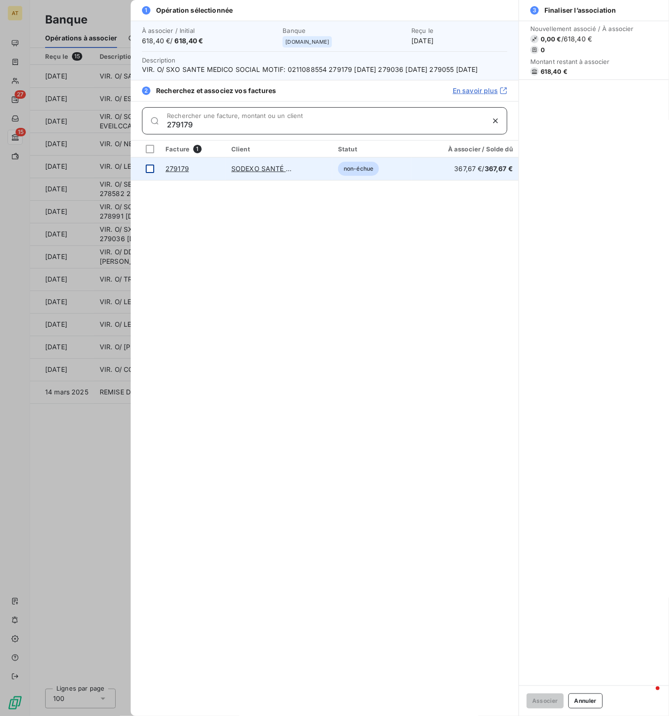
type input "279179"
click at [151, 173] on div at bounding box center [150, 169] width 8 height 8
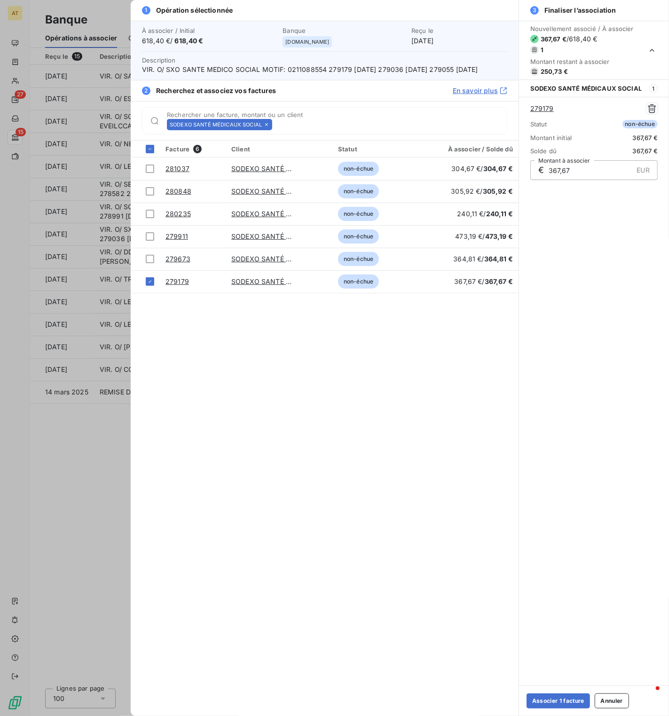
click at [401, 69] on span "VIR. O/ SXO SANTE MEDICO SOCIAL MOTIF: 0211088554 279179 05.09.2025 279036 05.0…" at bounding box center [324, 69] width 365 height 9
copy span "279036"
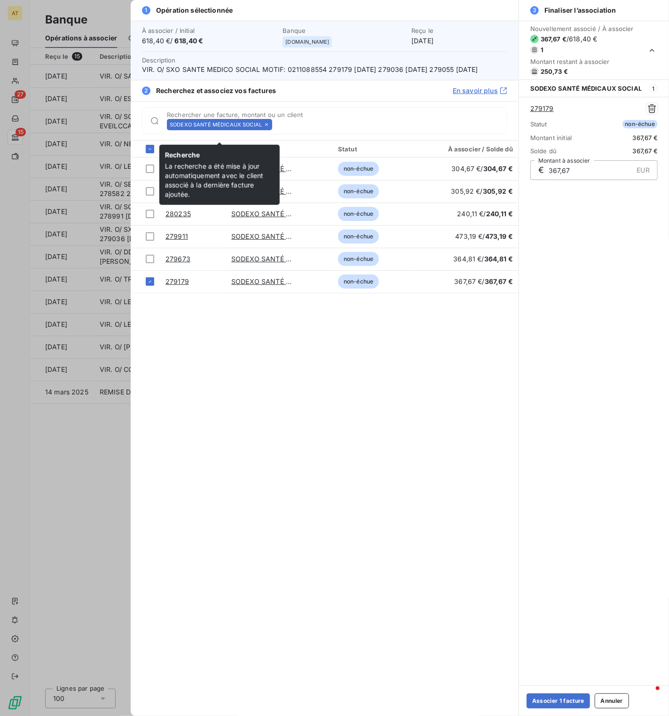
click at [269, 127] on icon at bounding box center [267, 125] width 6 height 6
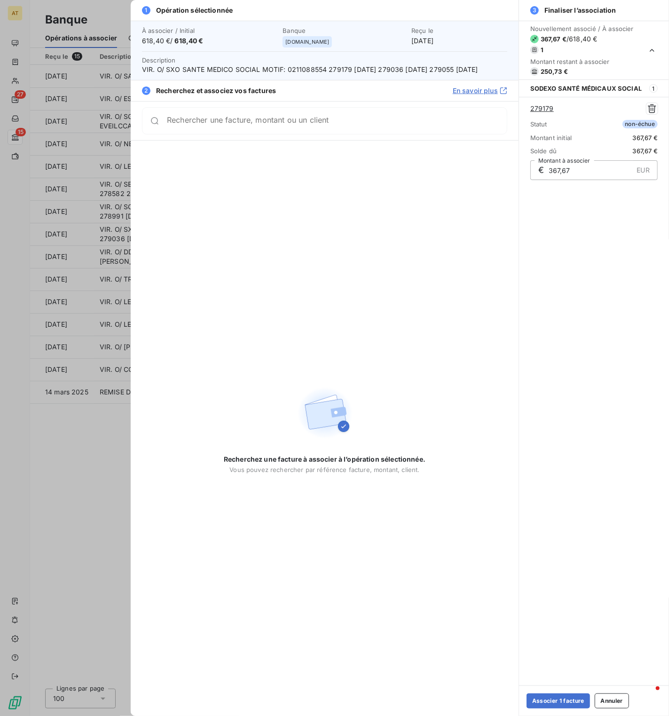
click at [269, 135] on div "Rechercher une facture, montant ou un client" at bounding box center [324, 120] width 365 height 27
paste input "279036"
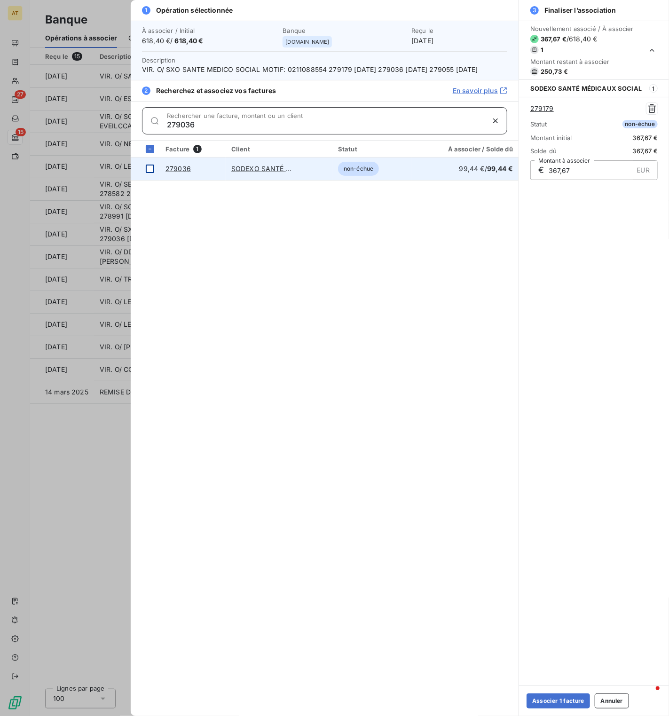
type input "279036"
click at [150, 173] on div at bounding box center [150, 169] width 8 height 8
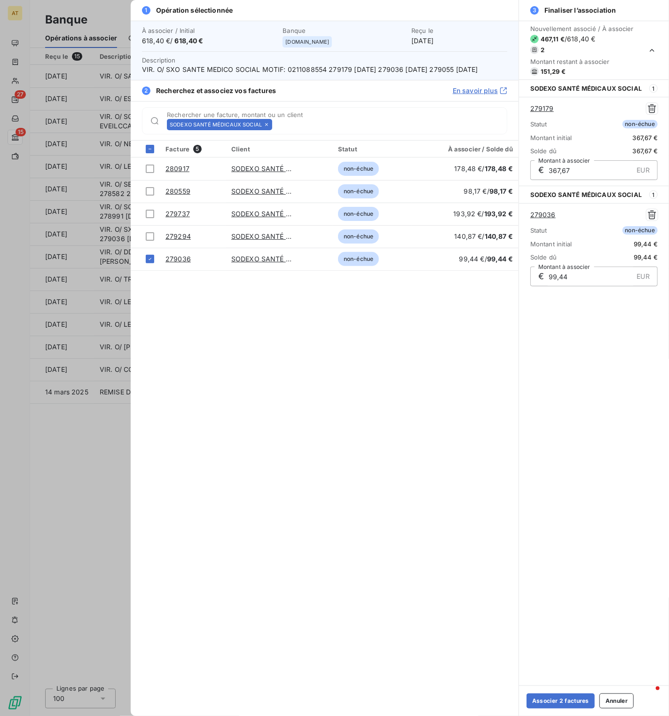
click at [470, 70] on span "VIR. O/ SXO SANTE MEDICO SOCIAL MOTIF: 0211088554 279179 05.09.2025 279036 05.0…" at bounding box center [324, 69] width 365 height 9
copy span "279055"
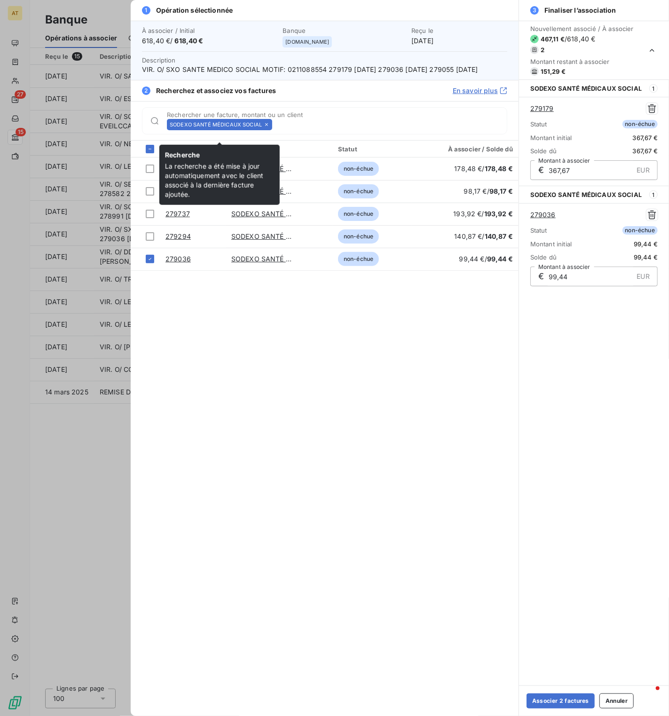
click at [266, 127] on icon at bounding box center [267, 125] width 6 height 6
click at [276, 129] on input "Rechercher une facture, montant ou un client" at bounding box center [391, 124] width 231 height 9
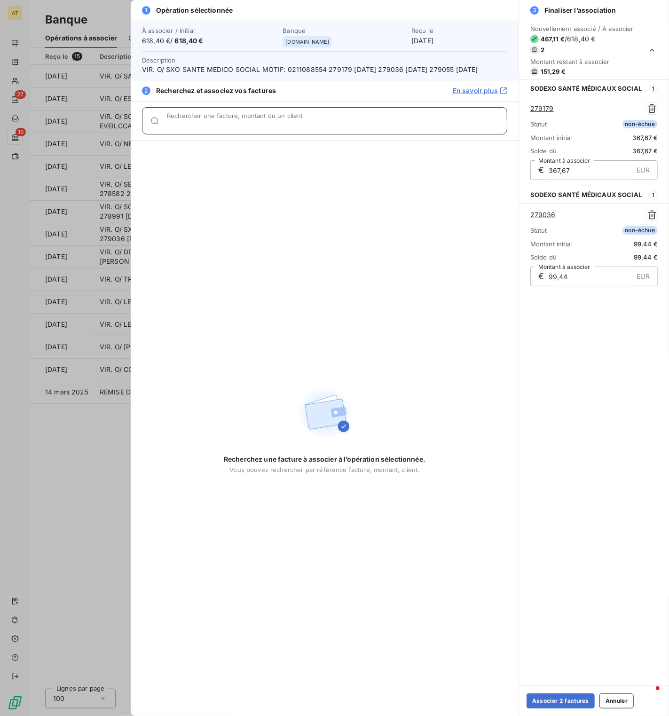
paste input "279055"
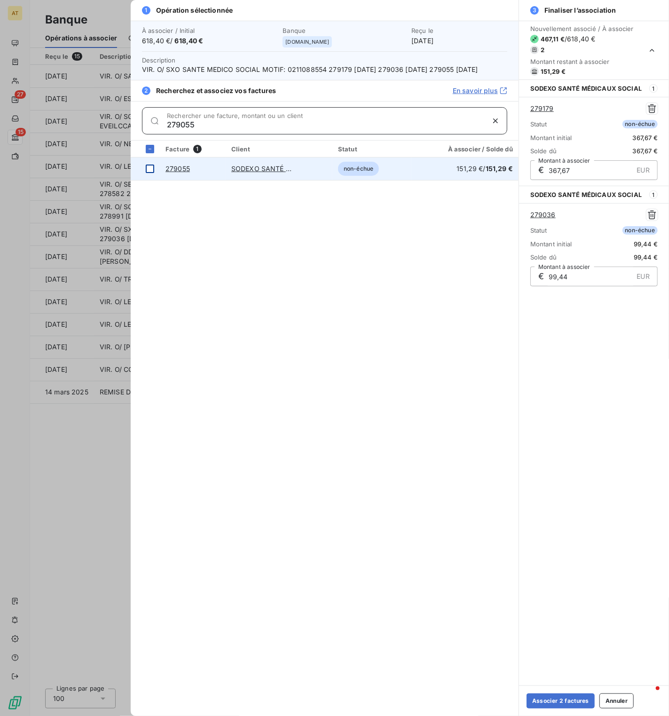
type input "279055"
click at [151, 173] on div at bounding box center [150, 169] width 8 height 8
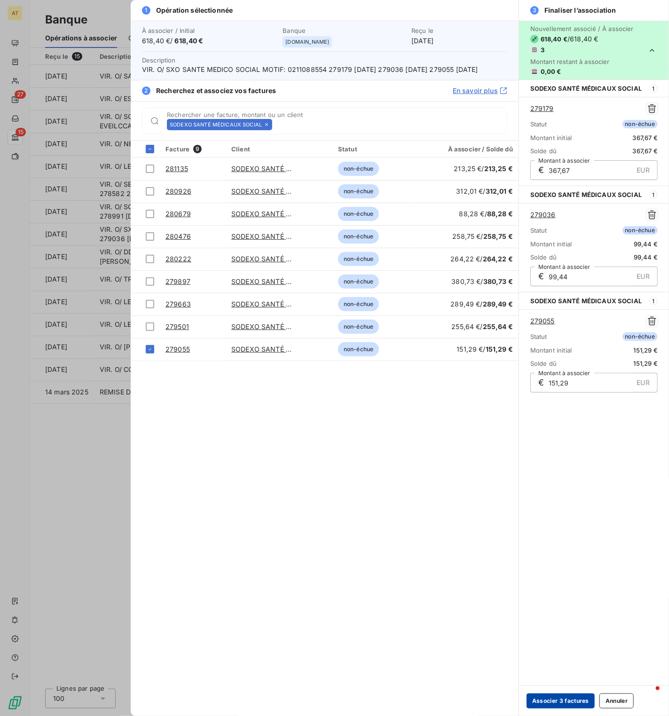
click at [562, 391] on button "Associer 3 factures" at bounding box center [561, 701] width 68 height 15
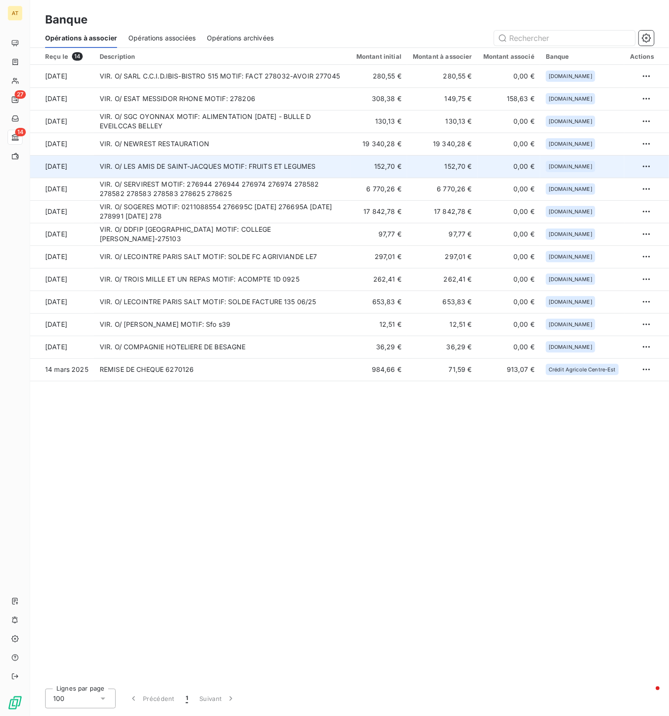
click at [238, 164] on td "VIR. O/ LES AMIS DE SAINT-JACQUES MOTIF: FRUITS ET LEGUMES" at bounding box center [222, 166] width 257 height 23
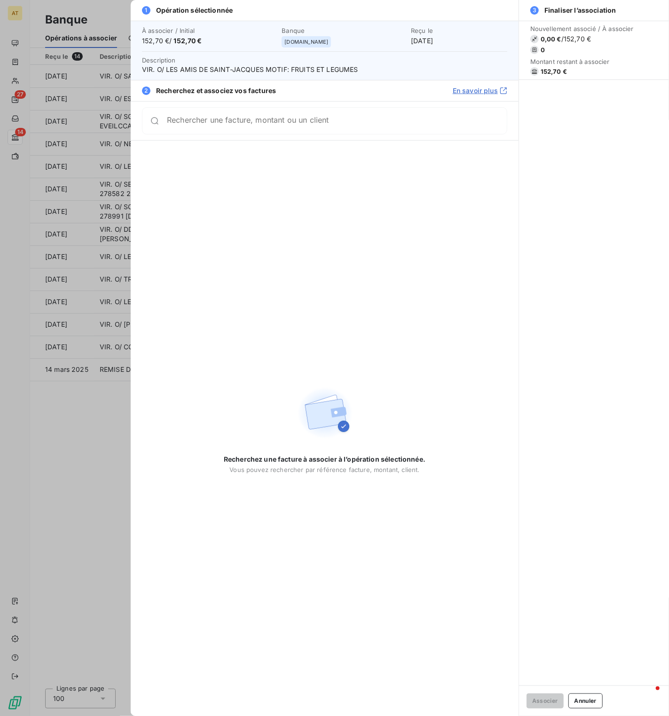
click at [406, 120] on input "Rechercher une facture, montant ou un client" at bounding box center [337, 120] width 340 height 9
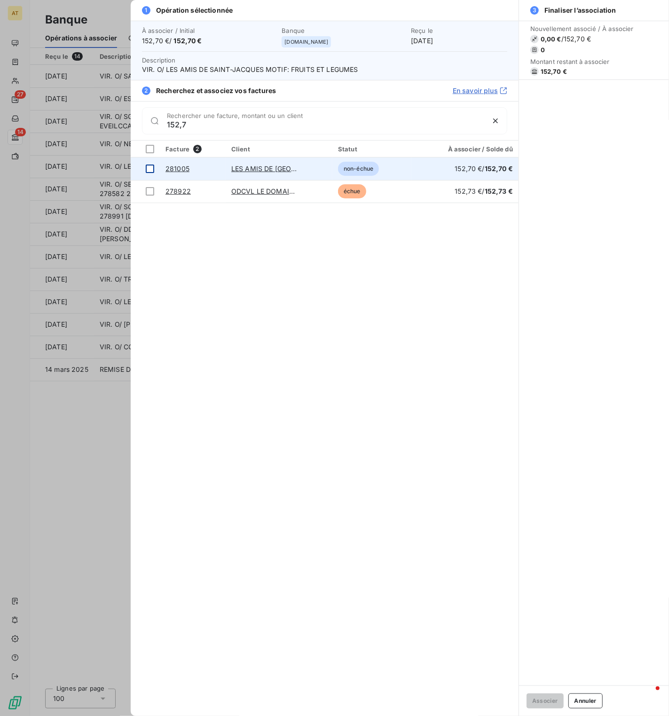
type input "152,7"
click at [147, 172] on div at bounding box center [150, 169] width 8 height 8
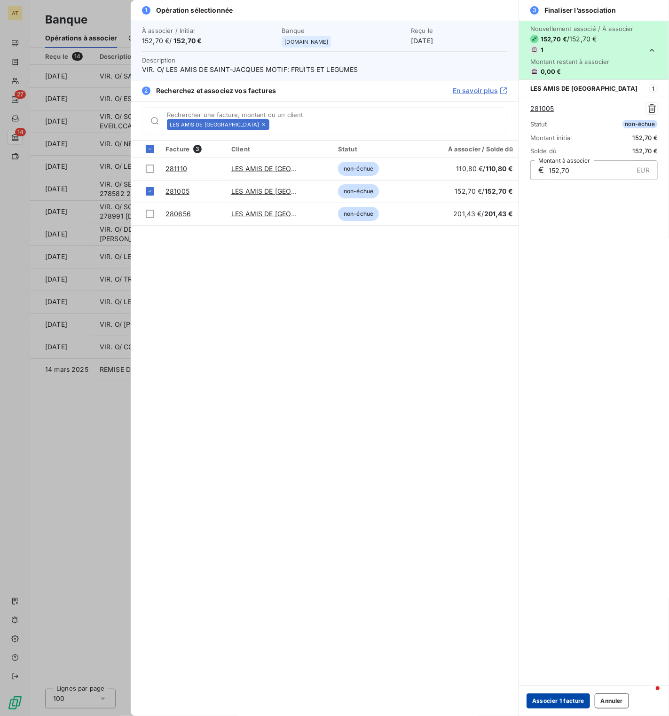
click at [546, 391] on button "Associer 1 facture" at bounding box center [558, 701] width 63 height 15
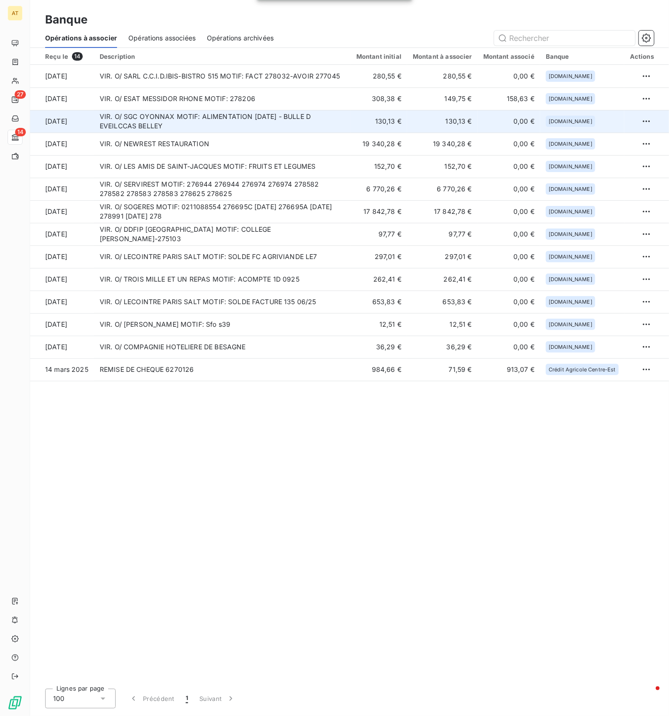
click at [224, 110] on td "VIR. O/ SGC OYONNAX MOTIF: ALIMENTATION SEPTEMBRE 2025 - BULLE D EVEILCCAS BELL…" at bounding box center [222, 121] width 257 height 23
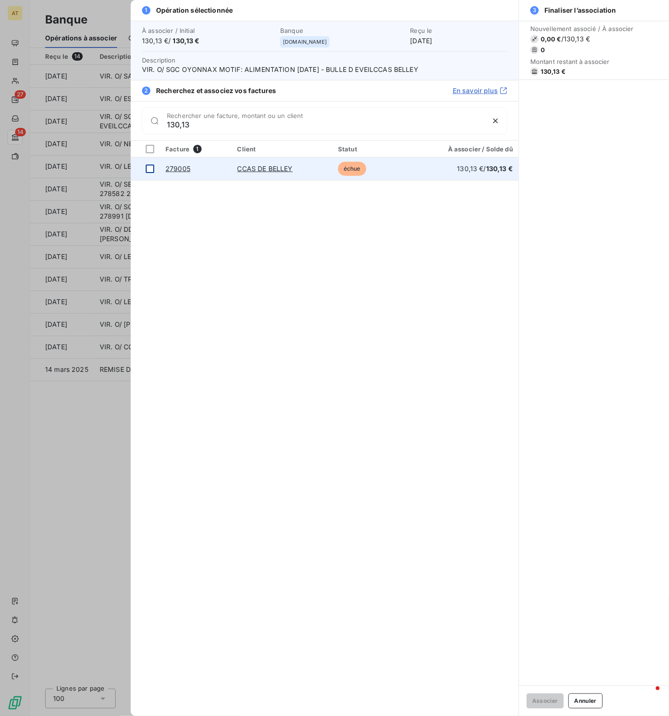
type input "130,13"
click at [149, 171] on div at bounding box center [150, 169] width 8 height 8
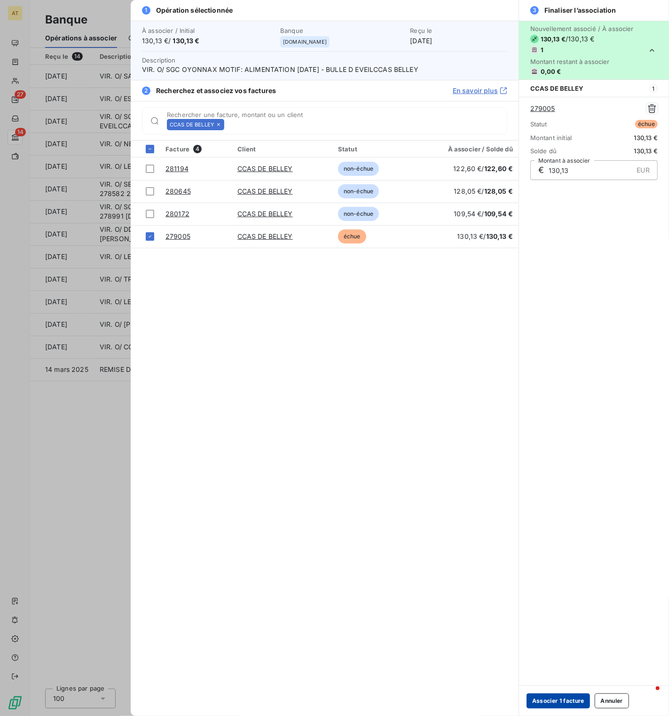
click at [555, 391] on button "Associer 1 facture" at bounding box center [558, 701] width 63 height 15
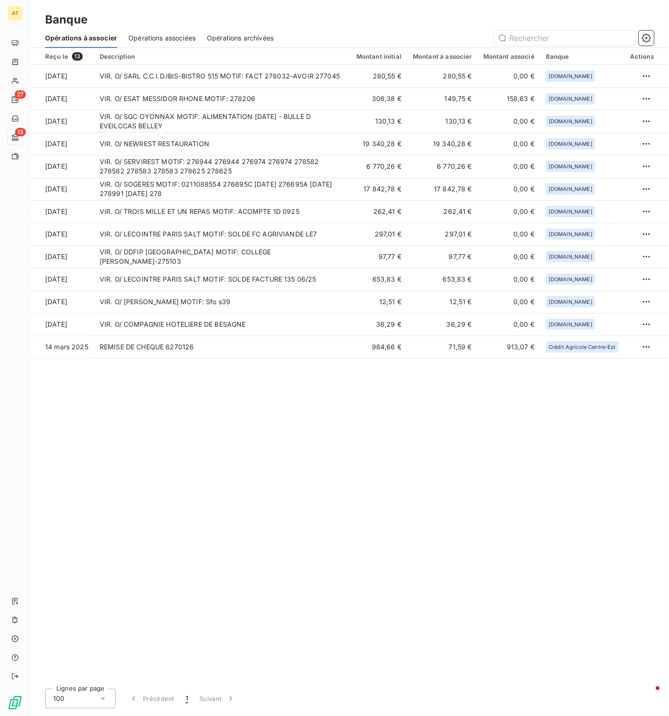
click at [339, 391] on div "Reçu le 13 Description Montant initial Montant à associer Montant associé Banqu…" at bounding box center [349, 365] width 639 height 634
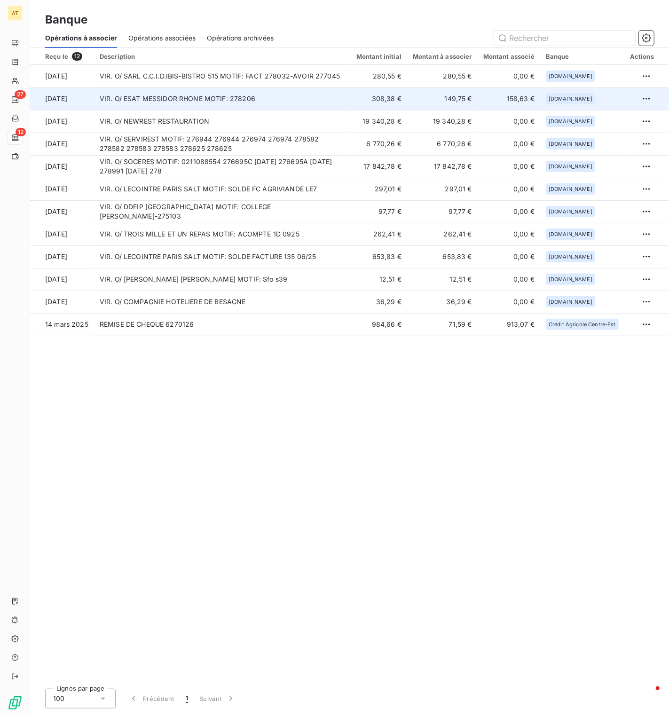
click at [180, 99] on td "VIR. O/ ESAT MESSIDOR RHONE MOTIF: 278206" at bounding box center [222, 98] width 257 height 23
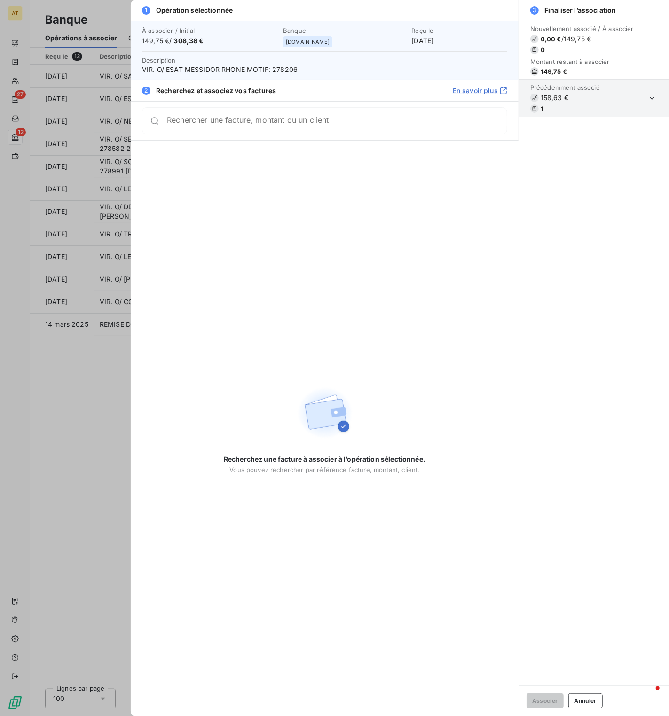
click at [280, 68] on span "VIR. O/ ESAT MESSIDOR RHONE MOTIF: 278206" at bounding box center [324, 69] width 365 height 9
click at [263, 130] on div "Rechercher une facture, montant ou un client" at bounding box center [324, 120] width 365 height 27
click at [653, 101] on icon "button" at bounding box center [652, 98] width 9 height 9
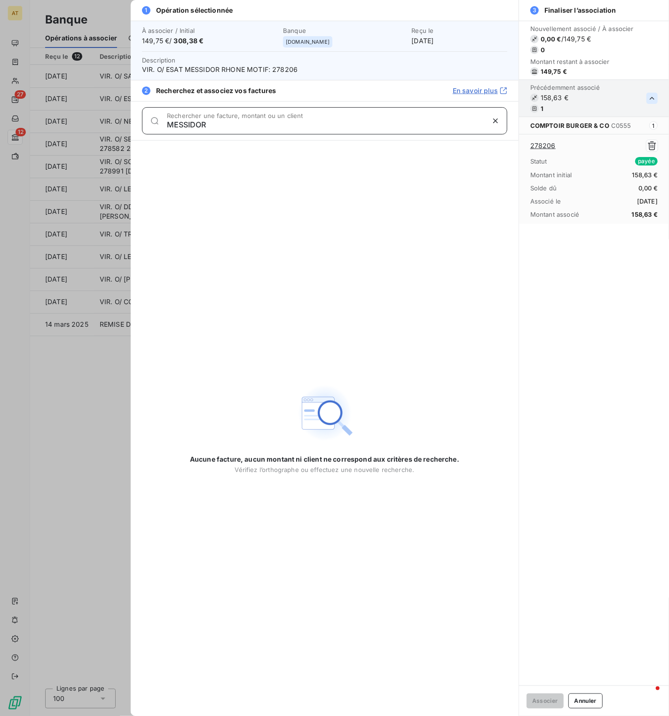
click at [284, 125] on input "MESSIDOR" at bounding box center [325, 124] width 317 height 9
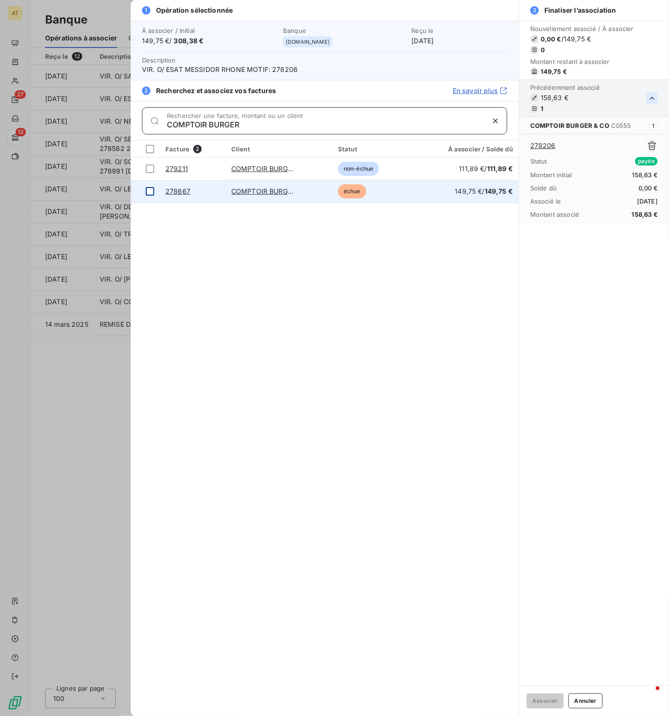
type input "COMPTOIR BURGER"
click at [149, 195] on div at bounding box center [150, 191] width 8 height 8
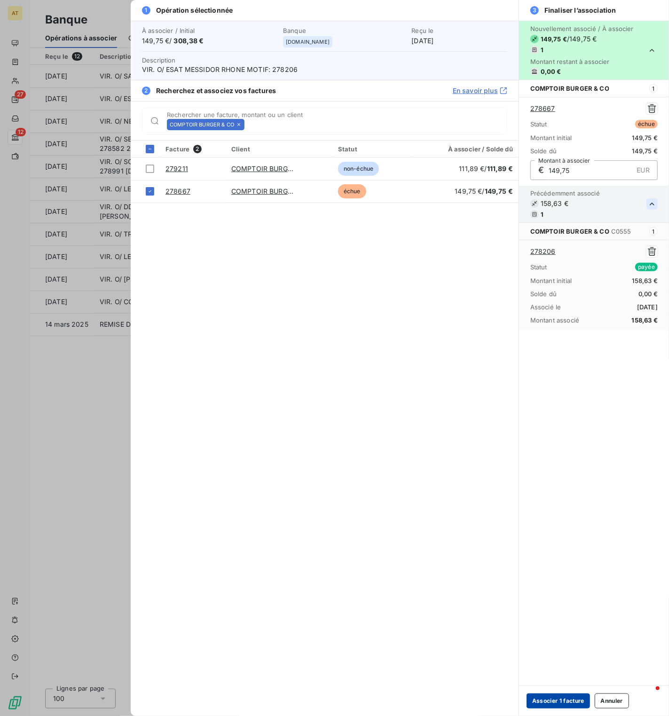
click at [548, 698] on button "Associer 1 facture" at bounding box center [558, 701] width 63 height 15
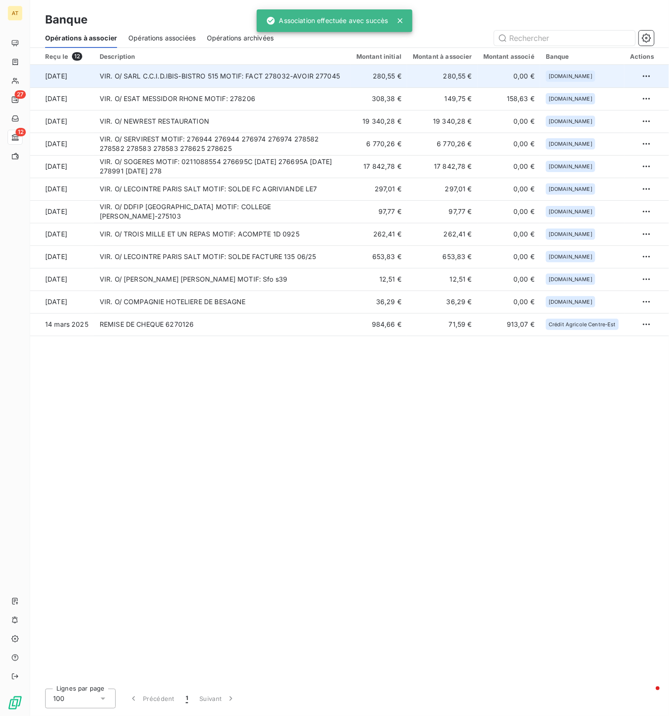
click at [243, 73] on td "VIR. O/ SARL C.C.I.D.IBIS-BISTRO 515 MOTIF: FACT 278032-AVOIR 277045" at bounding box center [222, 76] width 257 height 23
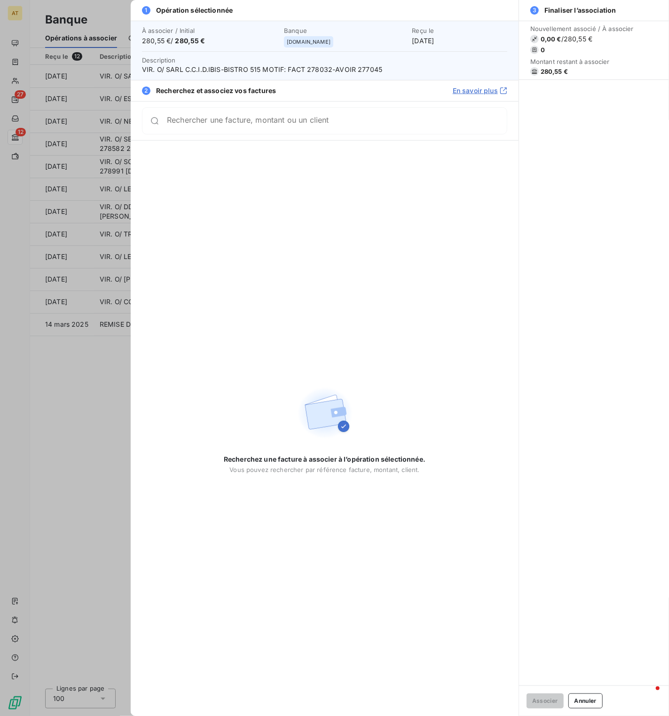
click at [372, 68] on span "VIR. O/ SARL C.C.I.D.IBIS-BISTRO 515 MOTIF: FACT 278032-AVOIR 277045" at bounding box center [324, 69] width 365 height 9
click at [369, 63] on span "Description VIR. O/ SARL C.C.I.D.IBIS-BISTRO 515 MOTIF: FACT 278032-AVOIR 277045" at bounding box center [324, 64] width 365 height 19
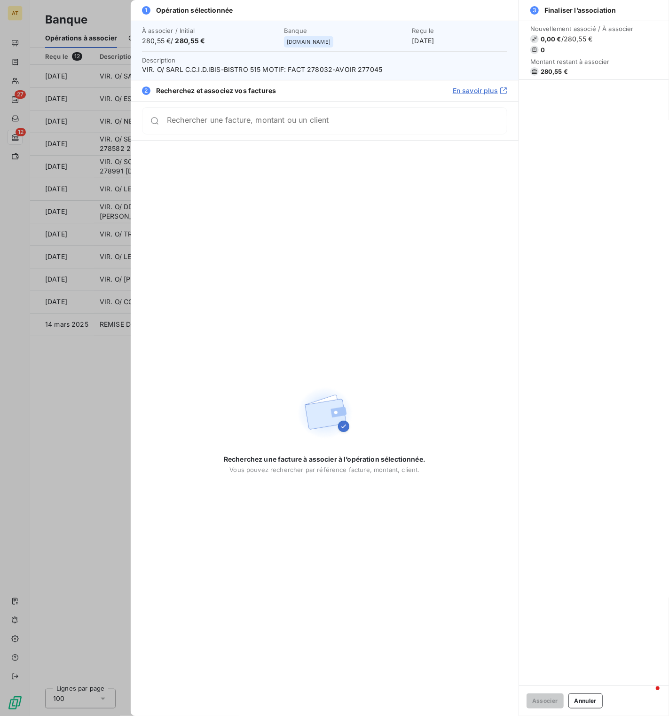
click at [369, 69] on span "VIR. O/ SARL C.C.I.D.IBIS-BISTRO 515 MOTIF: FACT 278032-AVOIR 277045" at bounding box center [324, 69] width 365 height 9
copy span "277045"
click at [322, 72] on span "VIR. O/ SARL C.C.I.D.IBIS-BISTRO 515 MOTIF: FACT 278032-AVOIR 277045" at bounding box center [324, 69] width 365 height 9
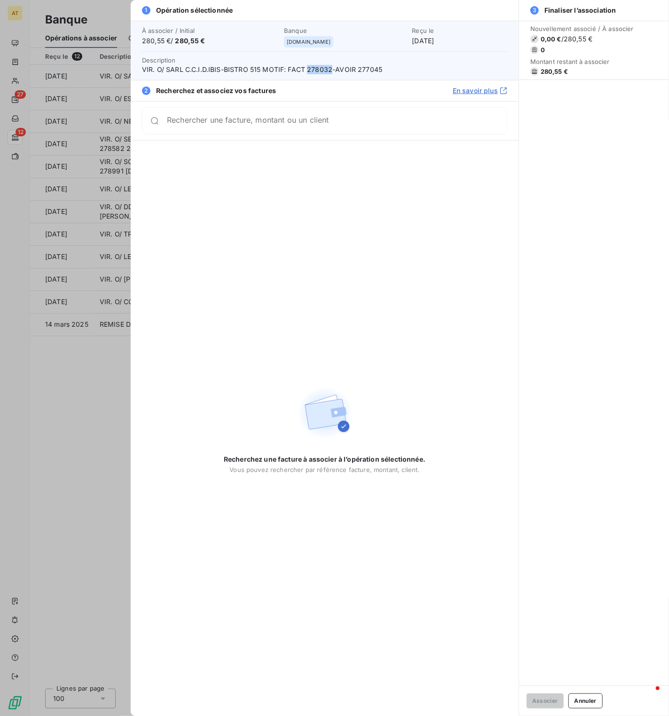
copy span "278032"
click at [331, 124] on input "Rechercher une facture, montant ou un client" at bounding box center [337, 124] width 340 height 9
paste input "278032"
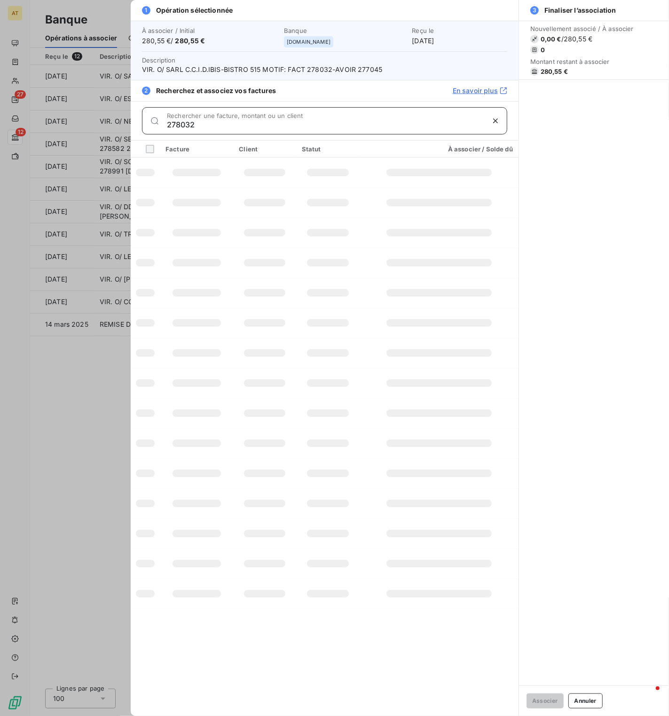
type input "278032"
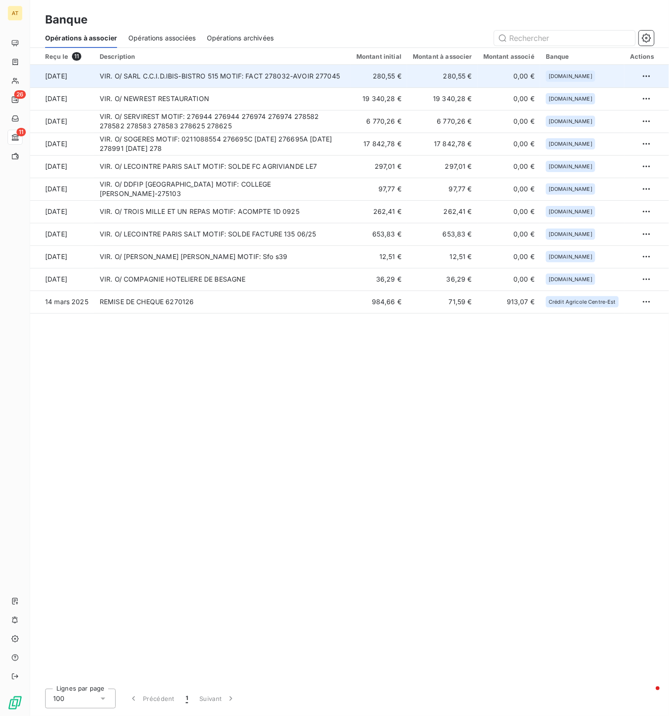
click at [279, 73] on td "VIR. O/ SARL C.C.I.D.IBIS-BISTRO 515 MOTIF: FACT 278032-AVOIR 277045" at bounding box center [222, 76] width 257 height 23
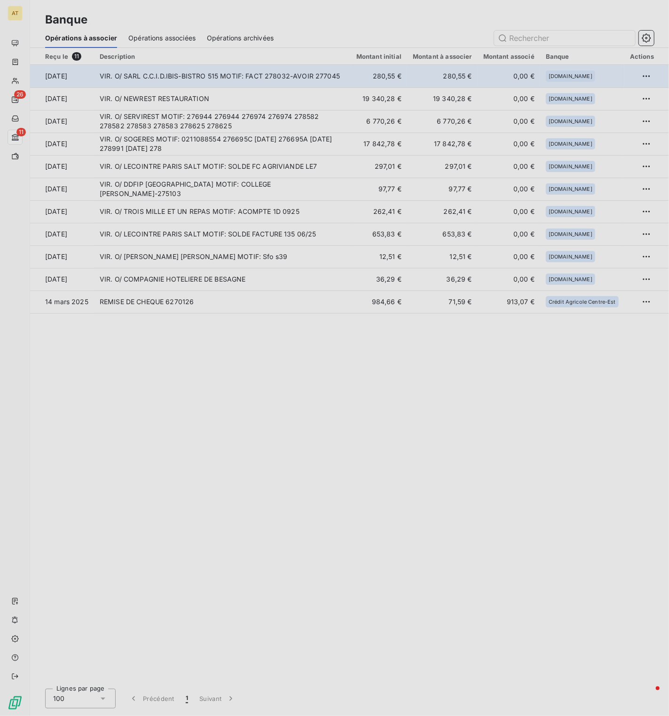
click at [279, 73] on div at bounding box center [334, 358] width 669 height 716
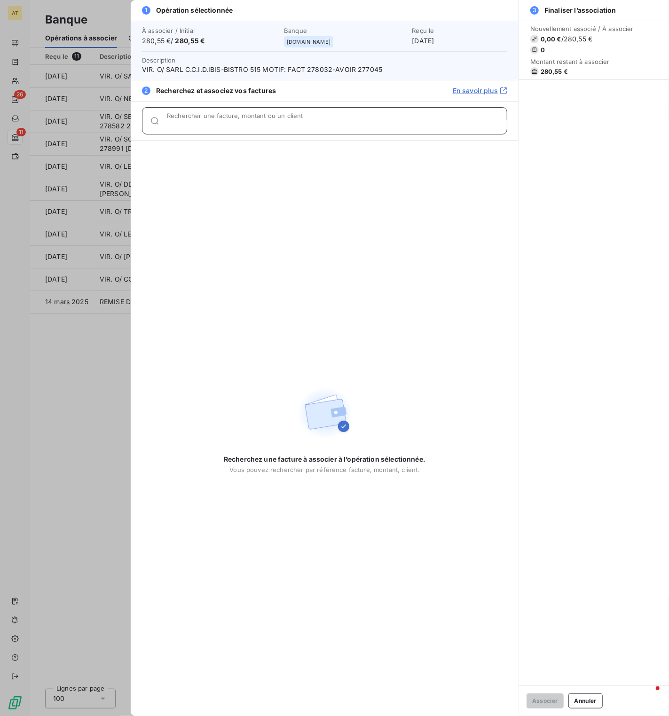
click at [305, 123] on input "Rechercher une facture, montant ou un client" at bounding box center [337, 124] width 340 height 9
paste input "278032"
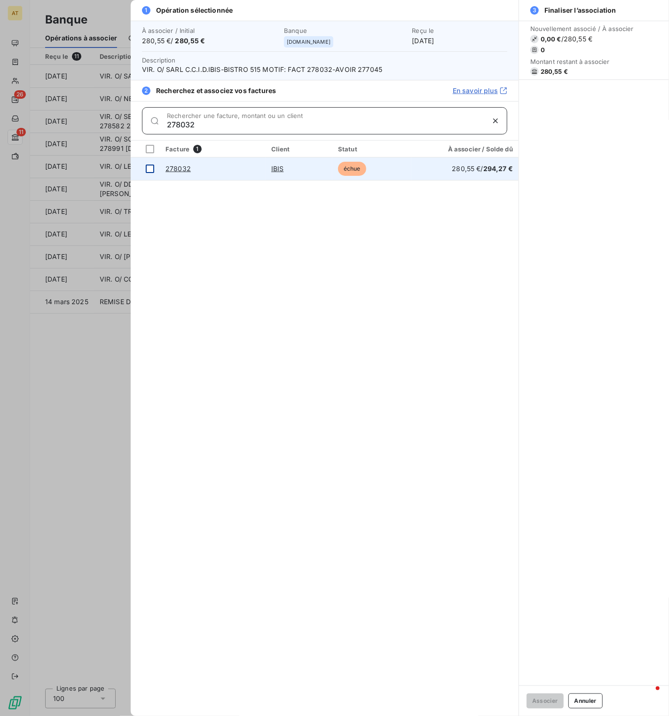
type input "278032"
click at [149, 174] on td at bounding box center [145, 169] width 29 height 23
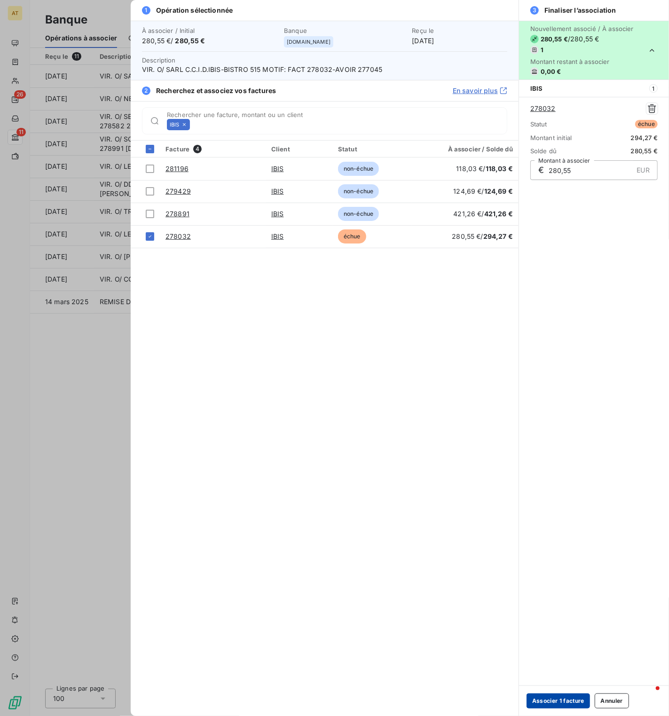
click at [550, 703] on button "Associer 1 facture" at bounding box center [558, 701] width 63 height 15
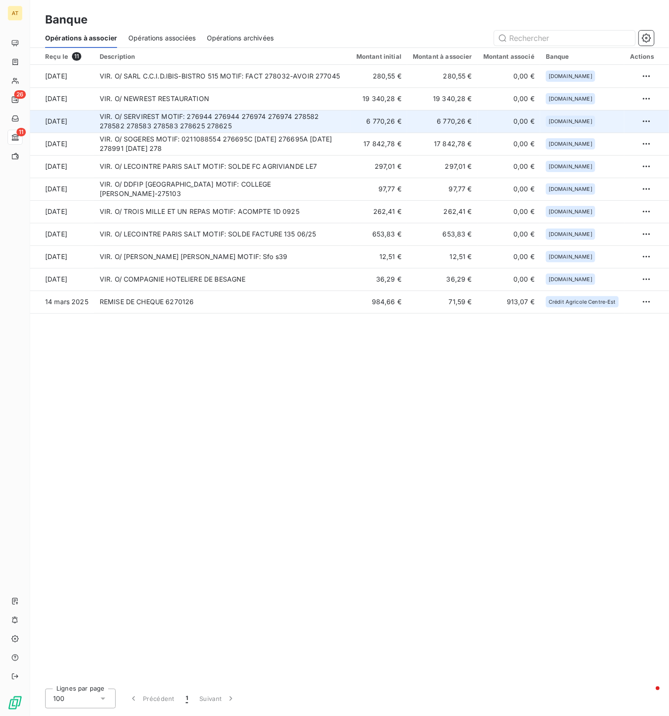
click at [249, 123] on td "VIR. O/ SERVIREST MOTIF: 276944 276944 276974 276974 278582 278582 278583 27858…" at bounding box center [222, 121] width 257 height 23
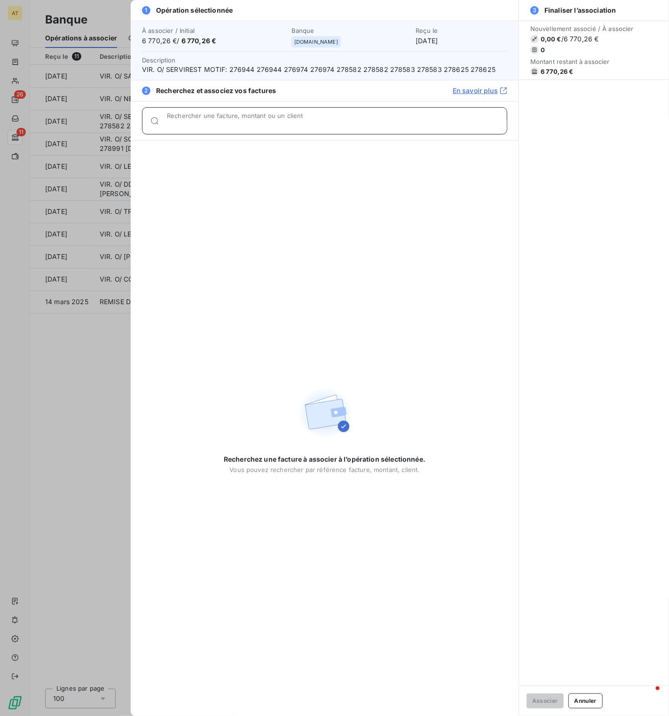
click at [563, 72] on span "6 770,26 €" at bounding box center [557, 72] width 33 height 8
click at [554, 72] on span "6 770,26 €" at bounding box center [557, 72] width 33 height 8
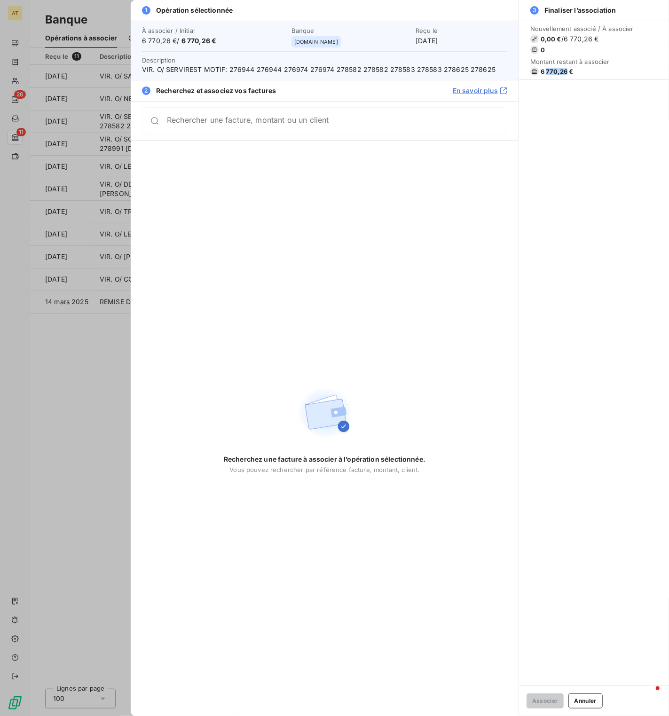
click at [554, 72] on span "6 770,26 €" at bounding box center [557, 72] width 33 height 8
copy div "6 770,26 €"
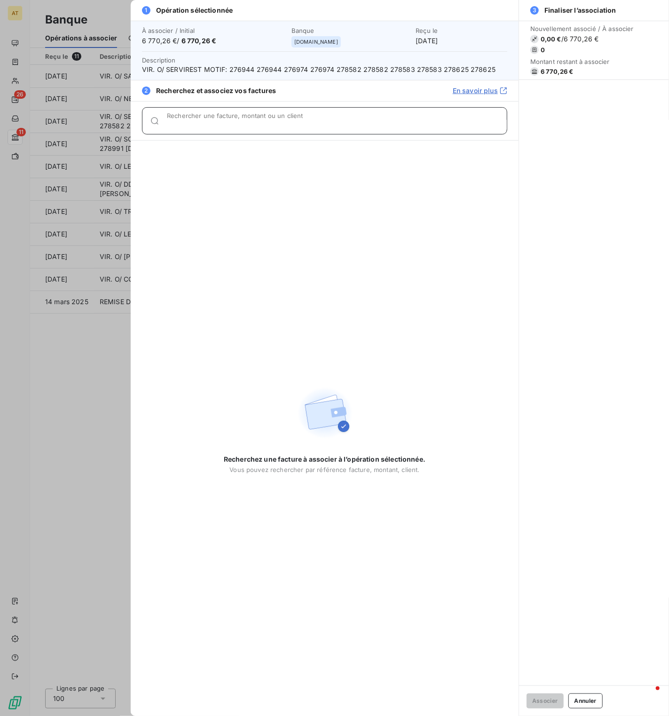
click at [285, 125] on input "Rechercher une facture, montant ou un client" at bounding box center [337, 124] width 340 height 9
paste input "278582"
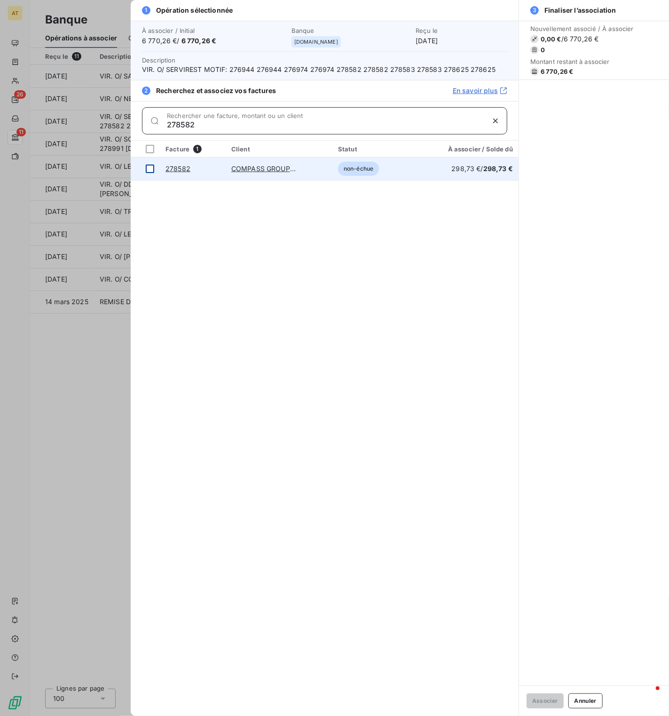
type input "278582"
click at [151, 170] on div at bounding box center [150, 169] width 8 height 8
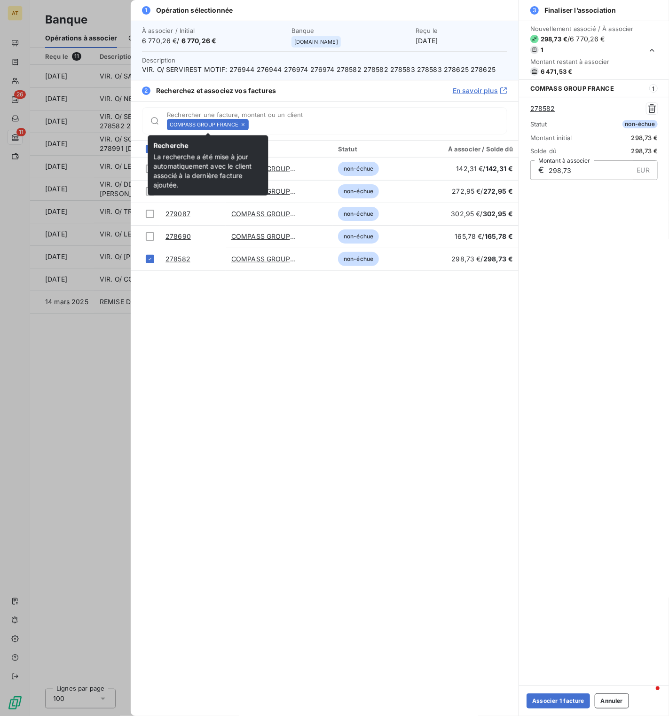
click at [245, 126] on icon at bounding box center [243, 125] width 6 height 6
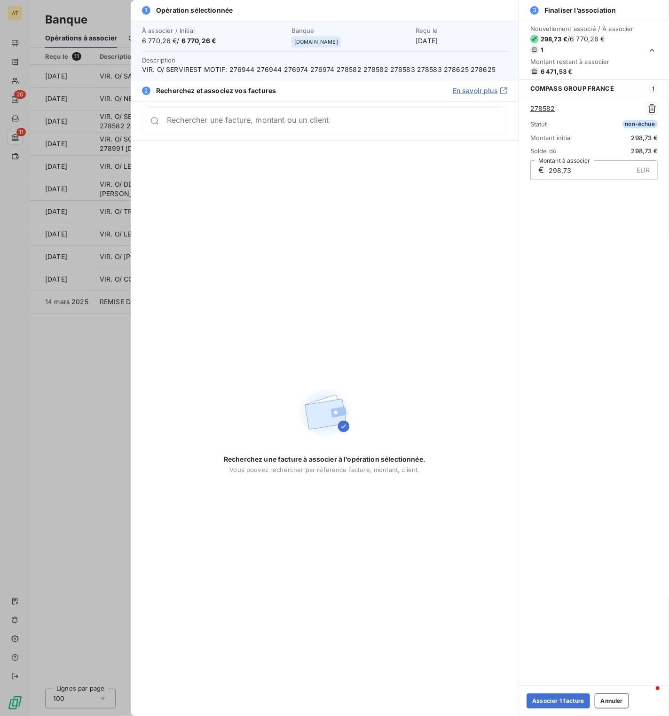
click at [245, 126] on div "Rechercher une facture, montant ou un client" at bounding box center [324, 120] width 365 height 27
paste input "278625"
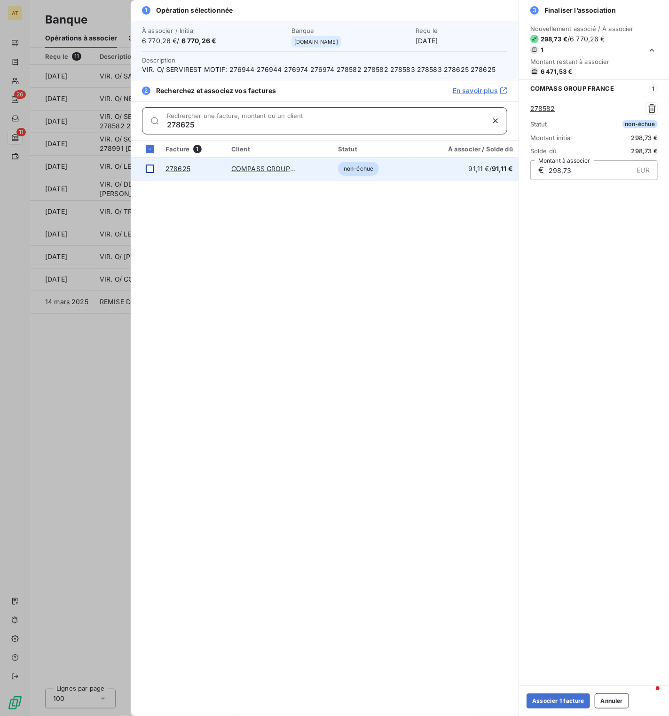
type input "278625"
click at [151, 167] on div at bounding box center [150, 169] width 8 height 8
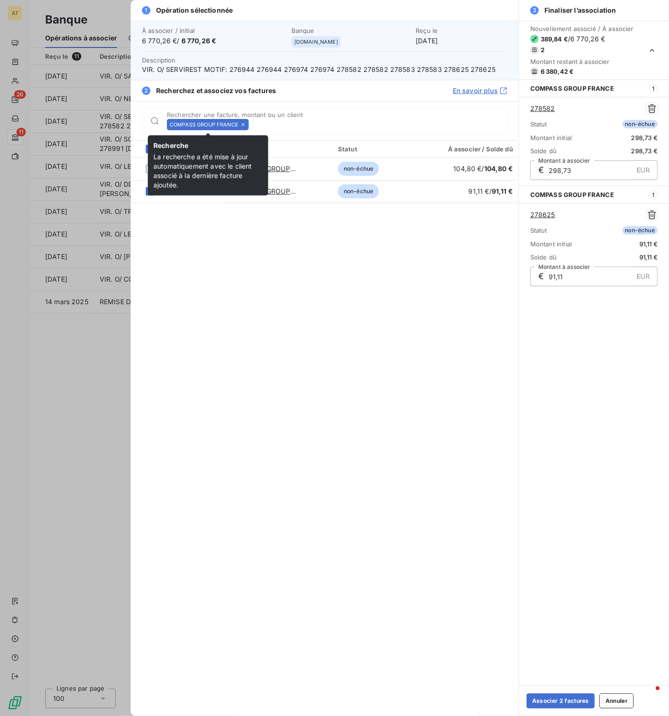
click at [245, 124] on icon at bounding box center [243, 125] width 6 height 6
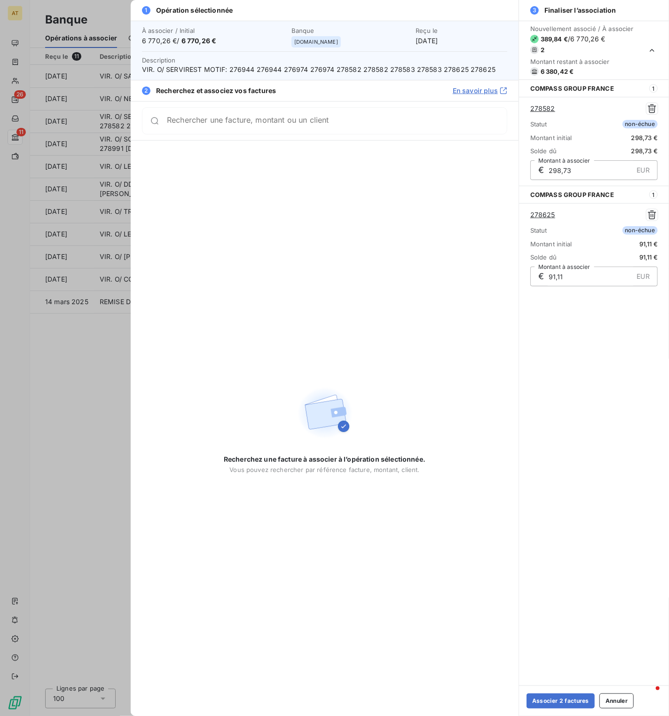
click at [245, 124] on input "Rechercher une facture, montant ou un client" at bounding box center [337, 120] width 340 height 9
paste input "278583"
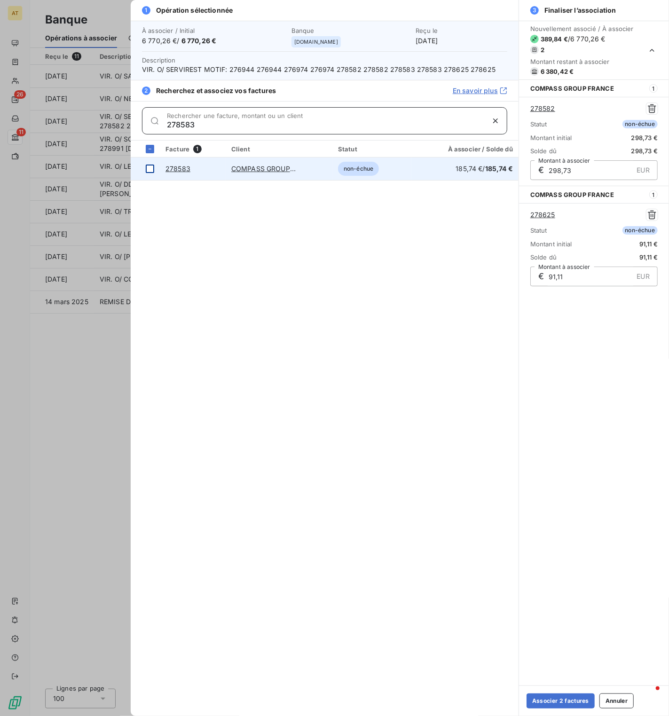
type input "278583"
click at [151, 174] on td at bounding box center [145, 169] width 29 height 23
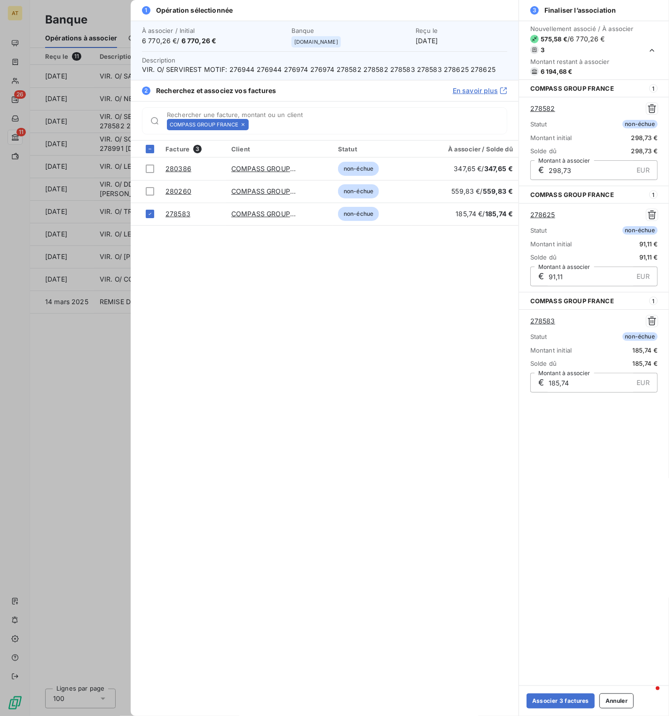
click at [243, 125] on icon at bounding box center [243, 124] width 3 height 3
click at [253, 125] on input "Rechercher une facture, montant ou un client" at bounding box center [380, 124] width 254 height 9
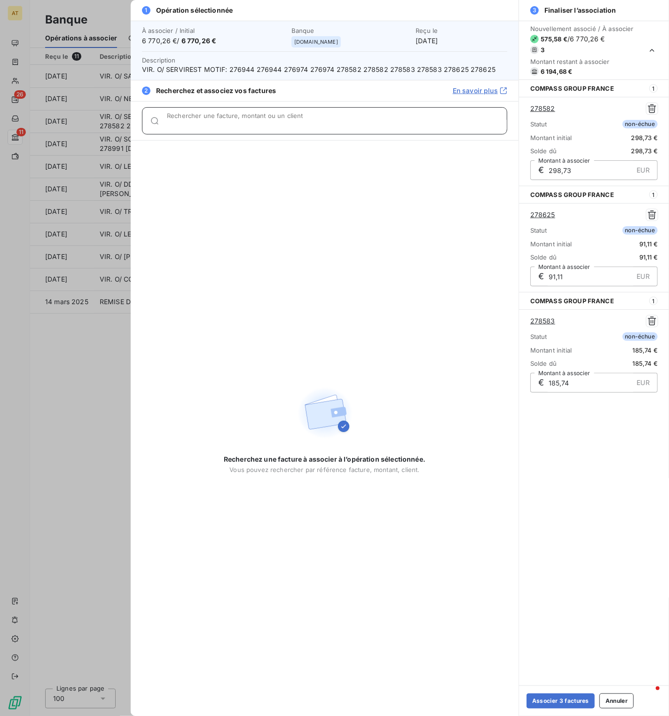
paste input "278690"
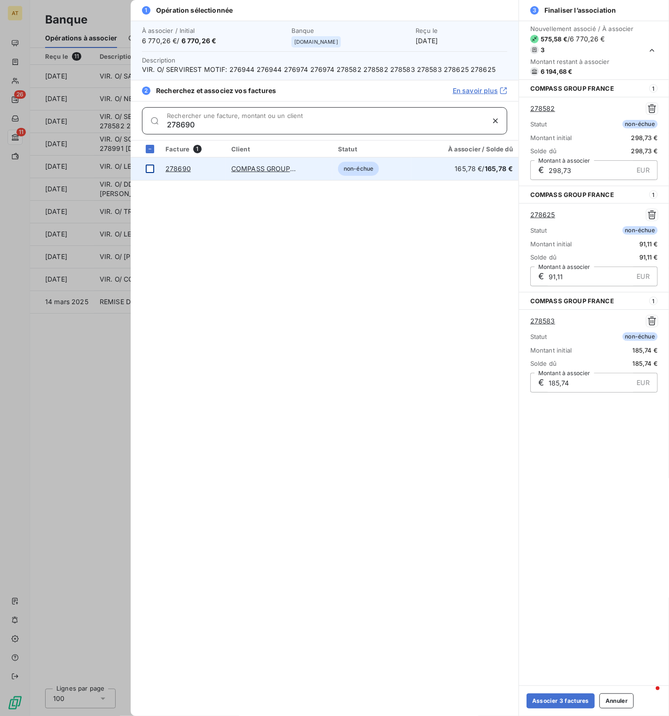
type input "278690"
click at [148, 167] on div at bounding box center [150, 169] width 8 height 8
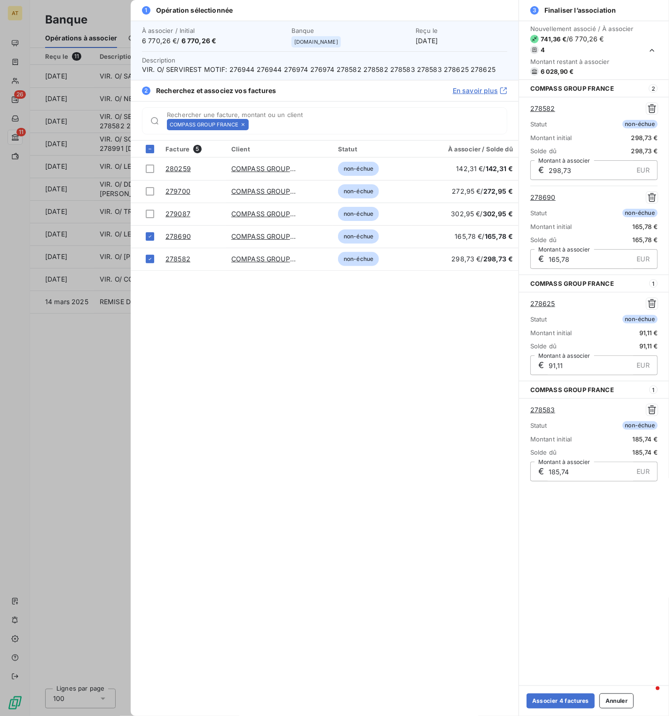
click at [243, 125] on icon at bounding box center [243, 124] width 3 height 3
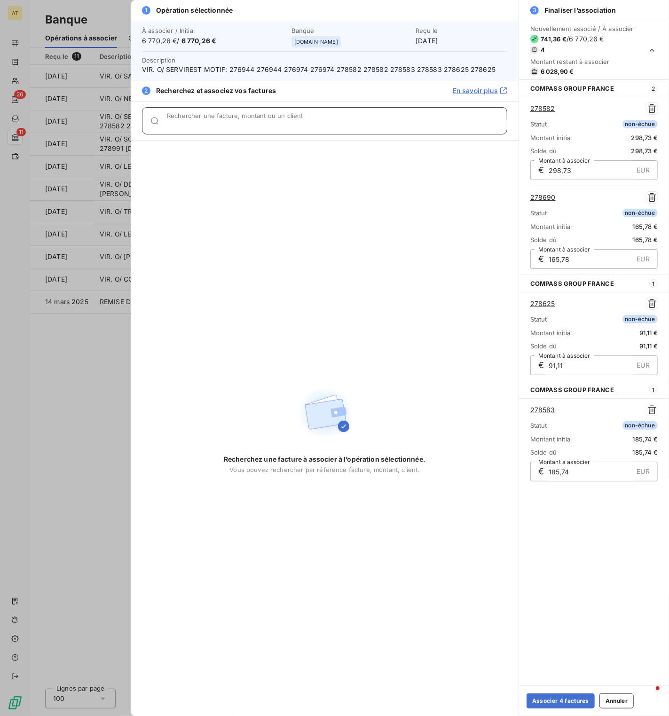
click at [243, 125] on input "Rechercher une facture, montant ou un client" at bounding box center [337, 124] width 340 height 9
paste input "278801"
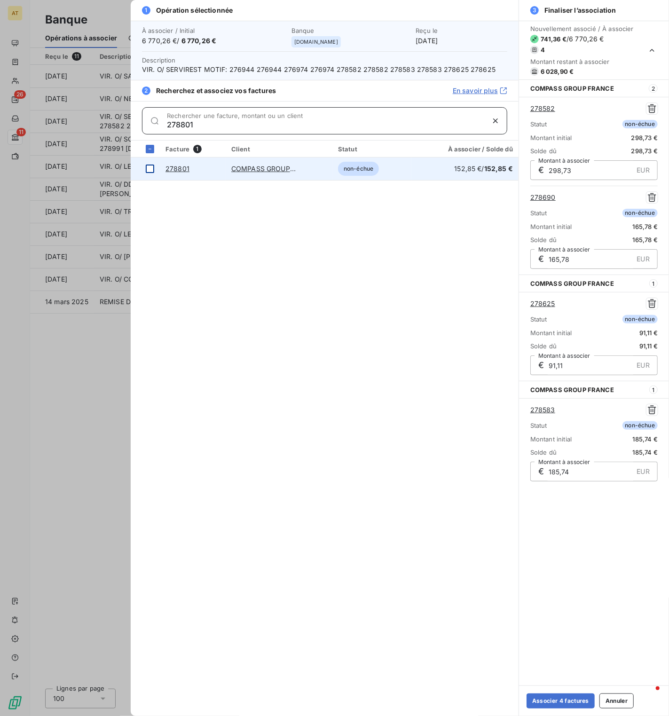
type input "278801"
click at [149, 172] on div at bounding box center [150, 169] width 8 height 8
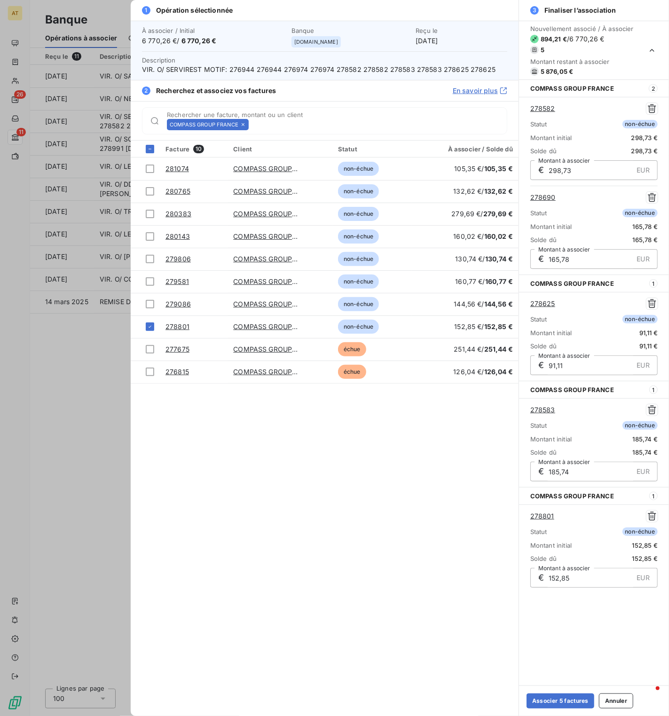
click at [245, 126] on icon at bounding box center [243, 124] width 3 height 3
click at [253, 126] on input "Rechercher une facture, montant ou un client" at bounding box center [380, 124] width 254 height 9
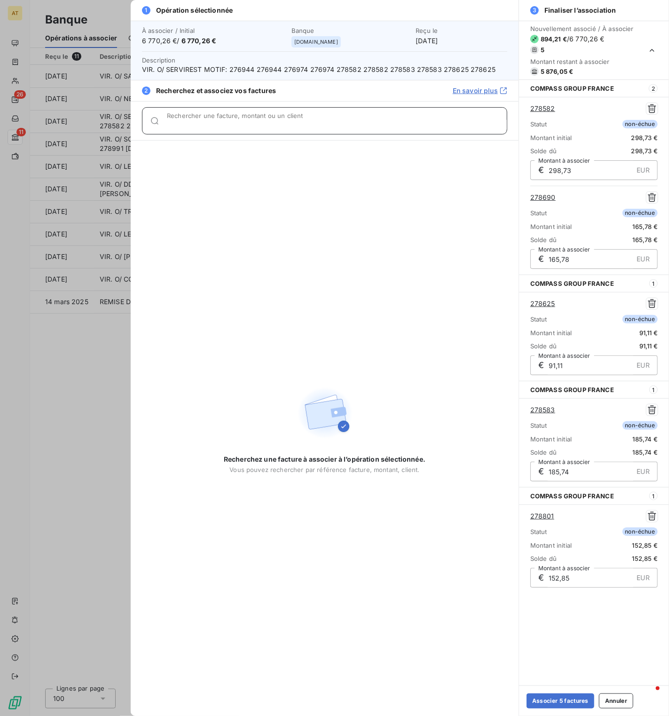
click at [245, 126] on input "Rechercher une facture, montant ou un client" at bounding box center [337, 124] width 340 height 9
paste input "278929"
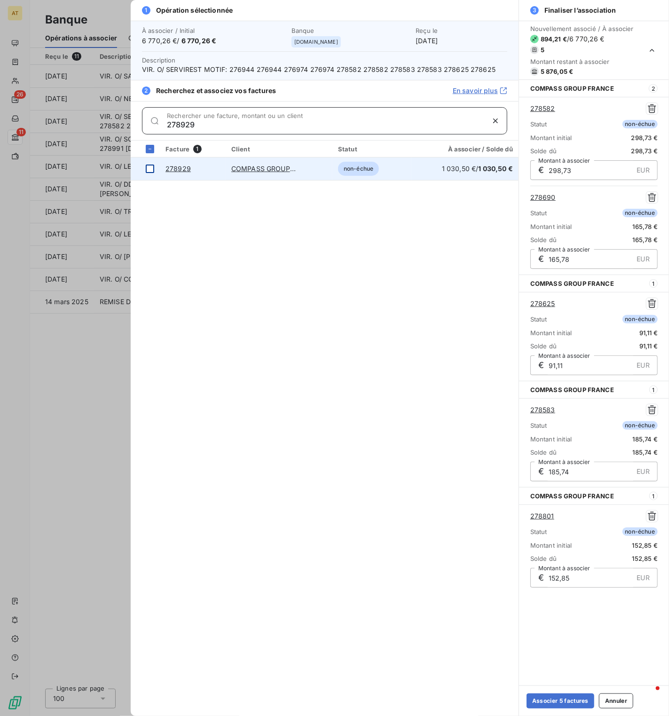
type input "278929"
click at [151, 170] on div at bounding box center [150, 169] width 8 height 8
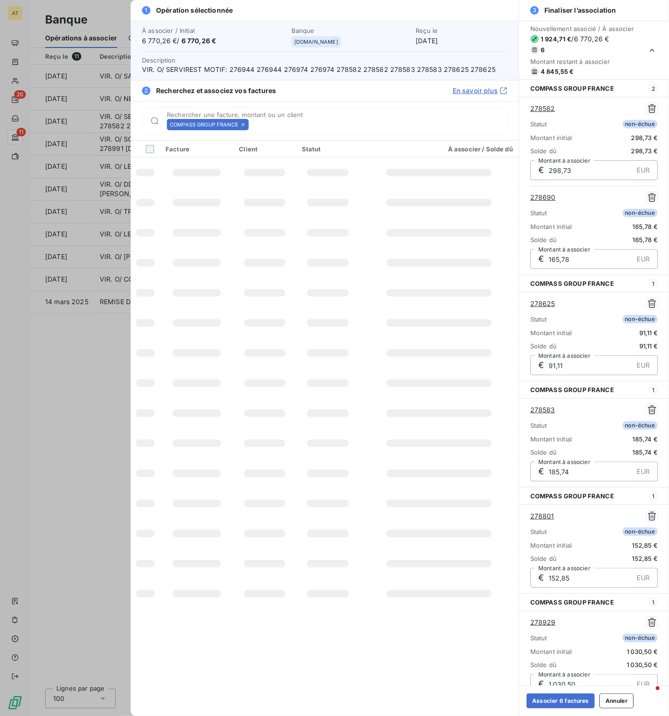
scroll to position [8, 0]
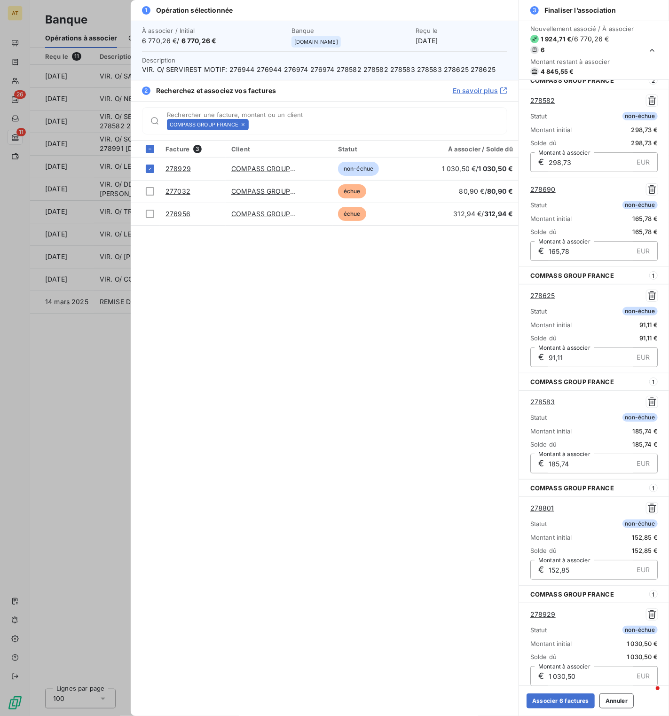
click at [245, 125] on icon at bounding box center [243, 125] width 6 height 6
click at [253, 125] on input "Rechercher une facture, montant ou un client" at bounding box center [380, 124] width 254 height 9
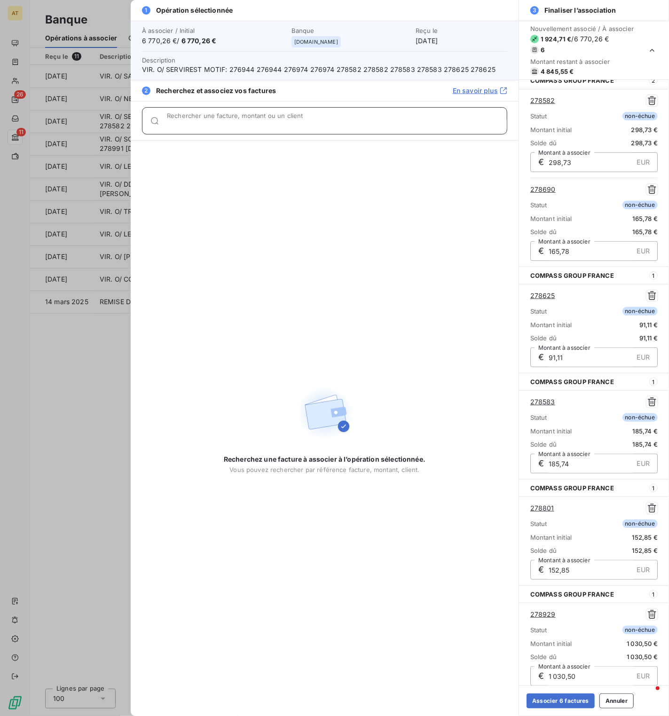
click at [245, 125] on input "Rechercher une facture, montant ou un client" at bounding box center [337, 124] width 340 height 9
paste input "278863"
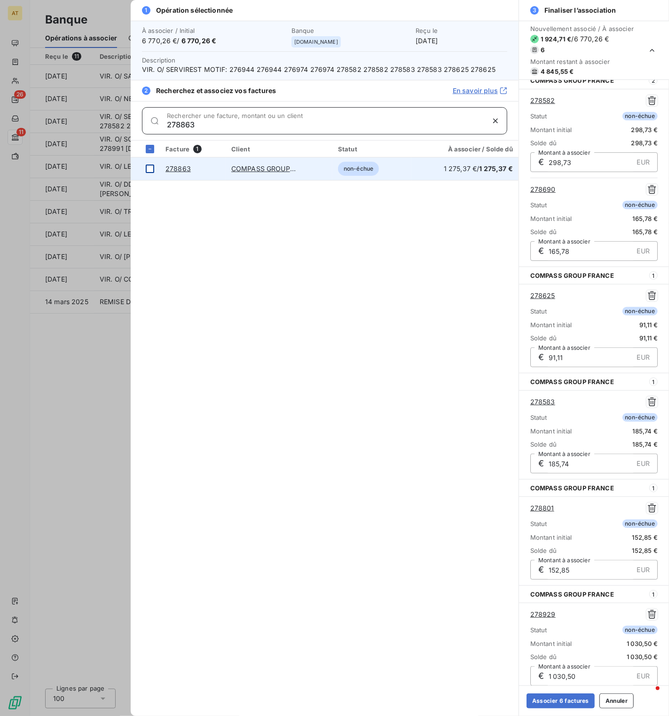
type input "278863"
click at [151, 172] on div at bounding box center [150, 169] width 8 height 8
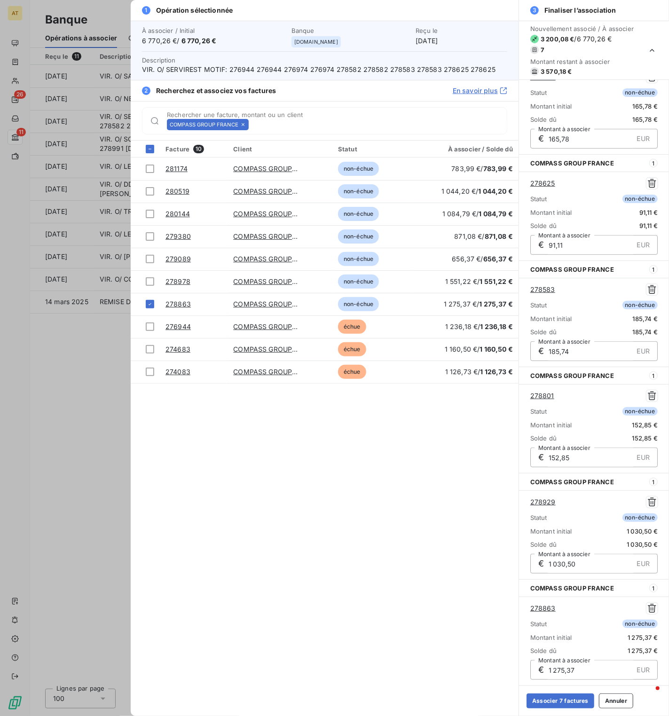
click at [242, 125] on icon at bounding box center [243, 125] width 6 height 6
click at [253, 125] on input "Rechercher une facture, montant ou un client" at bounding box center [380, 124] width 254 height 9
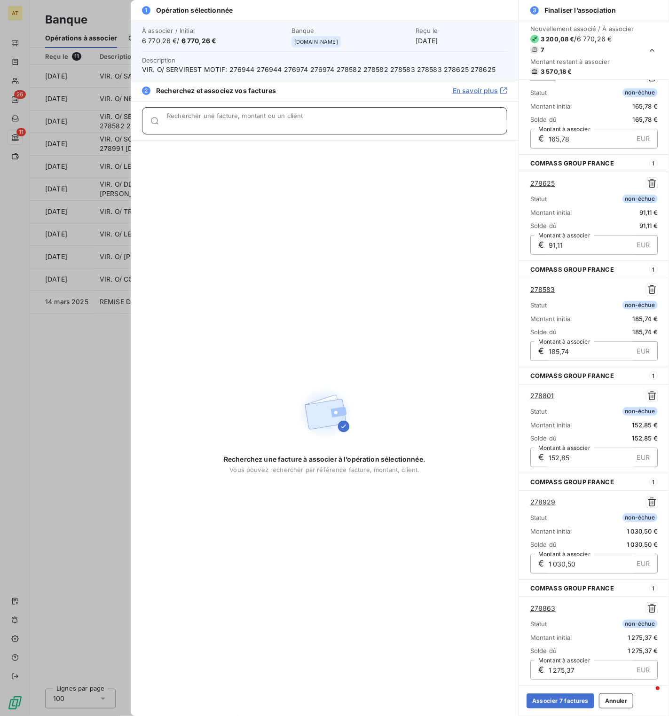
click at [242, 125] on input "Rechercher une facture, montant ou un client" at bounding box center [337, 124] width 340 height 9
paste input "278802"
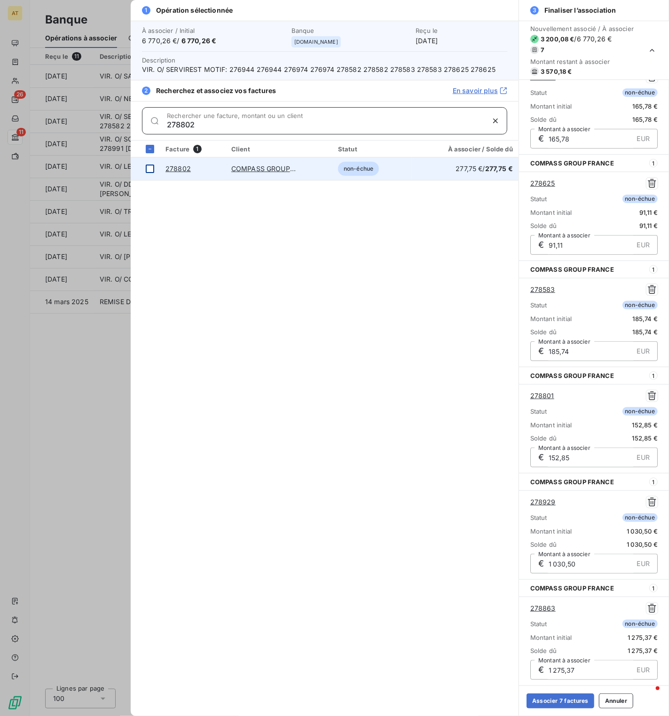
type input "278802"
click at [151, 169] on div at bounding box center [150, 169] width 8 height 8
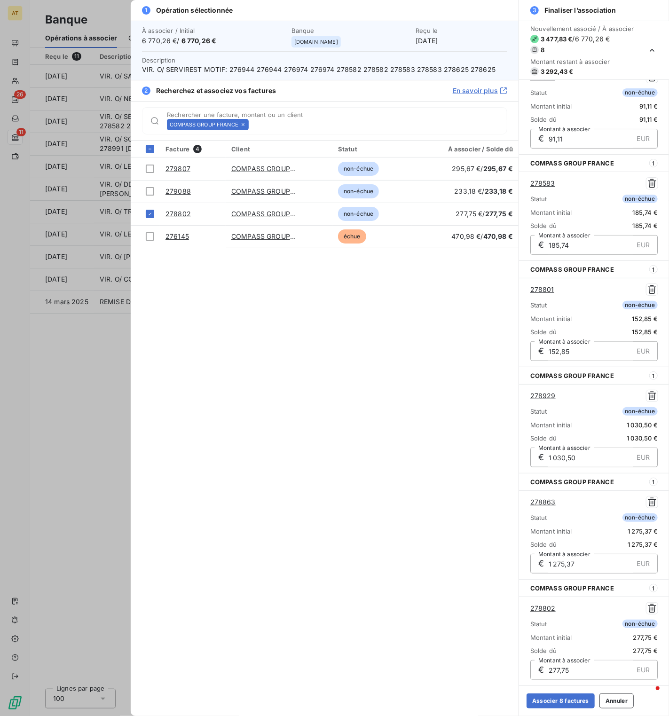
click at [241, 125] on icon at bounding box center [243, 125] width 6 height 6
click at [253, 125] on input "Rechercher une facture, montant ou un client" at bounding box center [380, 124] width 254 height 9
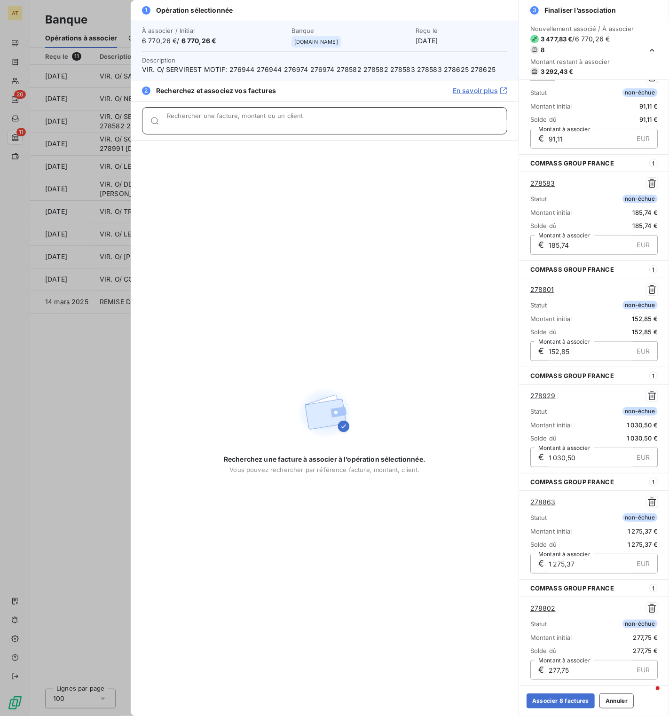
paste input "278978"
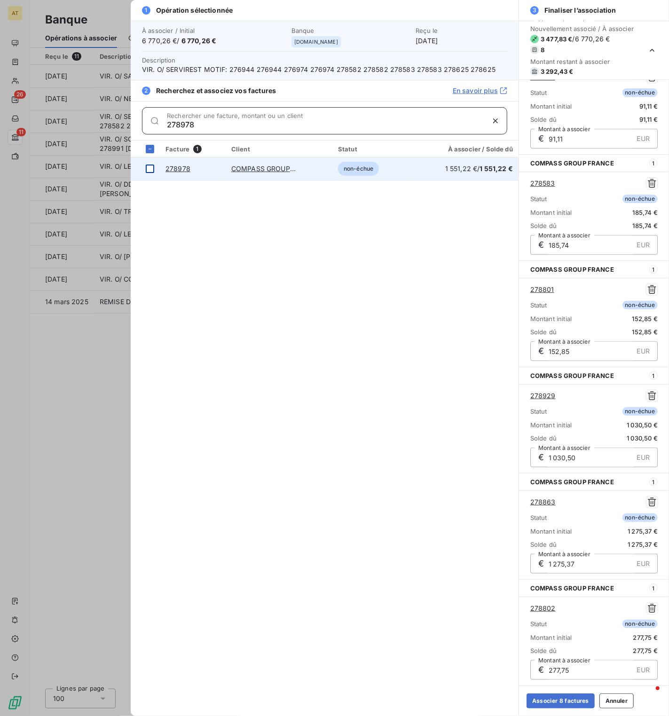
type input "278978"
click at [149, 172] on div at bounding box center [150, 169] width 8 height 8
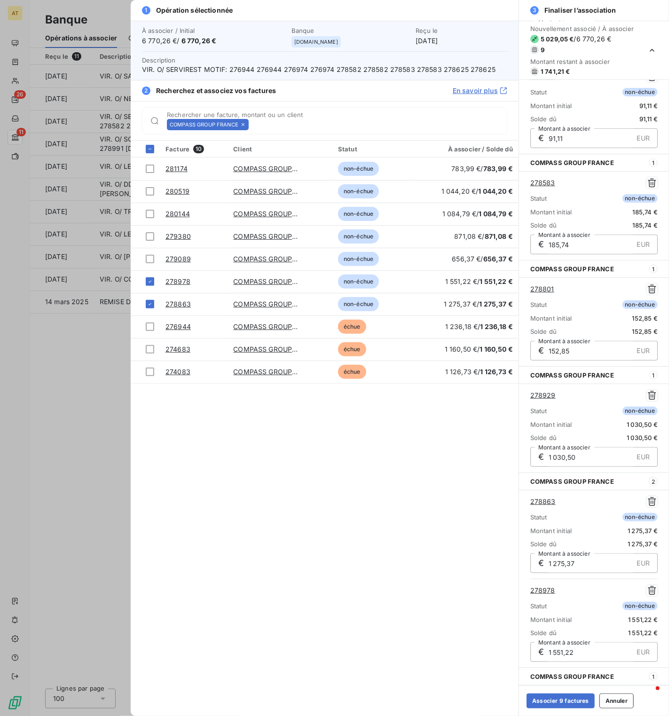
click at [243, 125] on icon at bounding box center [243, 125] width 6 height 6
click at [253, 125] on input "Rechercher une facture, montant ou un client" at bounding box center [380, 124] width 254 height 9
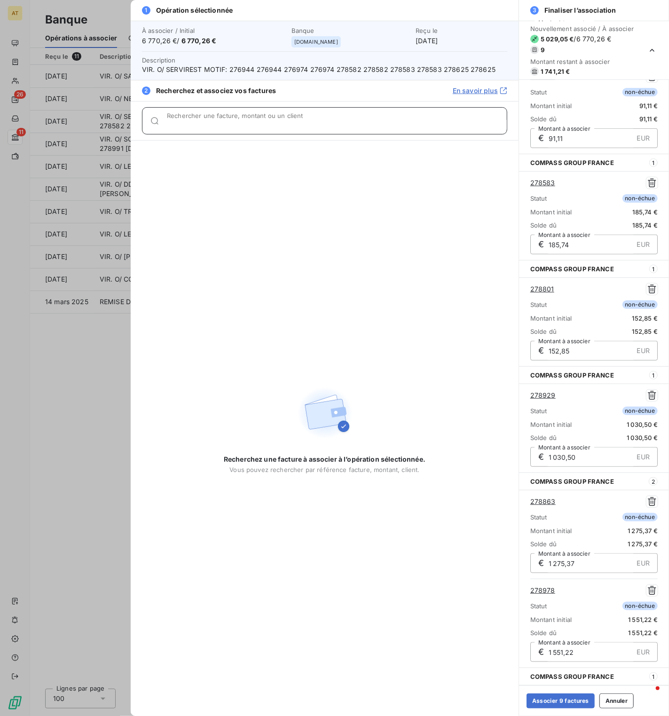
click at [243, 125] on input "Rechercher une facture, montant ou un client" at bounding box center [337, 124] width 340 height 9
paste input "278927"
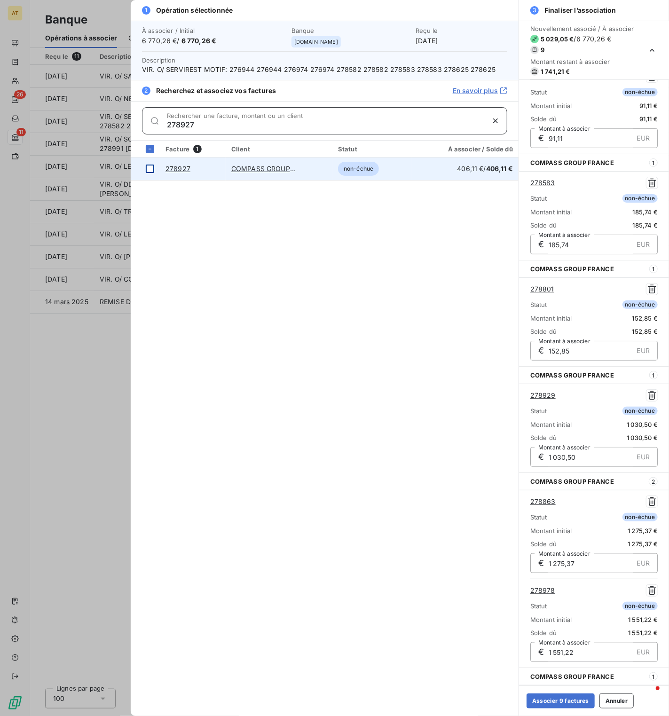
type input "278927"
click at [152, 169] on div at bounding box center [150, 169] width 8 height 8
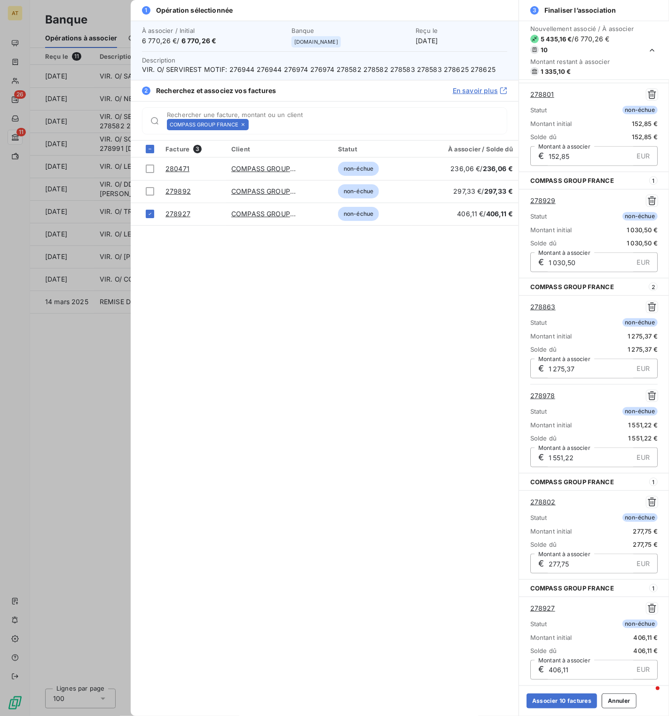
click at [245, 125] on icon at bounding box center [243, 125] width 6 height 6
click at [253, 125] on input "Rechercher une facture, montant ou un client" at bounding box center [380, 124] width 254 height 9
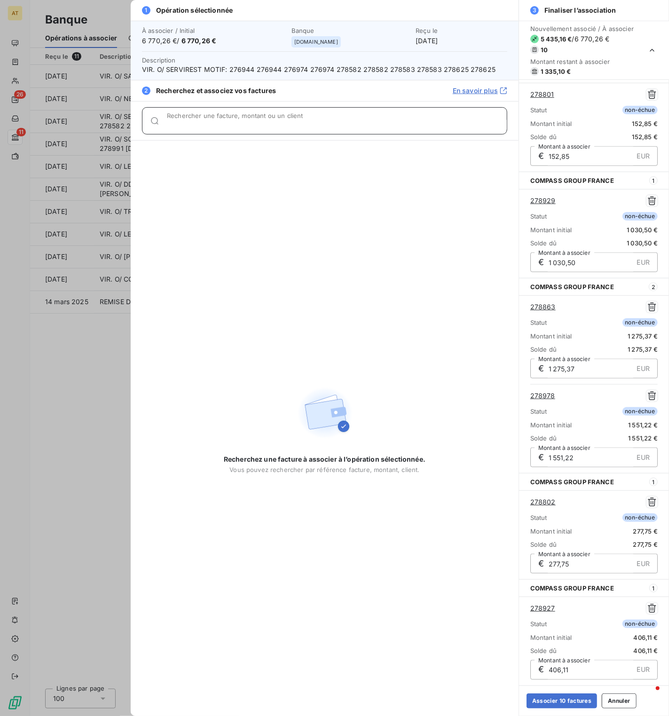
paste input "279535"
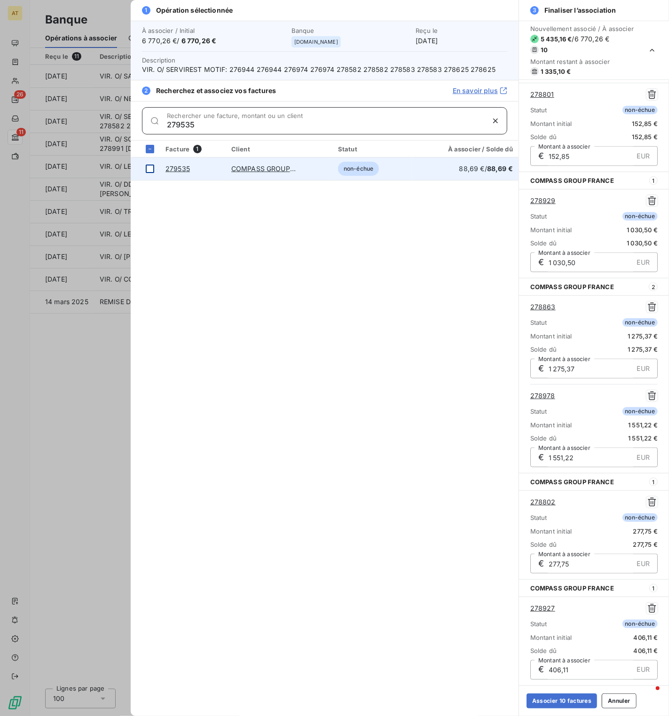
type input "279535"
click at [152, 166] on div at bounding box center [150, 169] width 8 height 8
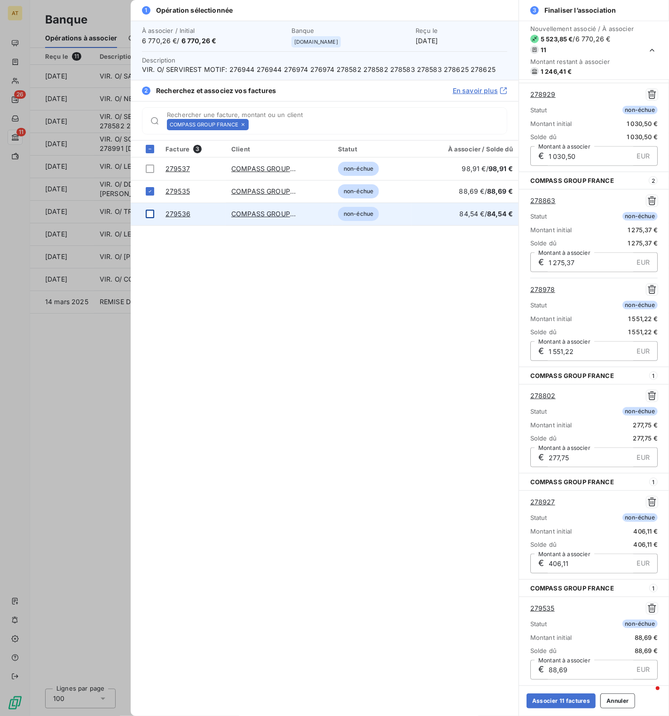
click at [150, 216] on div at bounding box center [150, 214] width 8 height 8
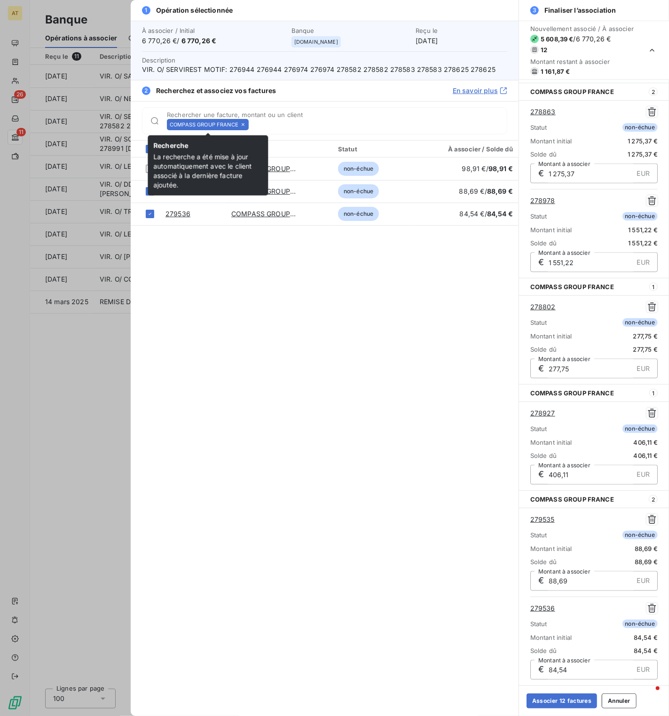
click at [244, 126] on icon at bounding box center [243, 124] width 3 height 3
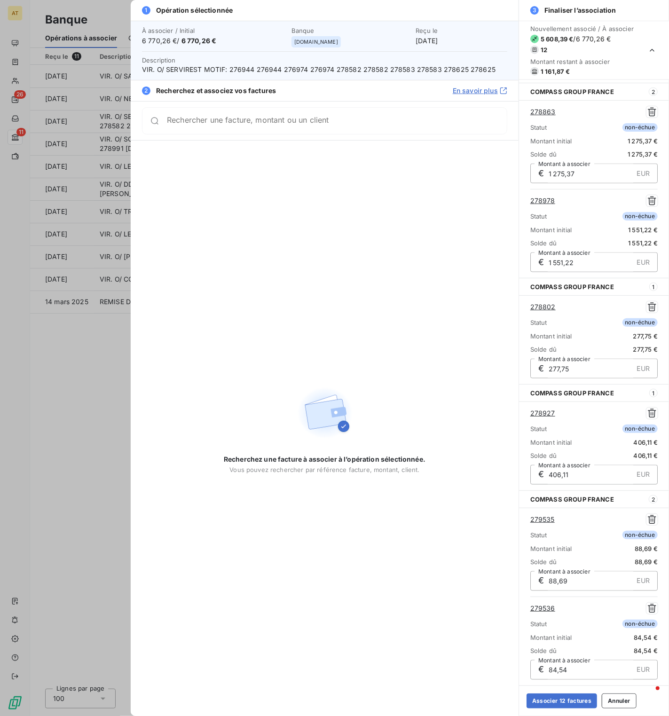
click at [244, 126] on div "Rechercher une facture, montant ou un client" at bounding box center [324, 120] width 365 height 27
click at [244, 126] on input "Rechercher une facture, montant ou un client" at bounding box center [337, 124] width 340 height 9
paste input "279536"
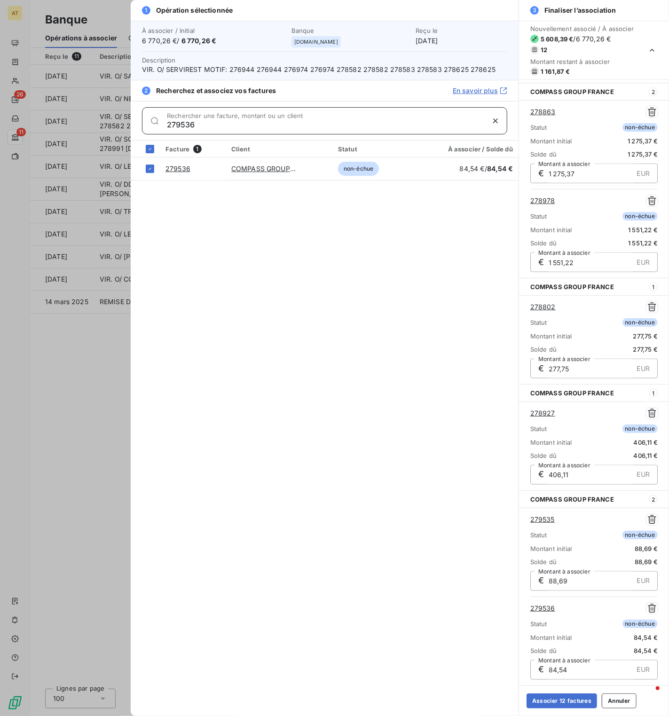
paste input "6944"
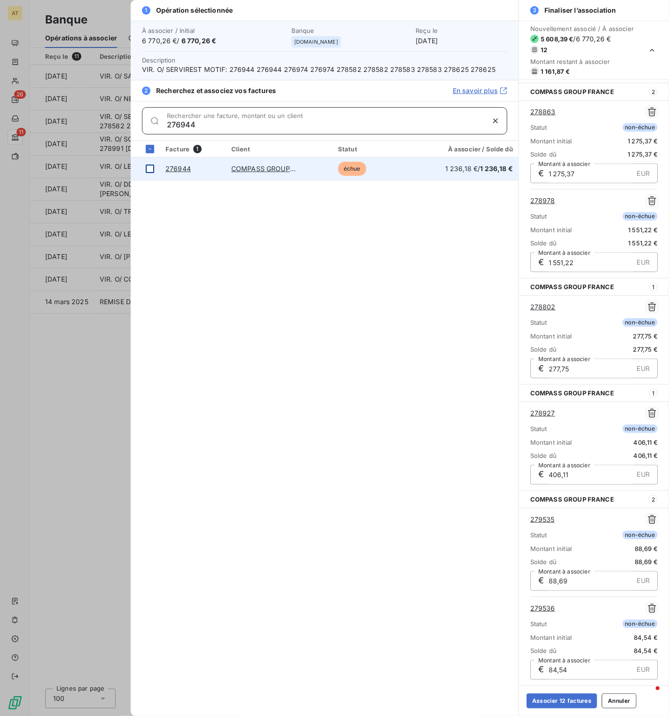
type input "276944"
click at [151, 170] on div at bounding box center [150, 169] width 8 height 8
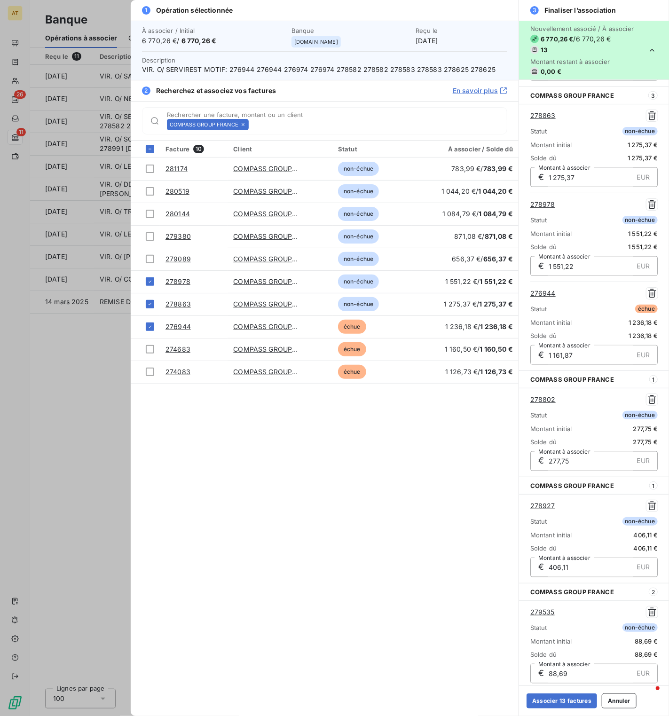
scroll to position [614, 0]
click at [653, 294] on icon "button" at bounding box center [652, 292] width 9 height 9
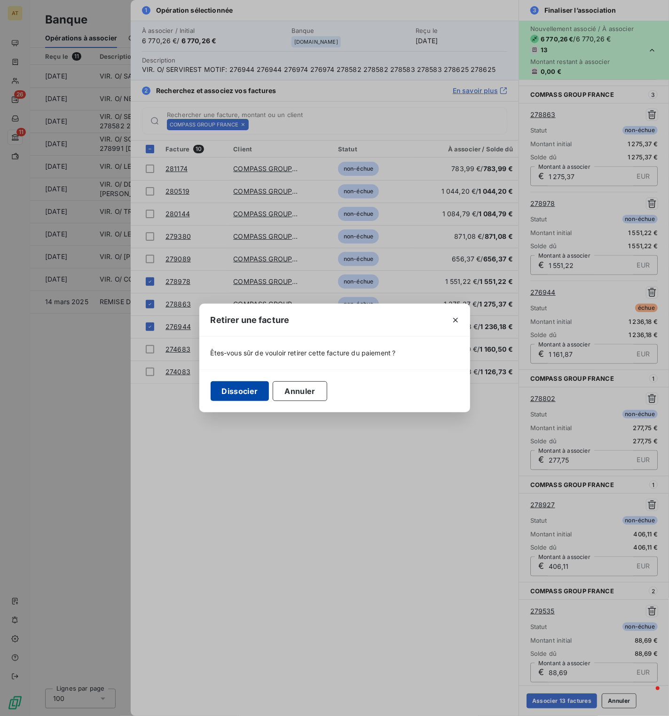
click at [249, 390] on button "Dissocier" at bounding box center [240, 391] width 59 height 20
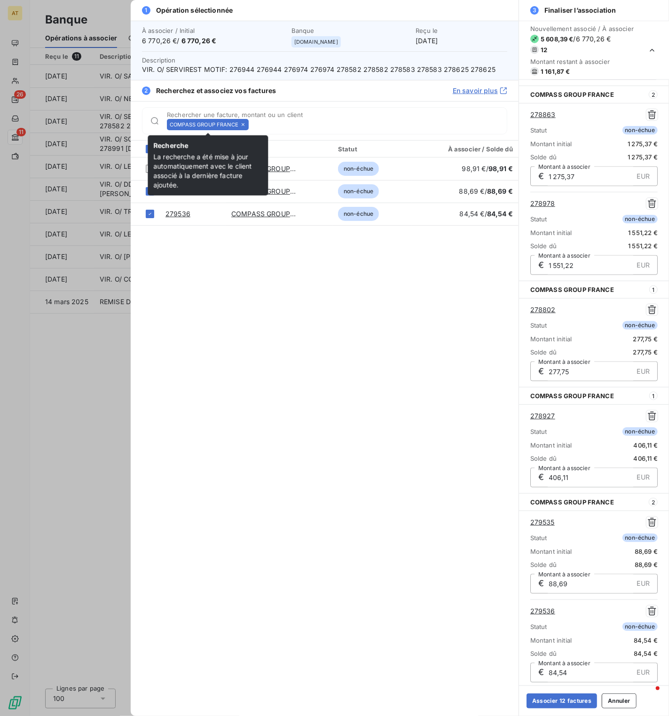
click at [242, 125] on icon at bounding box center [243, 125] width 6 height 6
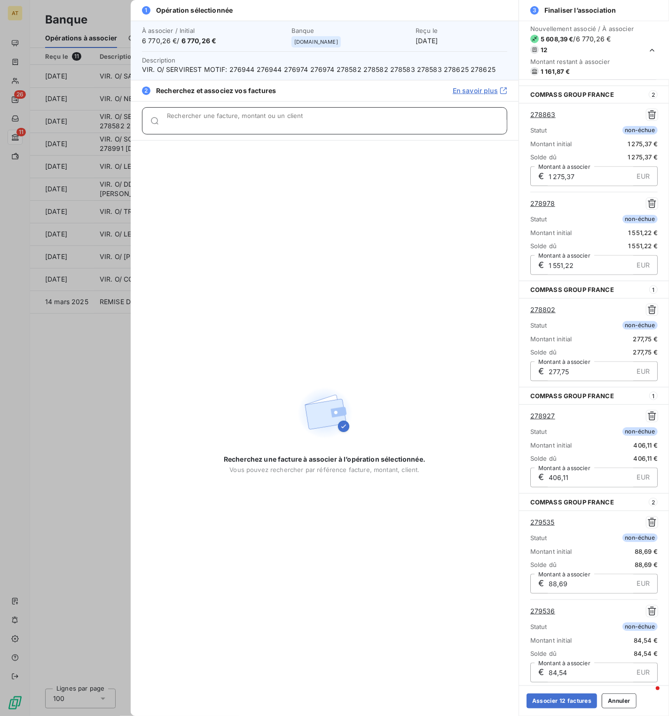
click at [242, 125] on input "Rechercher une facture, montant ou un client" at bounding box center [337, 124] width 340 height 9
paste input "276974"
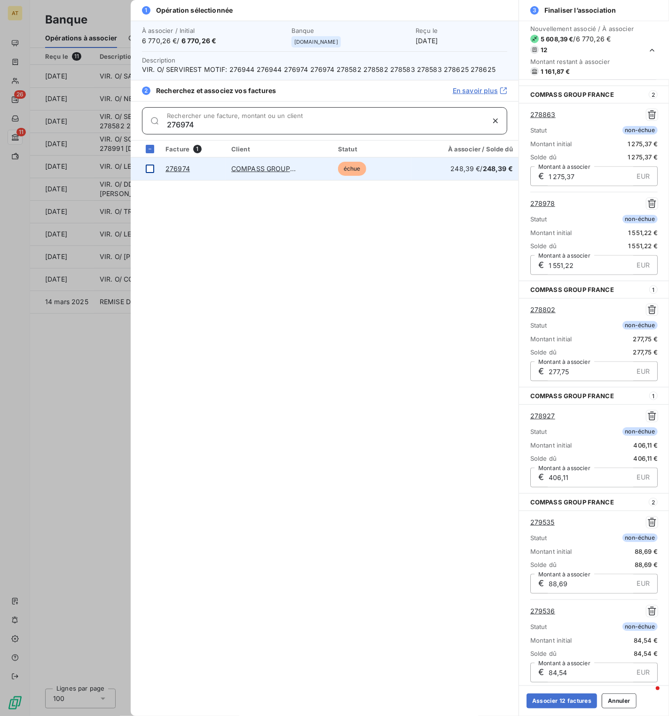
type input "276974"
click at [150, 172] on div at bounding box center [150, 169] width 8 height 8
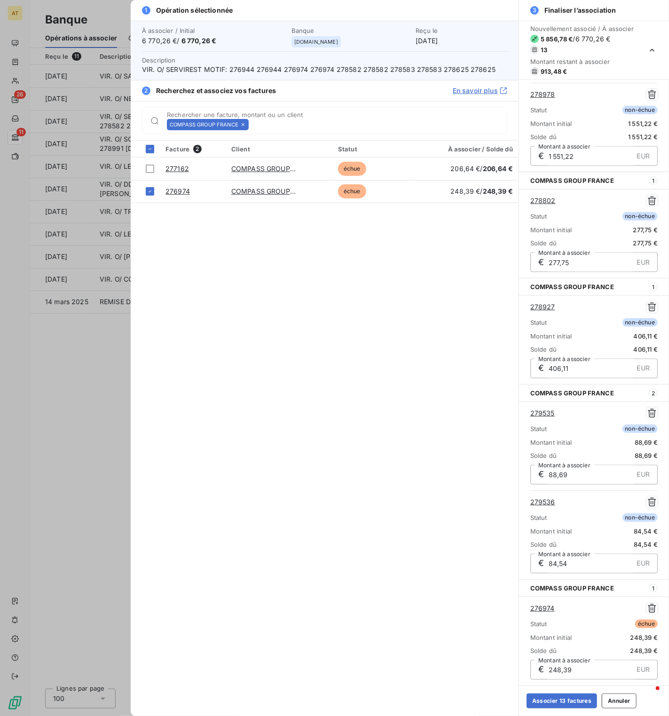
click at [246, 125] on icon at bounding box center [243, 125] width 6 height 6
click at [253, 125] on input "Rechercher une facture, montant ou un client" at bounding box center [380, 124] width 254 height 9
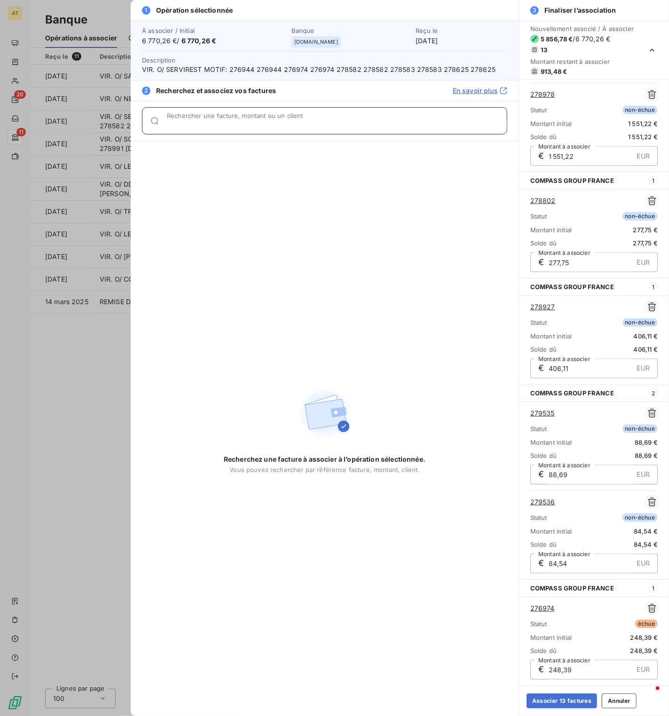
click at [246, 125] on input "Rechercher une facture, montant ou un client" at bounding box center [337, 124] width 340 height 9
paste input "276944"
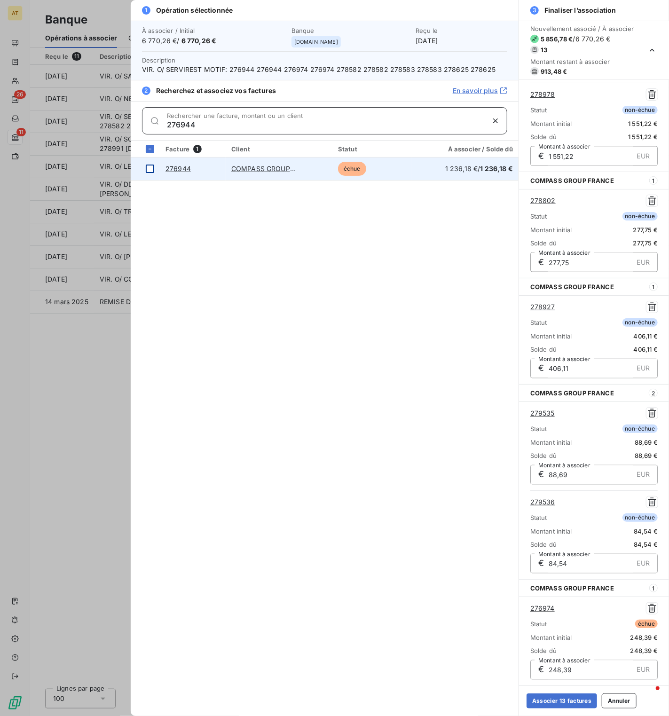
type input "276944"
click at [150, 172] on div at bounding box center [150, 169] width 8 height 8
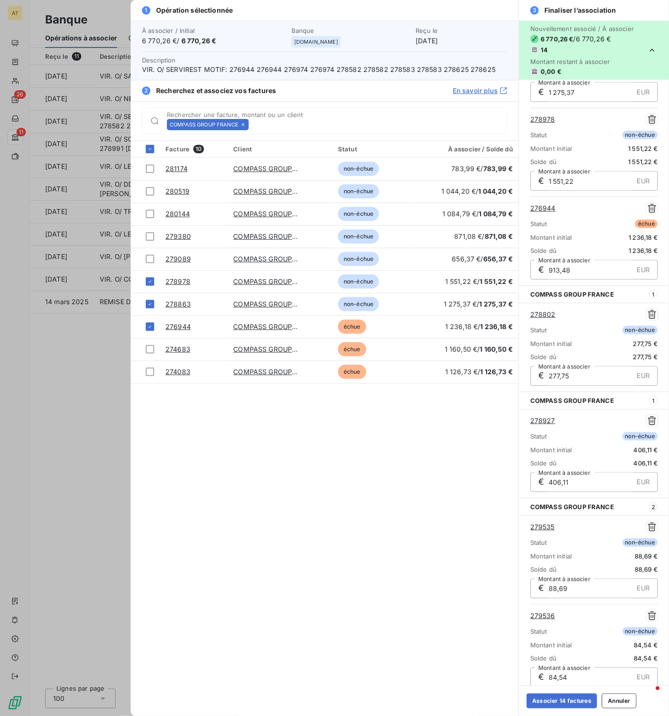
scroll to position [813, 0]
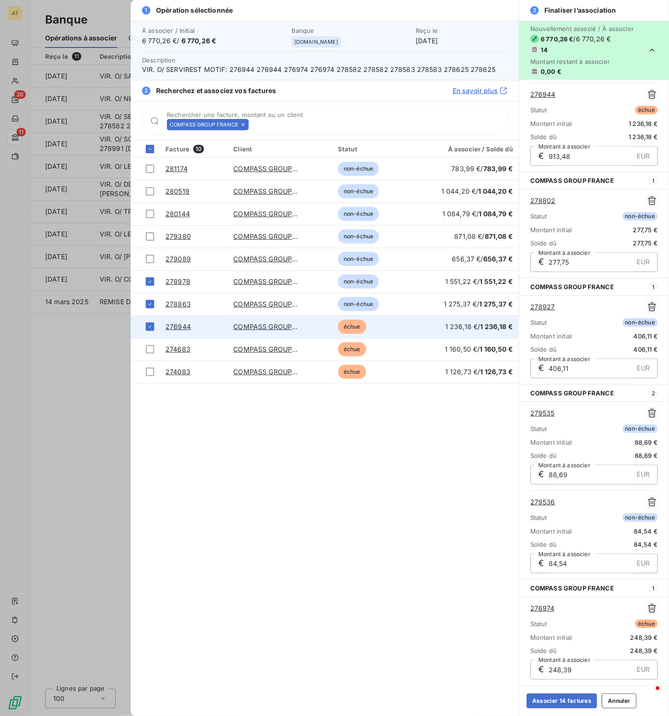
click at [178, 328] on link "276944" at bounding box center [178, 327] width 25 height 8
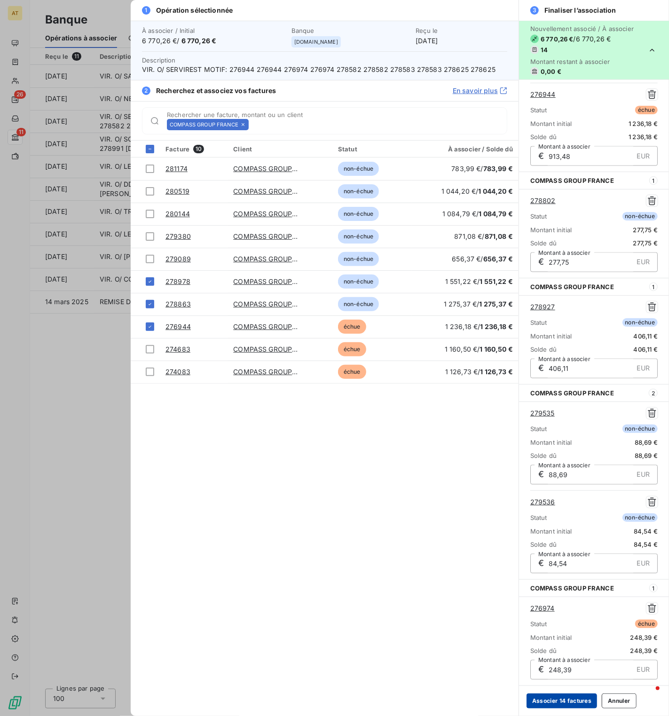
click at [563, 704] on button "Associer 14 factures" at bounding box center [562, 701] width 71 height 15
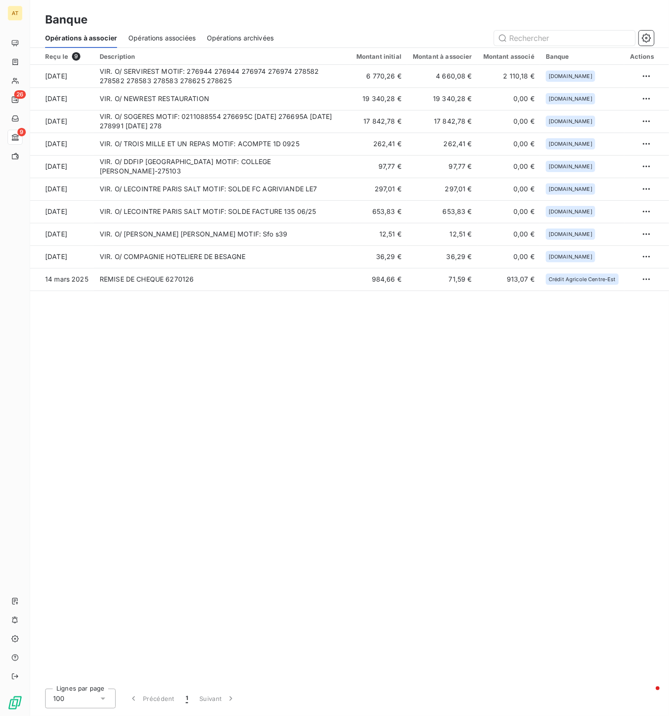
click at [289, 333] on div "Reçu le 9 Description Montant initial Montant à associer Montant associé Banque…" at bounding box center [349, 365] width 639 height 634
click at [341, 390] on div "Reçu le 9 Description Montant initial Montant à associer Montant associé Banque…" at bounding box center [349, 365] width 639 height 634
click at [376, 406] on div "Reçu le 9 Description Montant initial Montant à associer Montant associé Banque…" at bounding box center [349, 365] width 639 height 634
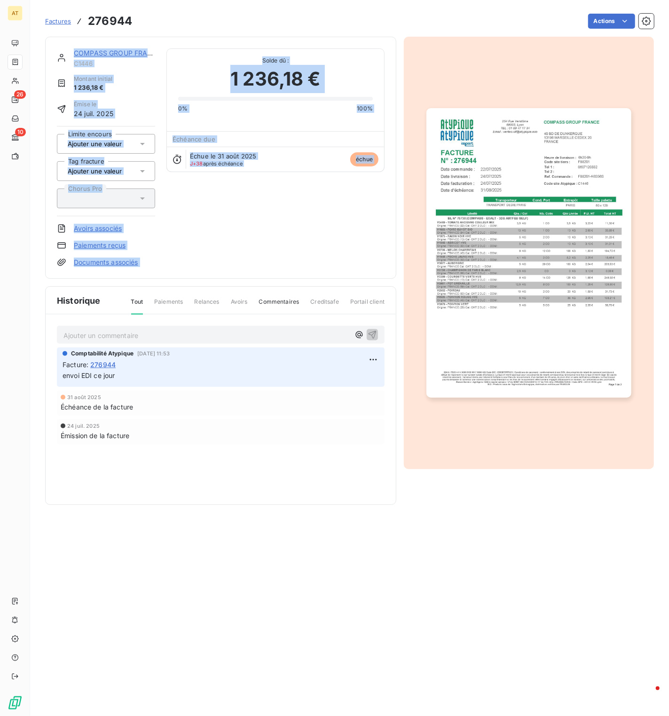
drag, startPoint x: 590, startPoint y: 11, endPoint x: 648, endPoint y: 9, distance: 58.4
click at [648, 9] on div "Factures 276944 Actions" at bounding box center [349, 15] width 609 height 31
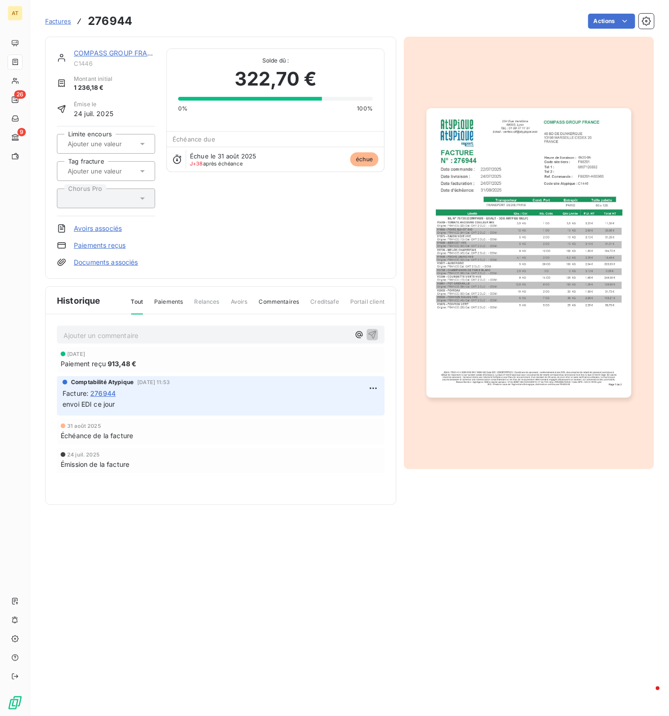
click at [94, 247] on link "Paiements reçus" at bounding box center [100, 245] width 52 height 9
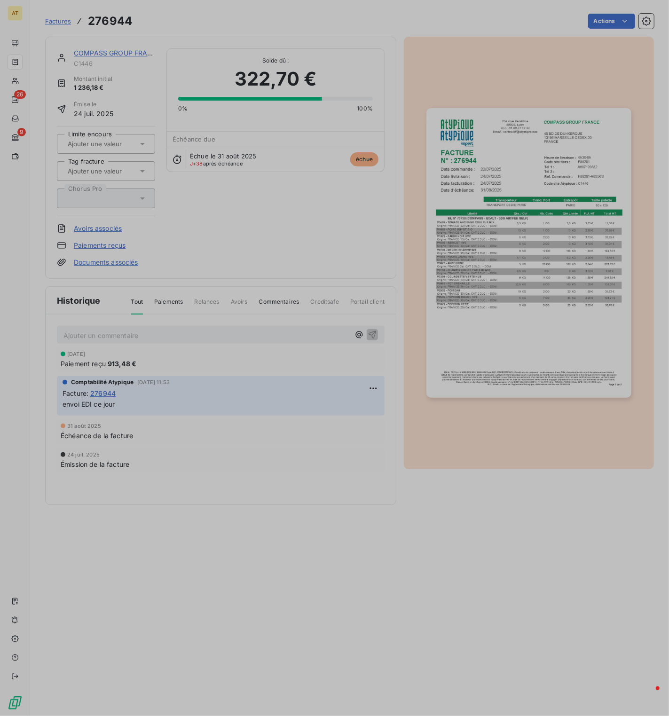
click at [94, 247] on div at bounding box center [334, 358] width 669 height 716
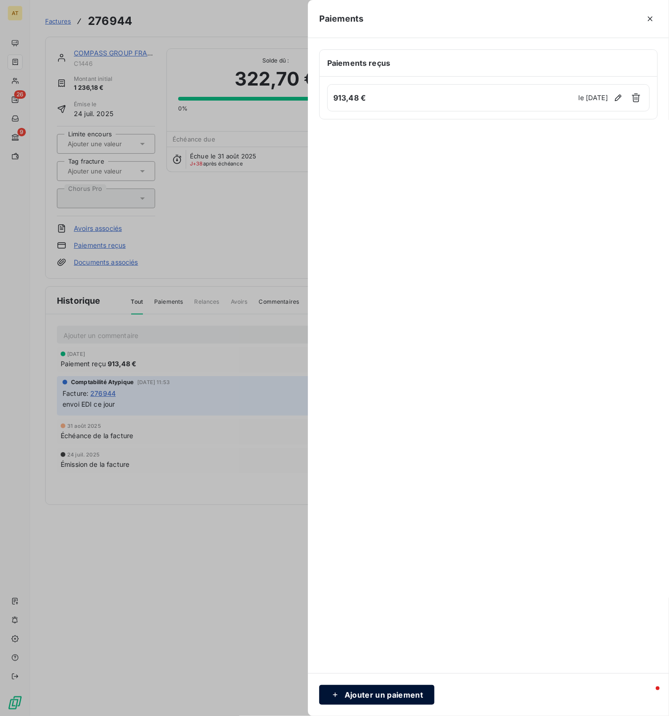
click at [386, 701] on button "Ajouter un paiement" at bounding box center [376, 695] width 115 height 20
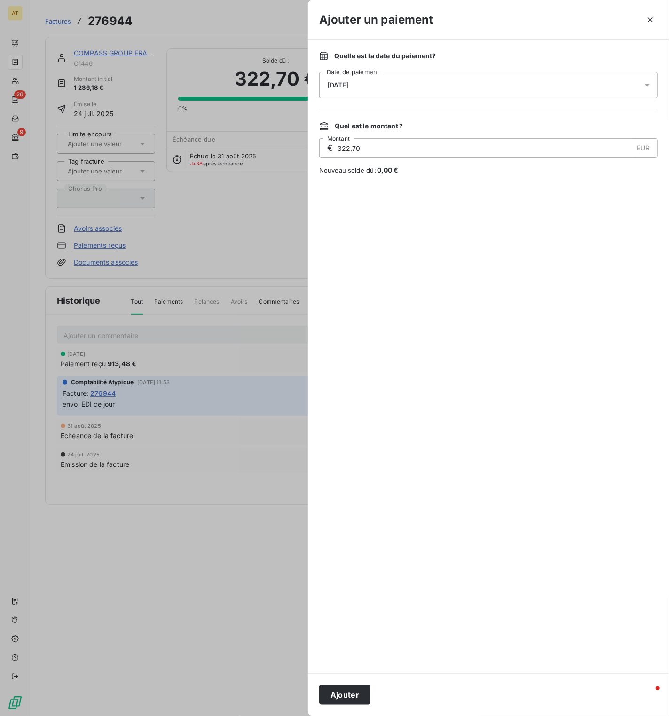
click at [372, 73] on div "[DATE]" at bounding box center [488, 85] width 339 height 26
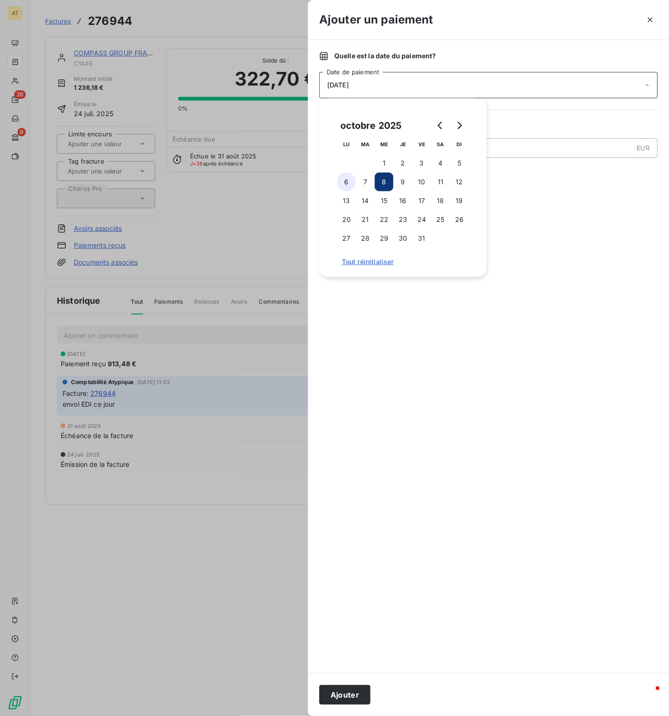
click at [337, 181] on button "6" at bounding box center [346, 182] width 19 height 19
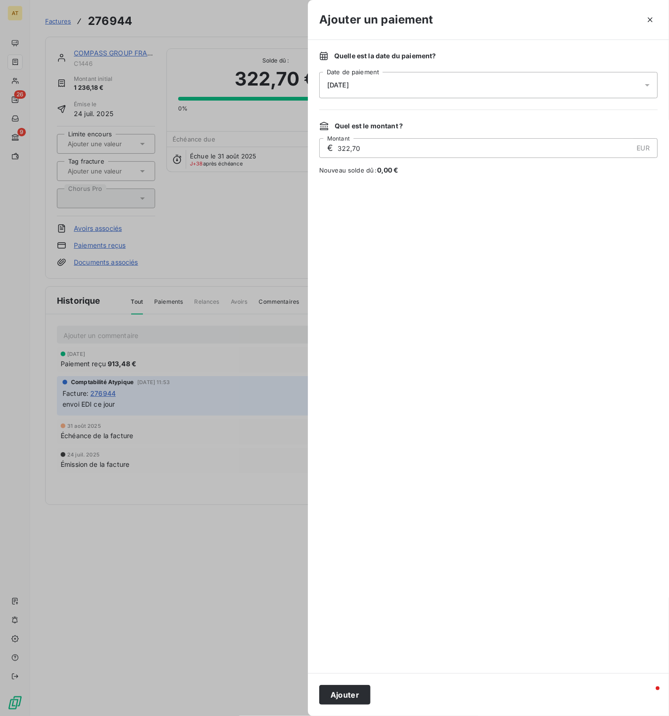
click at [585, 293] on div at bounding box center [488, 424] width 339 height 476
click at [348, 697] on button "Ajouter" at bounding box center [344, 695] width 51 height 20
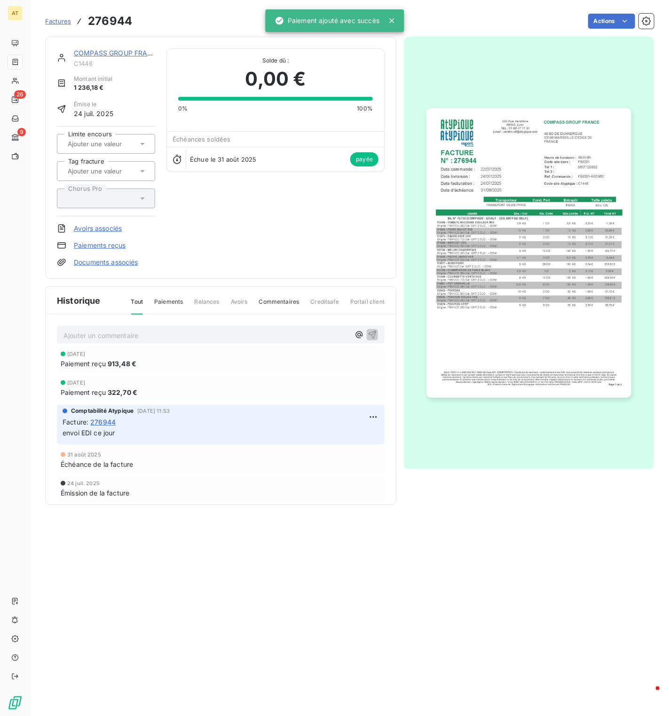
click at [260, 559] on section "Factures 276944 Actions COMPASS GROUP [GEOGRAPHIC_DATA] C1446 Montant initial 1…" at bounding box center [349, 358] width 639 height 716
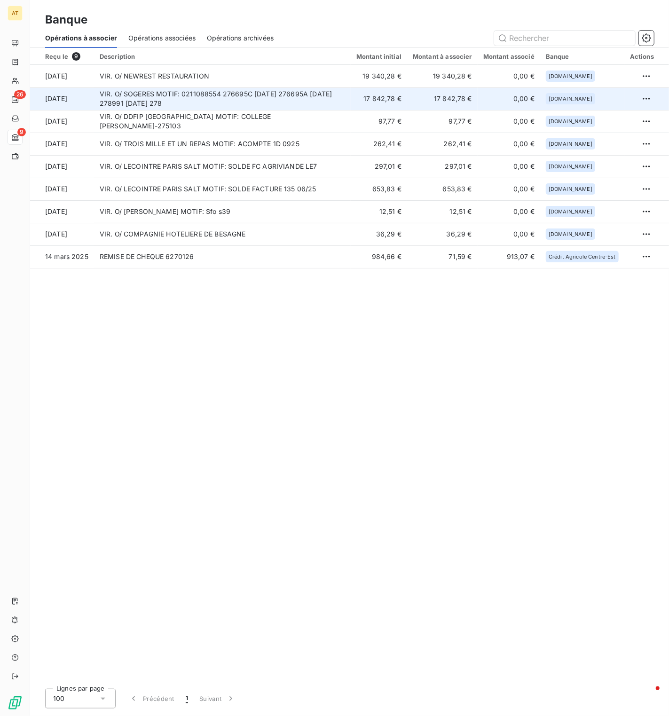
click at [393, 101] on td "17 842,78 €" at bounding box center [379, 98] width 56 height 23
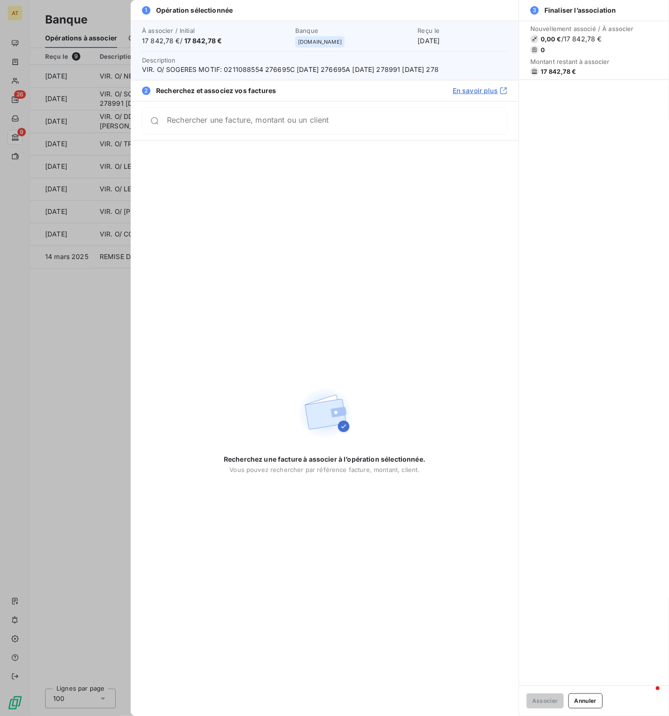
click at [547, 70] on span "17 842,78 €" at bounding box center [559, 72] width 36 height 8
copy div "17 842,78 €"
click at [6, 69] on div at bounding box center [334, 358] width 669 height 716
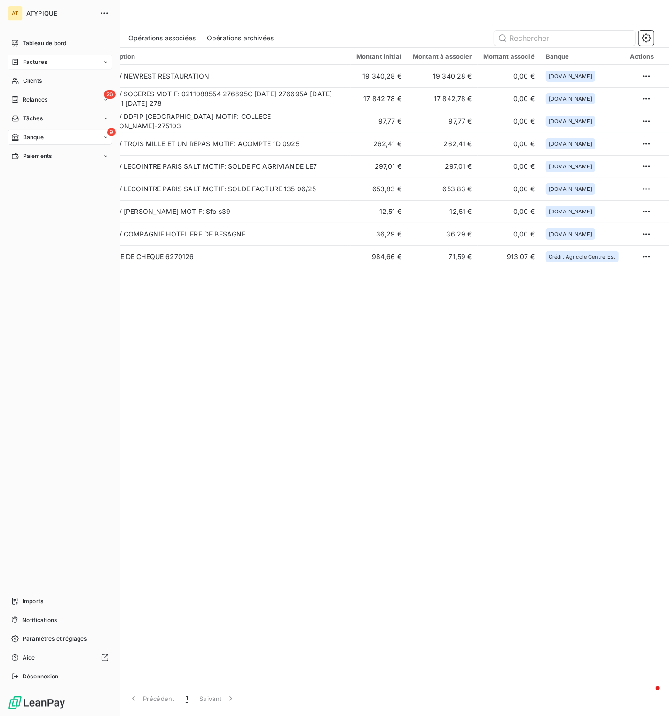
click at [44, 66] on span "Factures" at bounding box center [35, 62] width 24 height 8
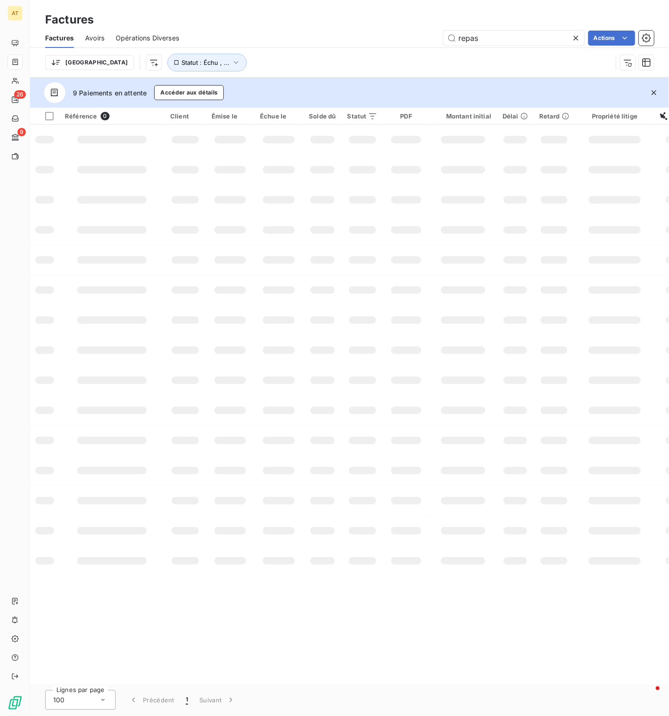
click at [168, 40] on span "Opérations Diverses" at bounding box center [147, 37] width 63 height 9
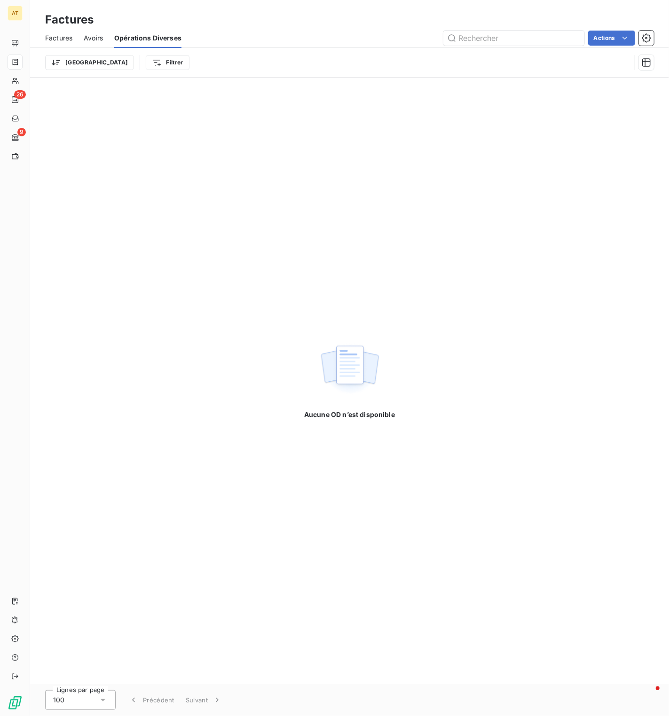
click at [58, 33] on span "Factures" at bounding box center [58, 37] width 27 height 9
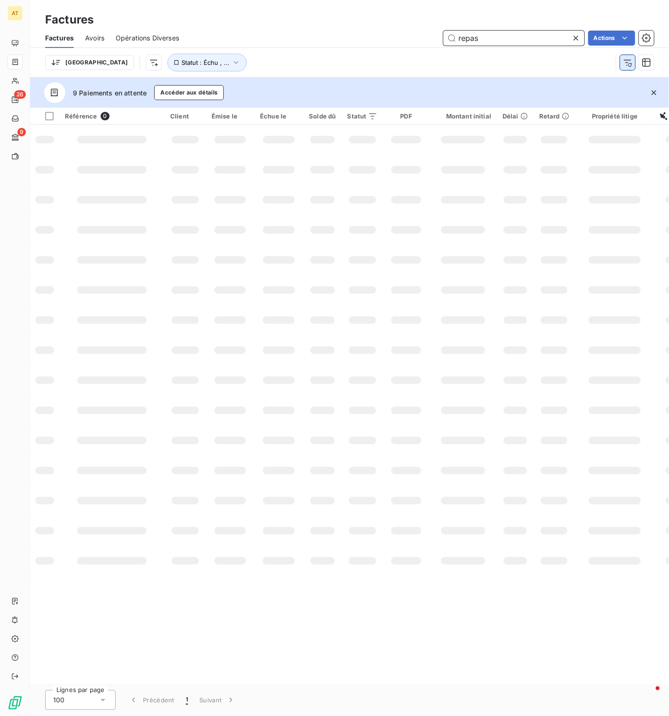
click at [627, 62] on icon "button" at bounding box center [627, 62] width 9 height 9
click at [627, 62] on div "Trier Filtrer" at bounding box center [338, 63] width 586 height 18
click at [498, 38] on input "repas" at bounding box center [514, 38] width 141 height 15
paste input "276695A"
type input "276695"
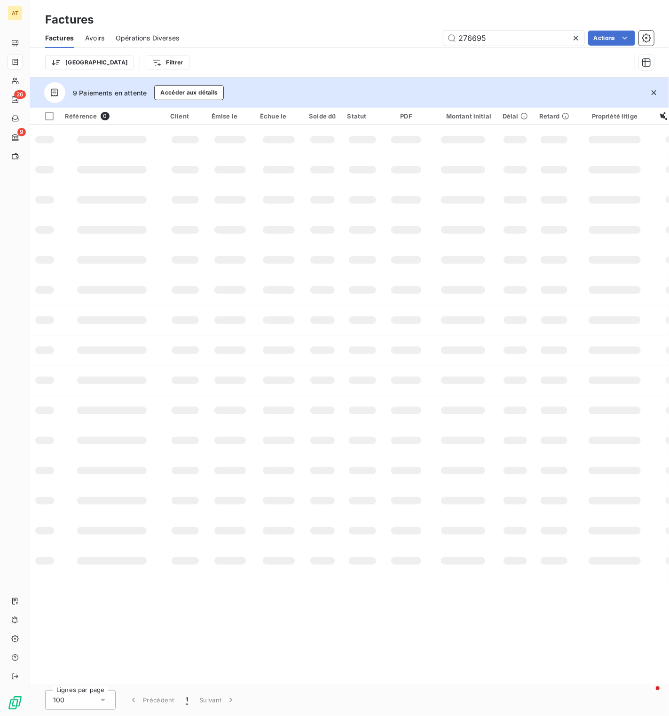
click at [329, 176] on td at bounding box center [322, 170] width 38 height 30
click at [651, 95] on icon "button" at bounding box center [654, 92] width 9 height 9
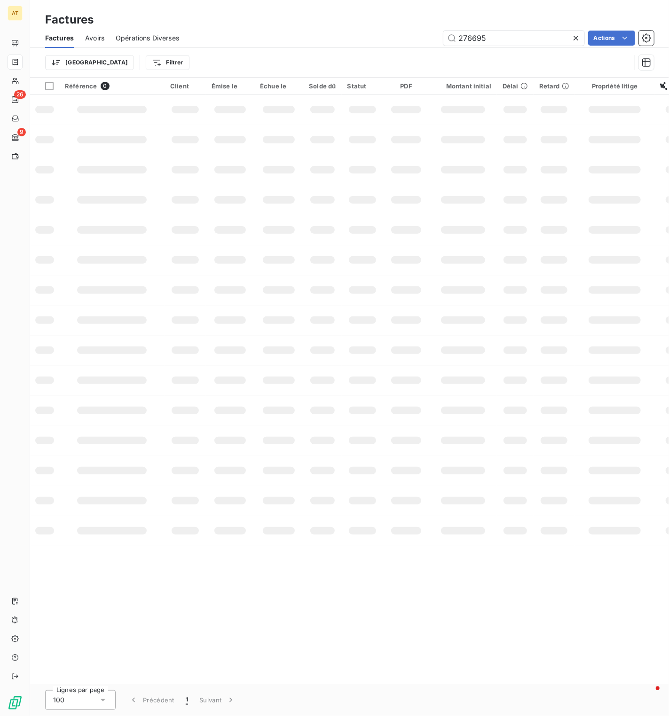
click at [578, 40] on icon at bounding box center [575, 37] width 9 height 9
click at [92, 27] on h3 "Factures" at bounding box center [69, 19] width 48 height 17
click at [92, 39] on span "Avoirs" at bounding box center [94, 37] width 19 height 9
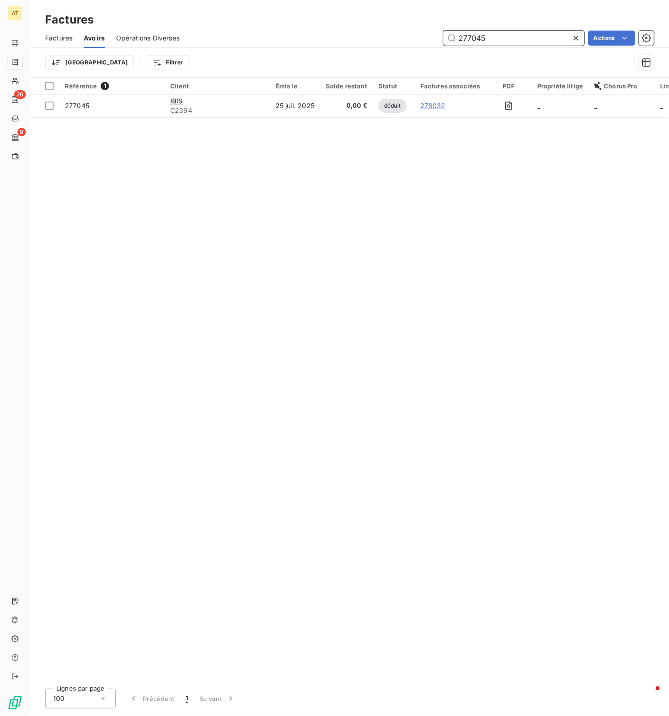
paste input "6695A"
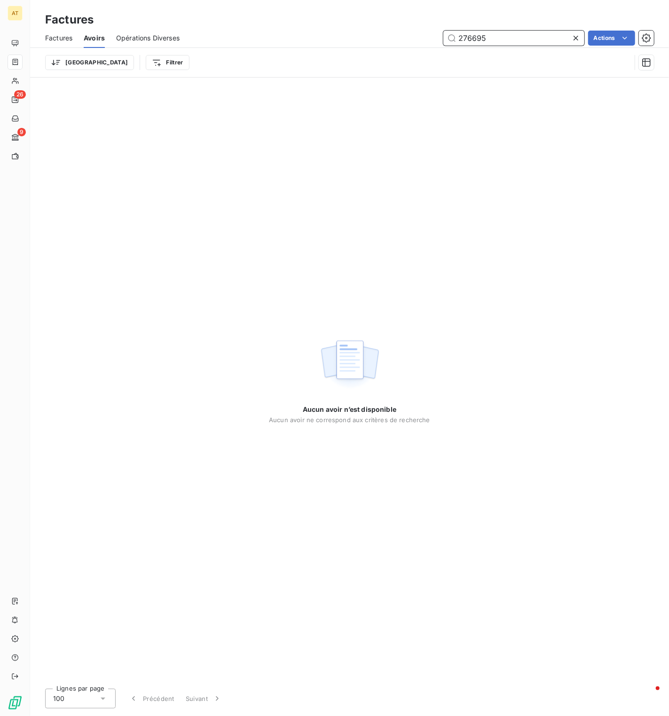
click at [495, 37] on input "276695" at bounding box center [514, 38] width 141 height 15
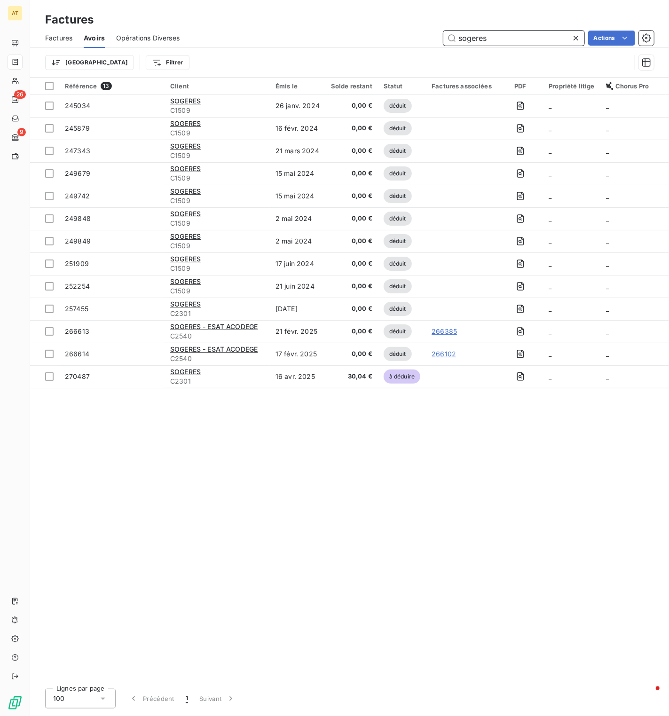
paste input "276695C"
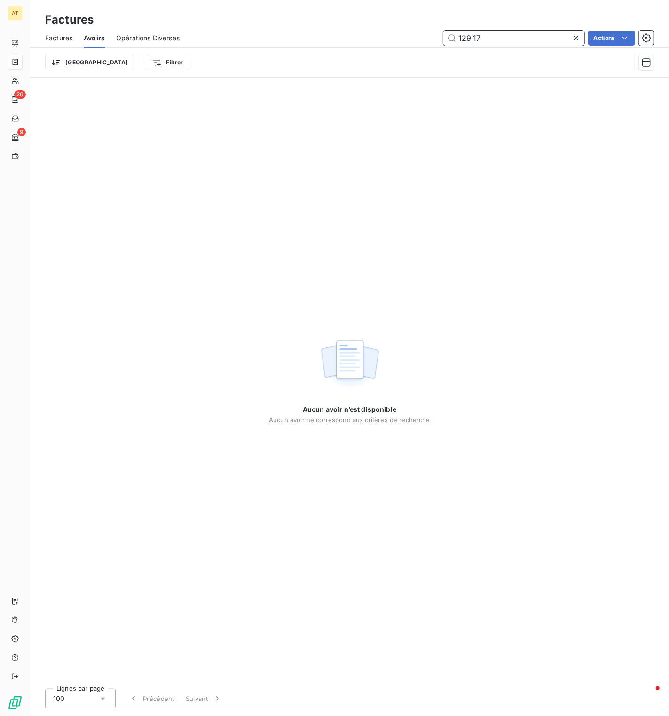
type input "129,17"
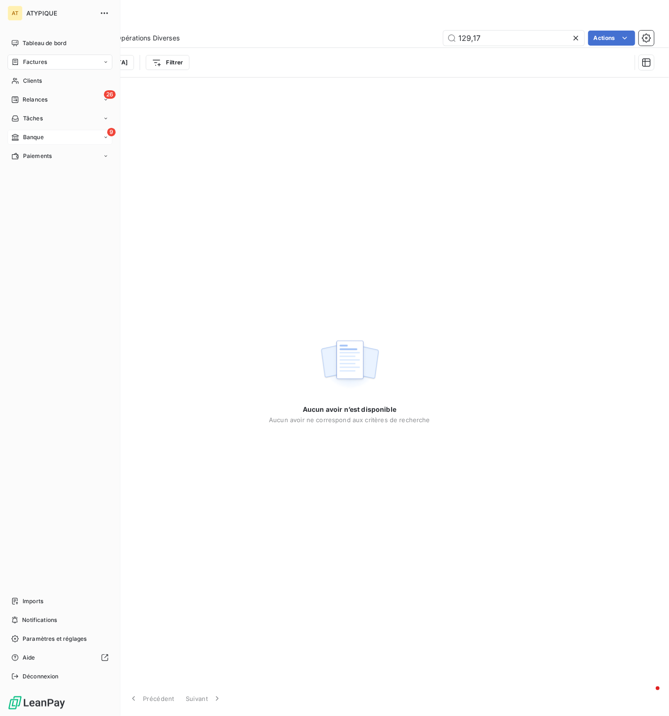
click at [26, 135] on span "Banque" at bounding box center [33, 137] width 21 height 8
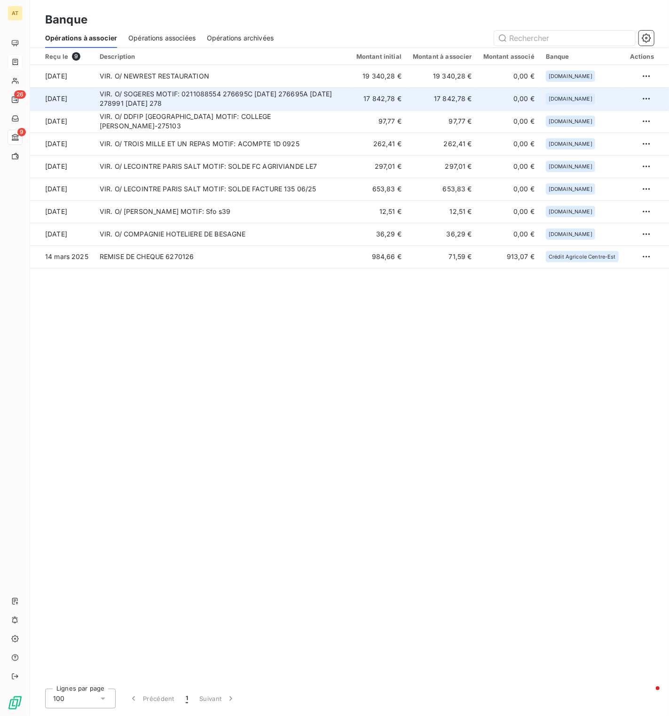
click at [345, 103] on td "VIR. O/ SOGERES MOTIF: 0211088554 276695C [DATE] 276695A [DATE] 278991 [DATE] 2…" at bounding box center [222, 98] width 257 height 23
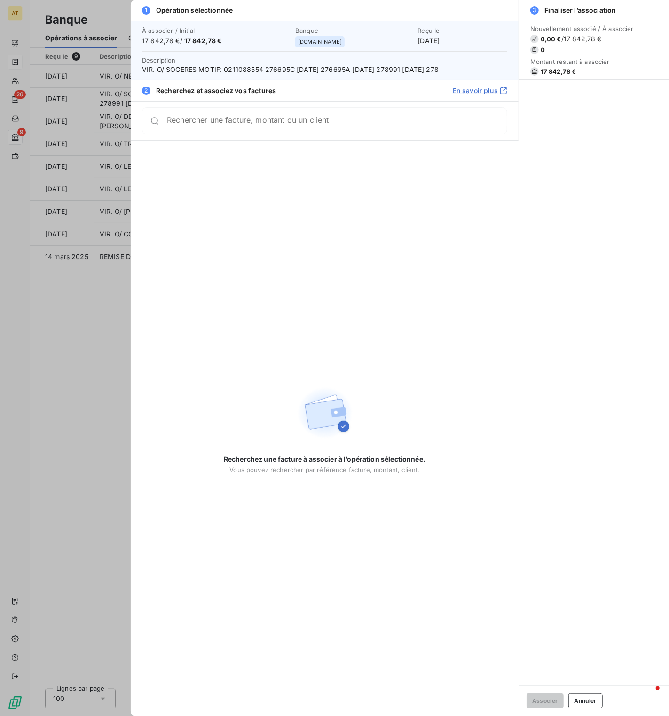
click at [552, 70] on span "17 842,78 €" at bounding box center [559, 72] width 36 height 8
copy div "17 842,78 €"
click at [577, 700] on button "Annuler" at bounding box center [586, 701] width 34 height 15
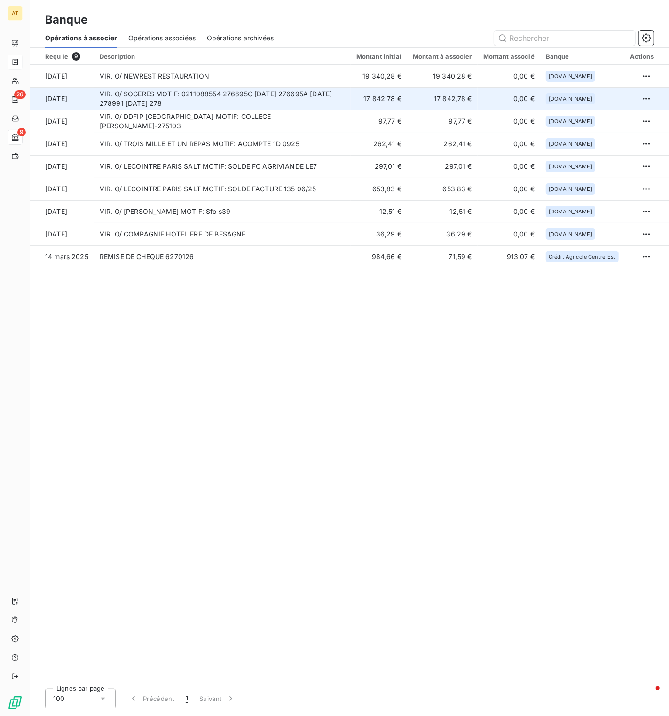
click at [383, 102] on td "17 842,78 €" at bounding box center [379, 98] width 56 height 23
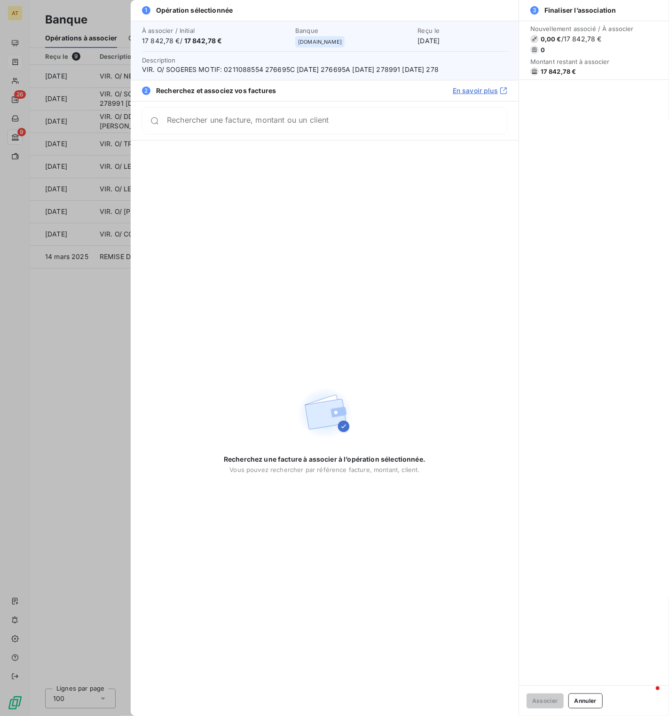
click at [544, 72] on span "17 842,78 €" at bounding box center [559, 72] width 36 height 8
copy div "17 842,78 €"
click at [119, 377] on div at bounding box center [334, 358] width 669 height 716
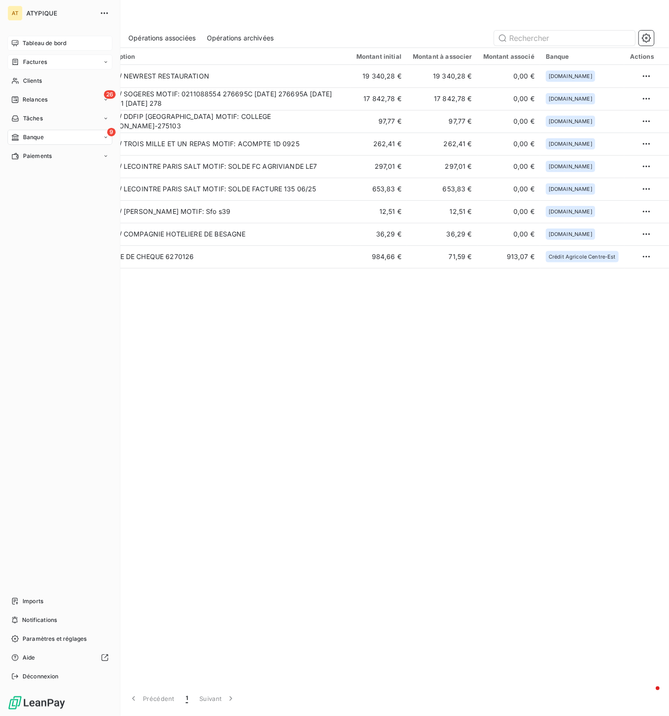
click at [30, 39] on span "Tableau de bord" at bounding box center [45, 43] width 44 height 8
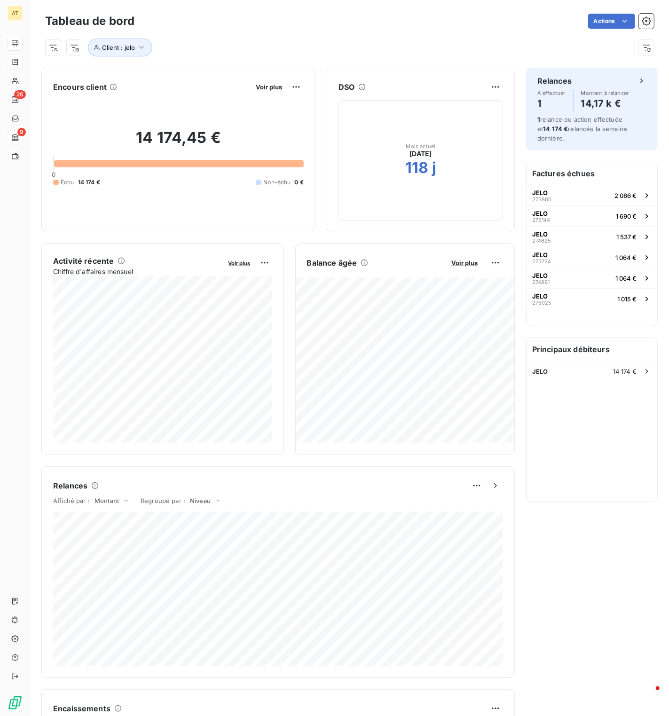
click at [654, 49] on span at bounding box center [646, 47] width 15 height 15
click at [633, 51] on div "Client : jelo" at bounding box center [349, 43] width 609 height 25
click at [646, 51] on icon "button" at bounding box center [646, 47] width 9 height 9
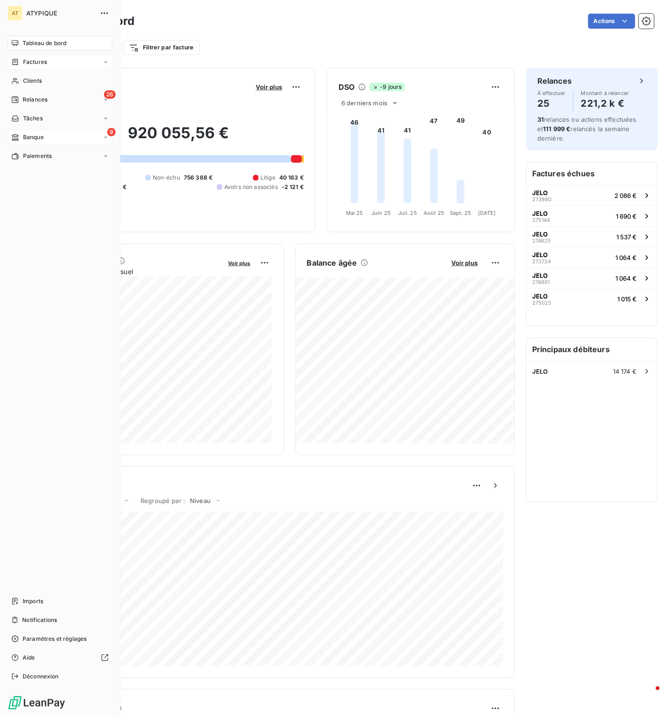
click at [29, 60] on span "Factures" at bounding box center [35, 62] width 24 height 8
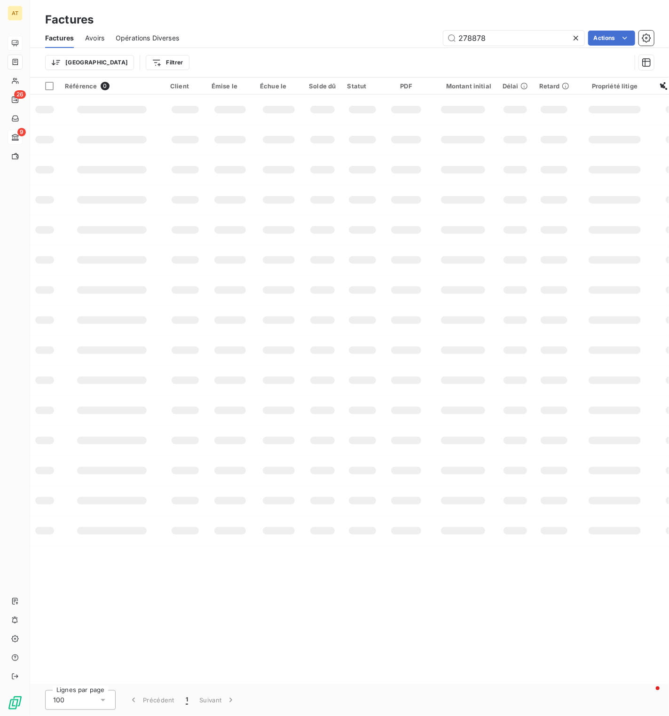
type input "278878"
click at [370, 286] on td at bounding box center [363, 290] width 42 height 30
click at [370, 286] on div at bounding box center [362, 290] width 27 height 8
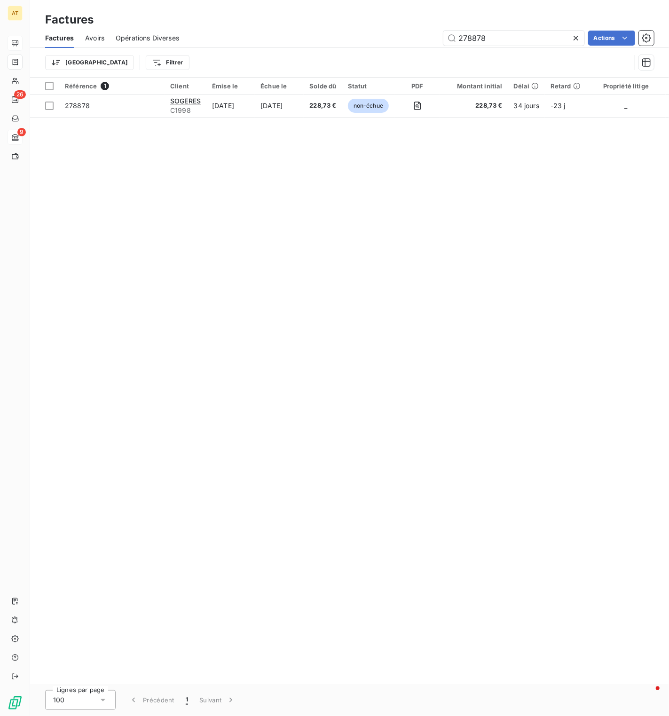
click at [341, 190] on div "Référence 1 Client Émise le Échue le Solde dû Statut PDF Montant initial Délai …" at bounding box center [349, 381] width 639 height 607
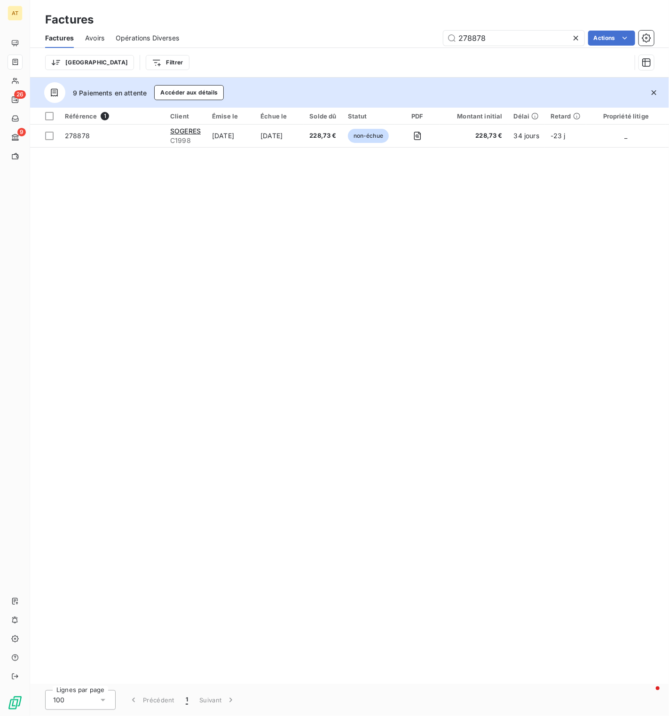
click at [446, 316] on div "Référence 1 Client Émise le Échue le Solde dû Statut PDF Montant initial Délai …" at bounding box center [349, 396] width 639 height 577
click at [656, 94] on icon "button" at bounding box center [654, 92] width 5 height 5
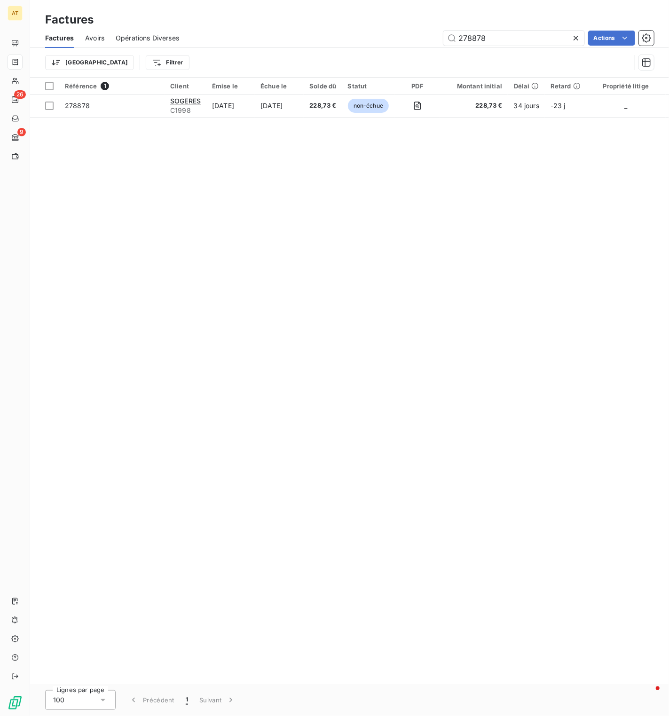
click at [442, 297] on div "Référence 1 Client Émise le Échue le Solde dû Statut PDF Montant initial Délai …" at bounding box center [349, 381] width 639 height 607
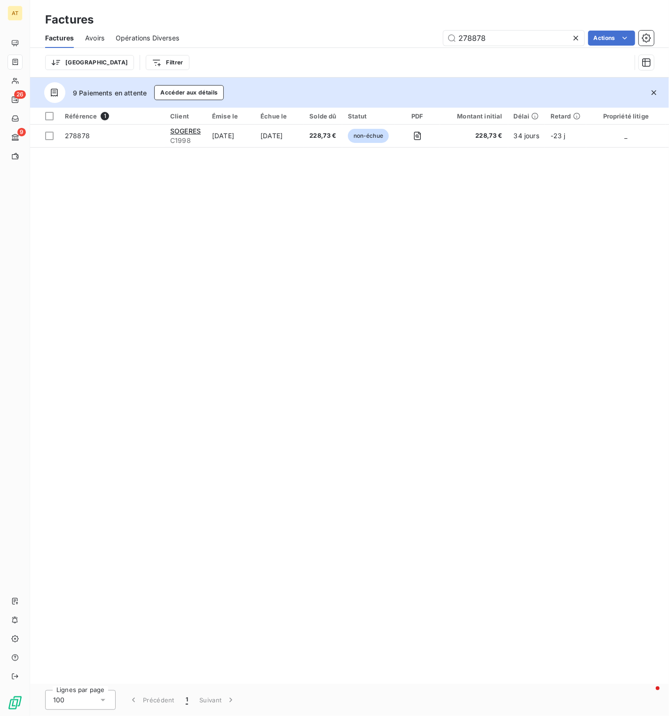
click at [460, 184] on div "Référence 1 Client Émise le Échue le Solde dû Statut PDF Montant initial Délai …" at bounding box center [349, 396] width 639 height 577
click at [428, 296] on div "Référence 1 Client Émise le Échue le Solde dû Statut PDF Montant initial Délai …" at bounding box center [349, 396] width 639 height 577
paste input "9101"
paste input "5"
type input "279105"
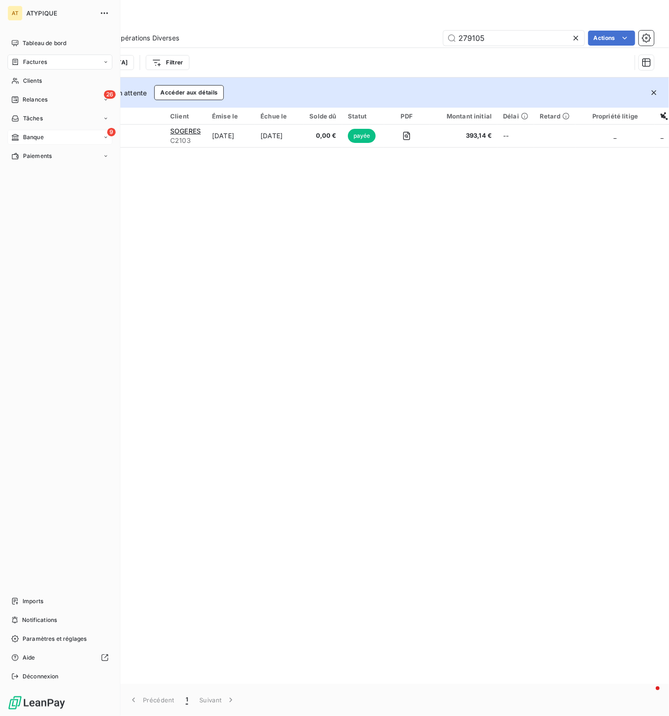
click at [21, 132] on div "9 Banque" at bounding box center [60, 137] width 105 height 15
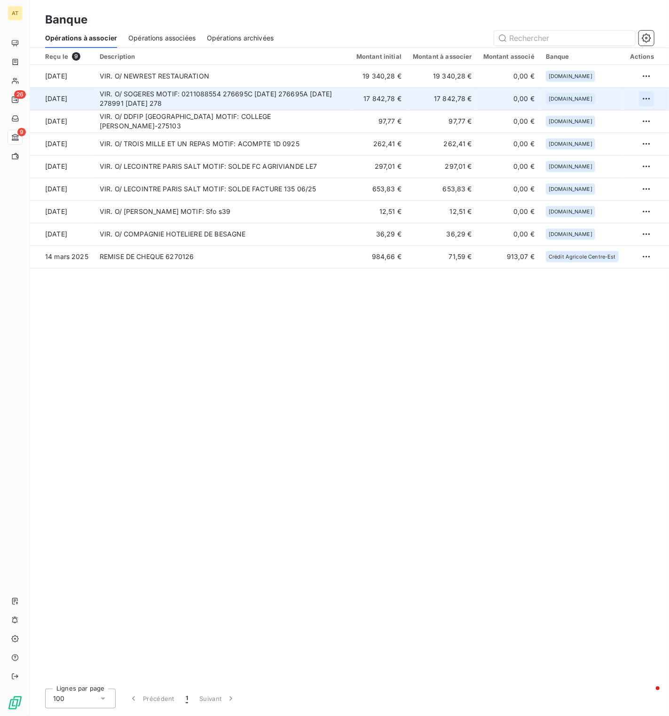
click at [647, 99] on html "AT 26 9 Banque Opérations à associer Opérations associées Opérations archivées …" at bounding box center [334, 358] width 669 height 716
click at [633, 116] on div "Archiver l’opération" at bounding box center [614, 119] width 72 height 15
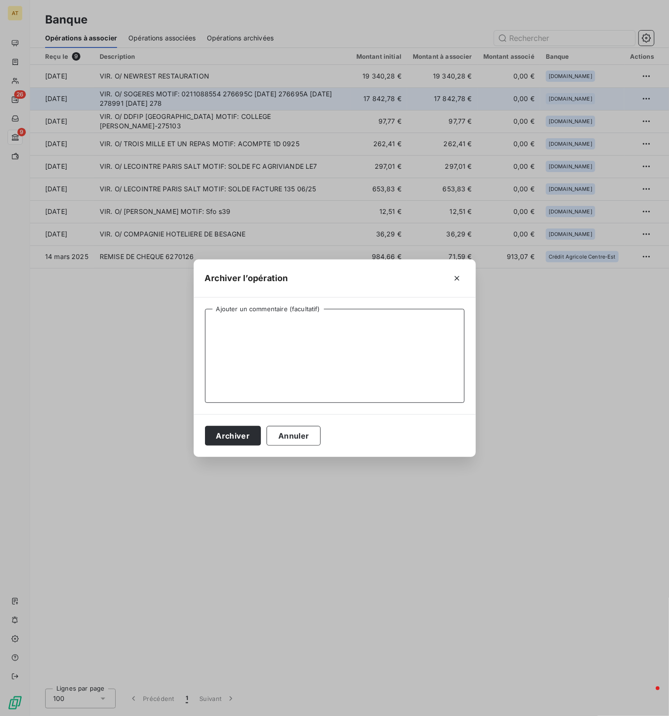
click at [310, 318] on textarea "Ajouter un commentaire (facultatif)" at bounding box center [335, 356] width 260 height 94
type textarea "PEM"
click at [229, 439] on button "Archiver" at bounding box center [233, 436] width 56 height 20
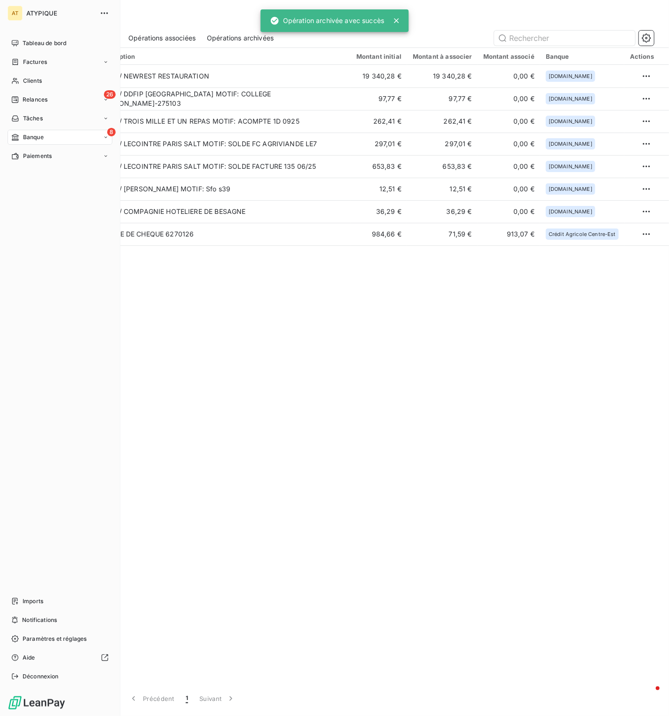
click at [39, 53] on nav "Tableau de bord Factures Clients 26 Relances Tâches 8 Banque Paiements" at bounding box center [60, 100] width 105 height 128
click at [39, 55] on div "Factures" at bounding box center [60, 62] width 105 height 15
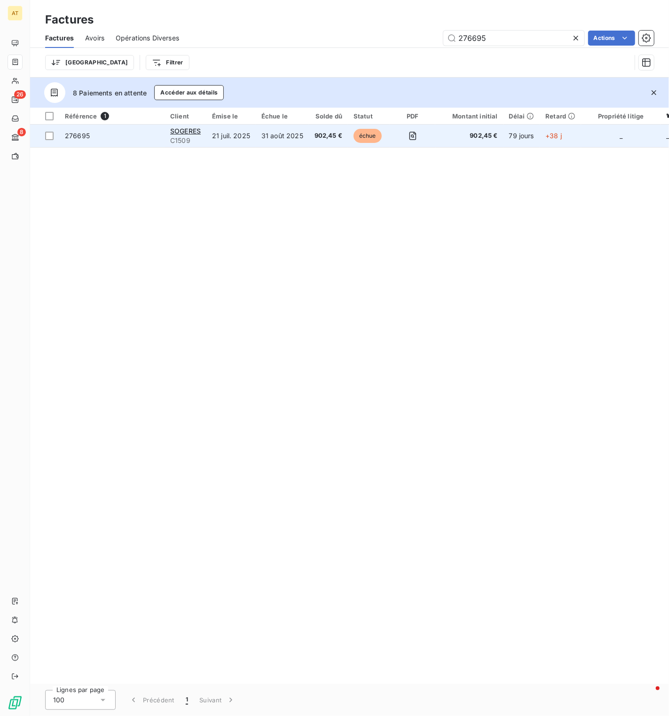
type input "276695"
click at [87, 135] on span "276695" at bounding box center [77, 136] width 25 height 8
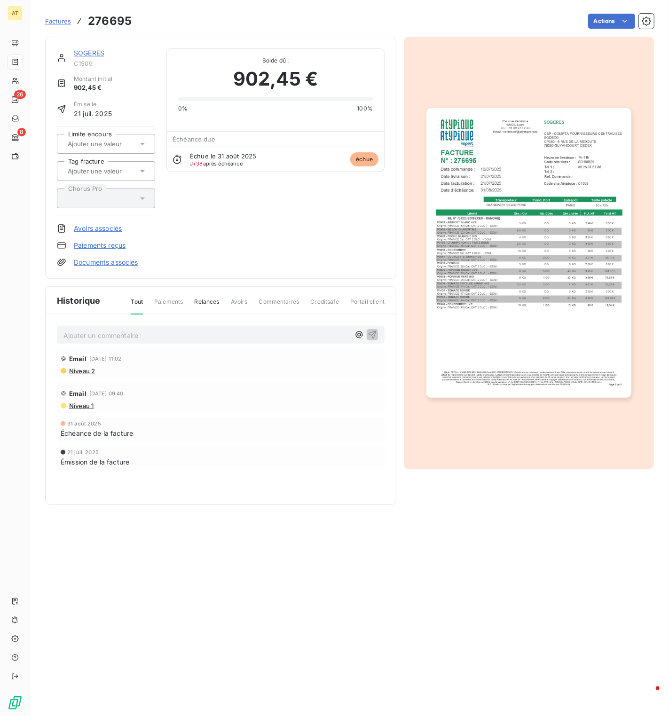
click at [194, 335] on p "Ajouter un commentaire ﻿" at bounding box center [206, 336] width 286 height 12
